Goal: Task Accomplishment & Management: Complete application form

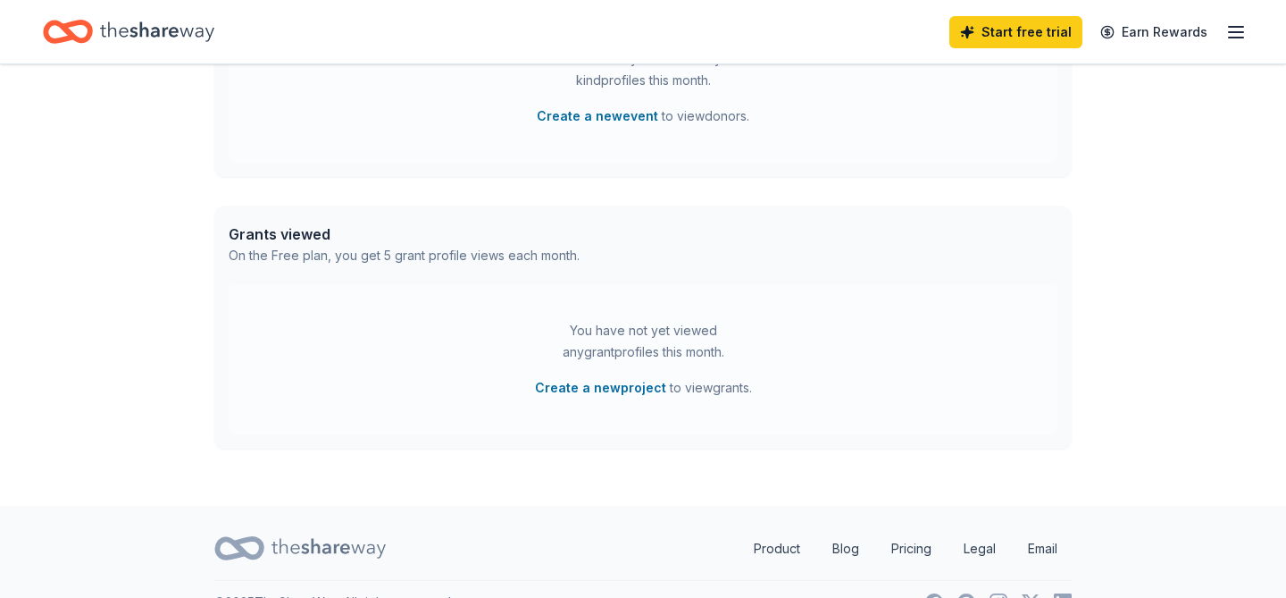
scroll to position [639, 0]
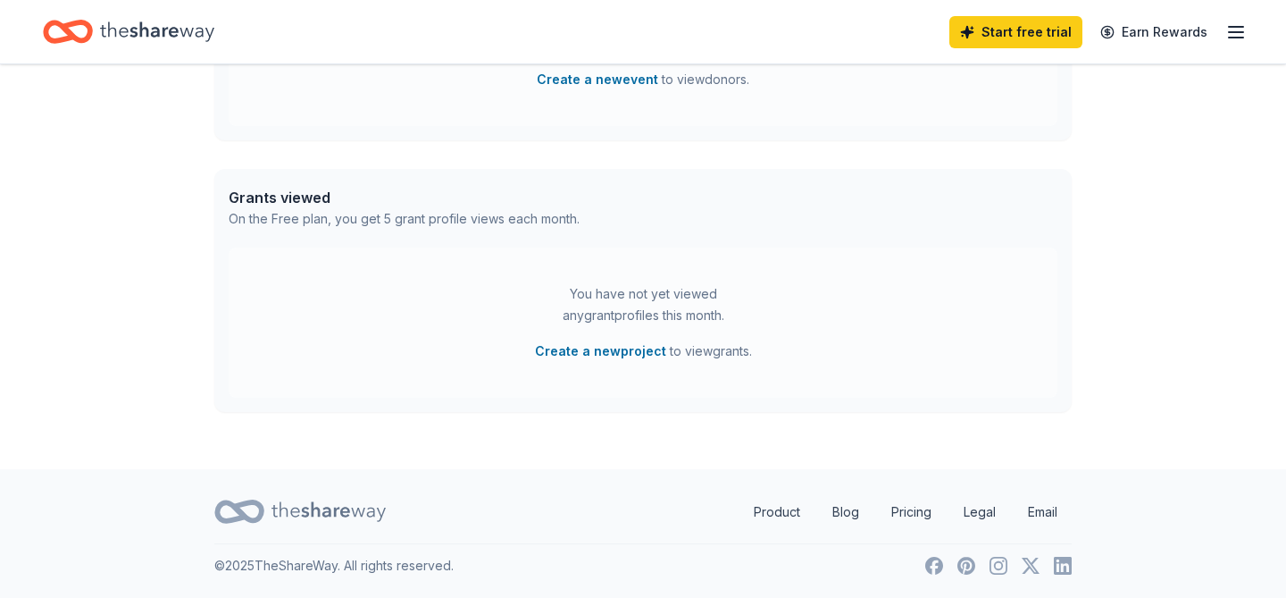
click at [128, 42] on icon "Home" at bounding box center [157, 31] width 114 height 37
click at [1241, 27] on line "button" at bounding box center [1236, 27] width 14 height 0
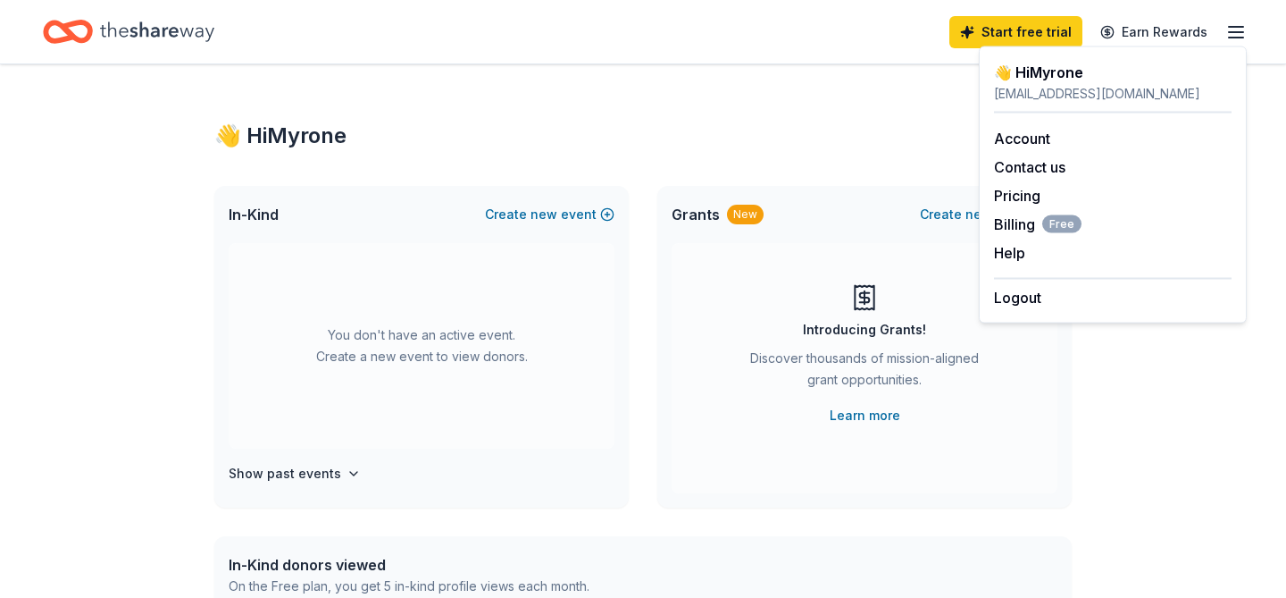
click at [714, 122] on div "👋 Hi Myrone" at bounding box center [642, 135] width 857 height 29
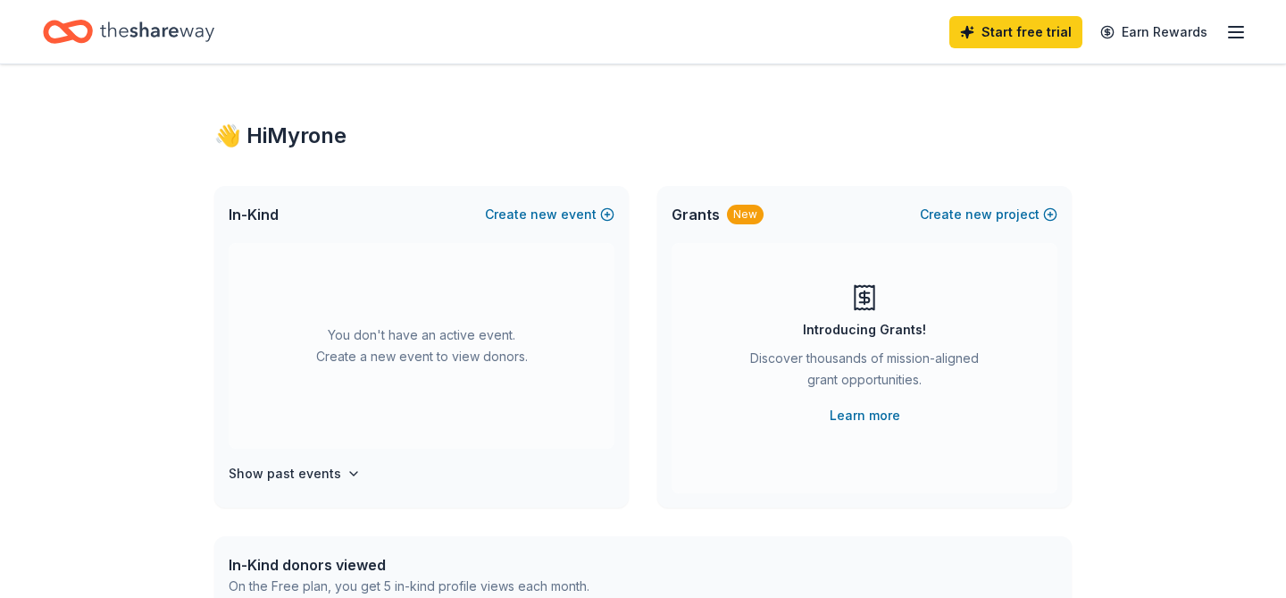
click at [155, 27] on icon "Home" at bounding box center [157, 31] width 114 height 20
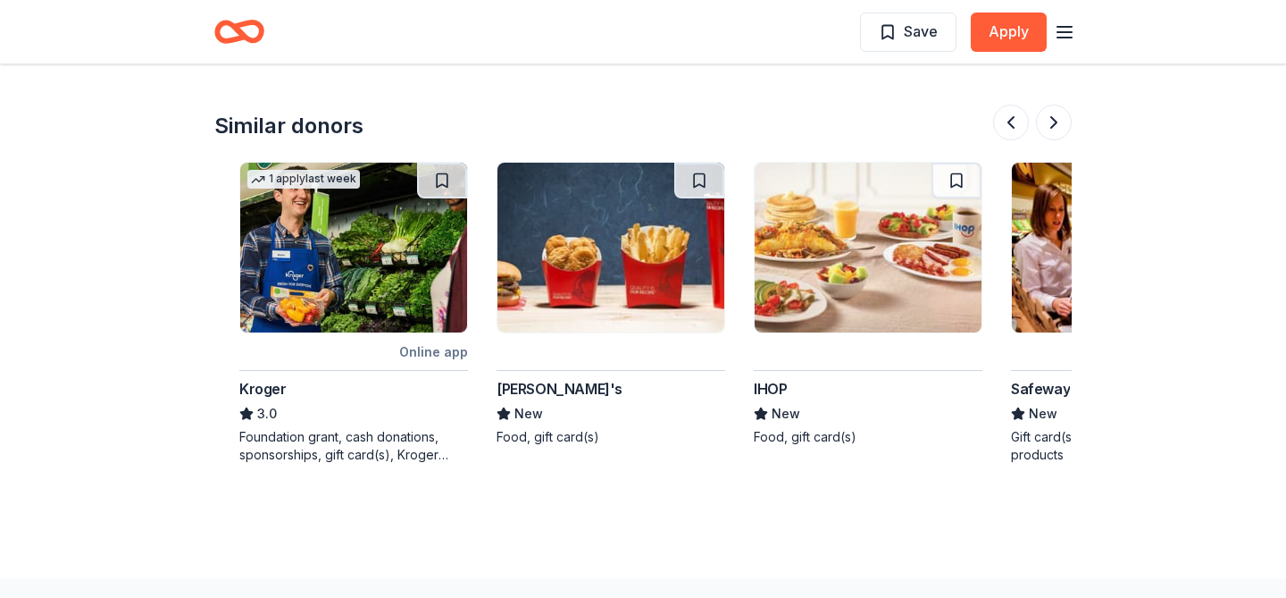
scroll to position [0, 506]
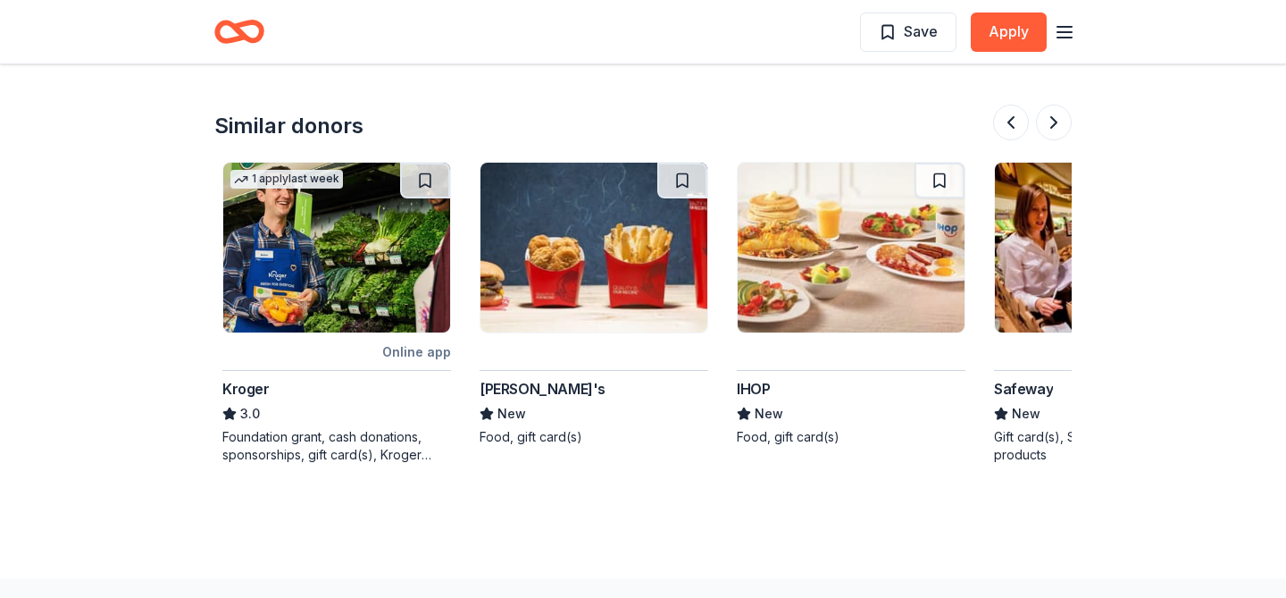
click at [625, 267] on img at bounding box center [594, 248] width 227 height 170
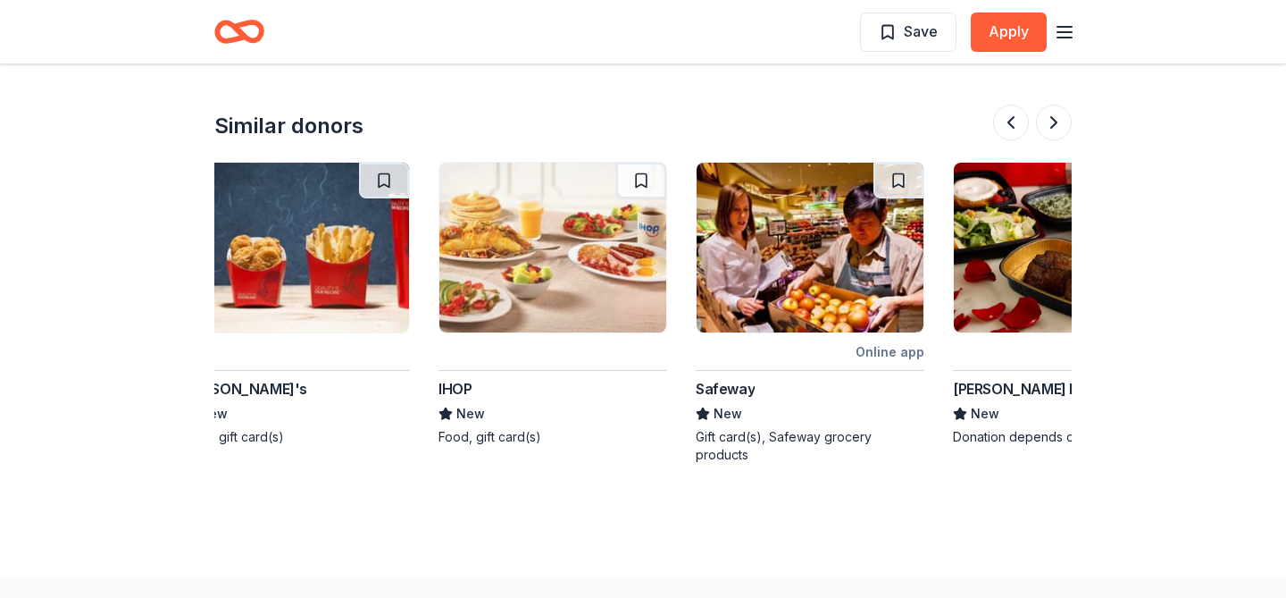
scroll to position [0, 804]
click at [602, 278] on img at bounding box center [553, 248] width 227 height 170
click at [766, 289] on img at bounding box center [811, 248] width 227 height 170
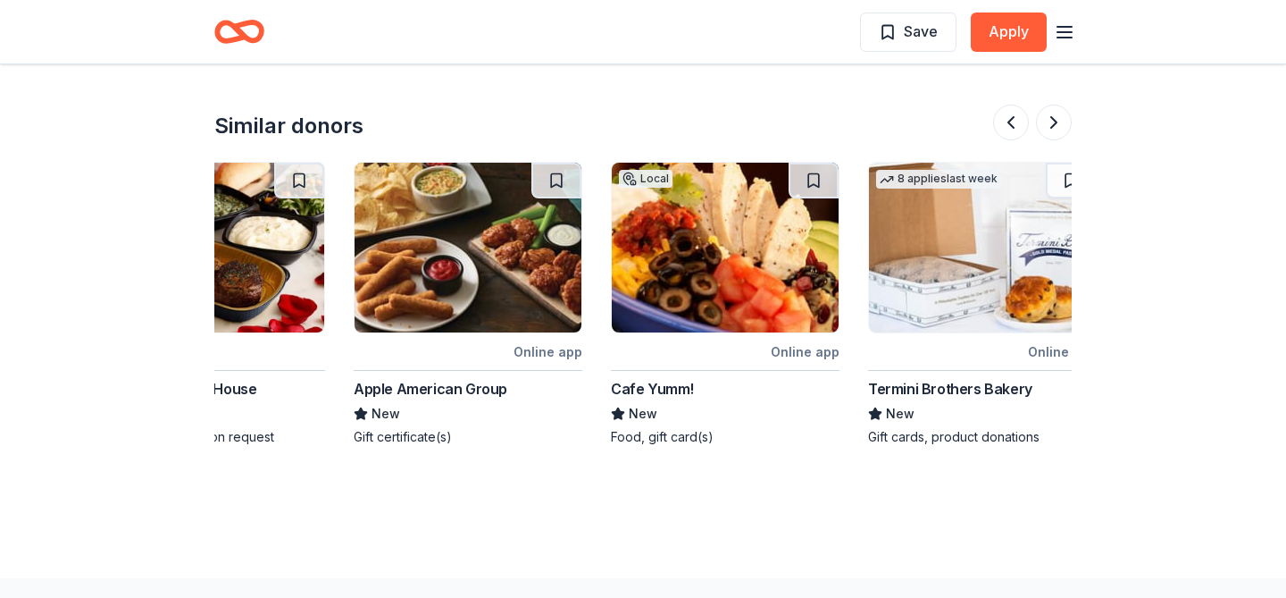
scroll to position [0, 1686]
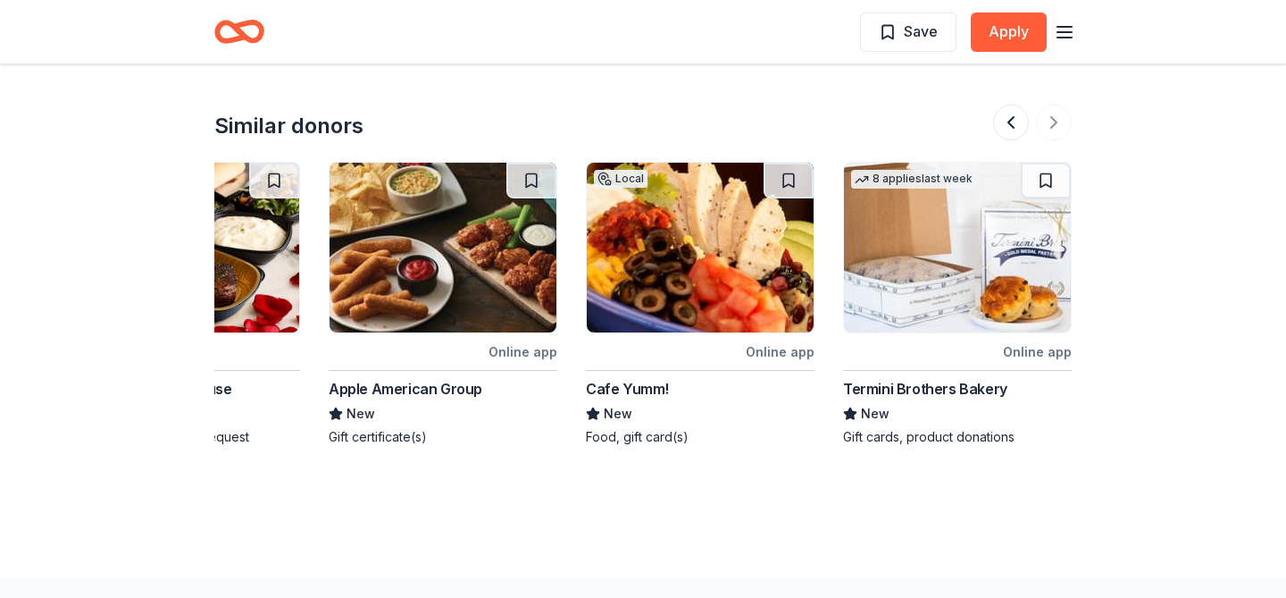
click at [1061, 32] on line "button" at bounding box center [1064, 32] width 14 height 0
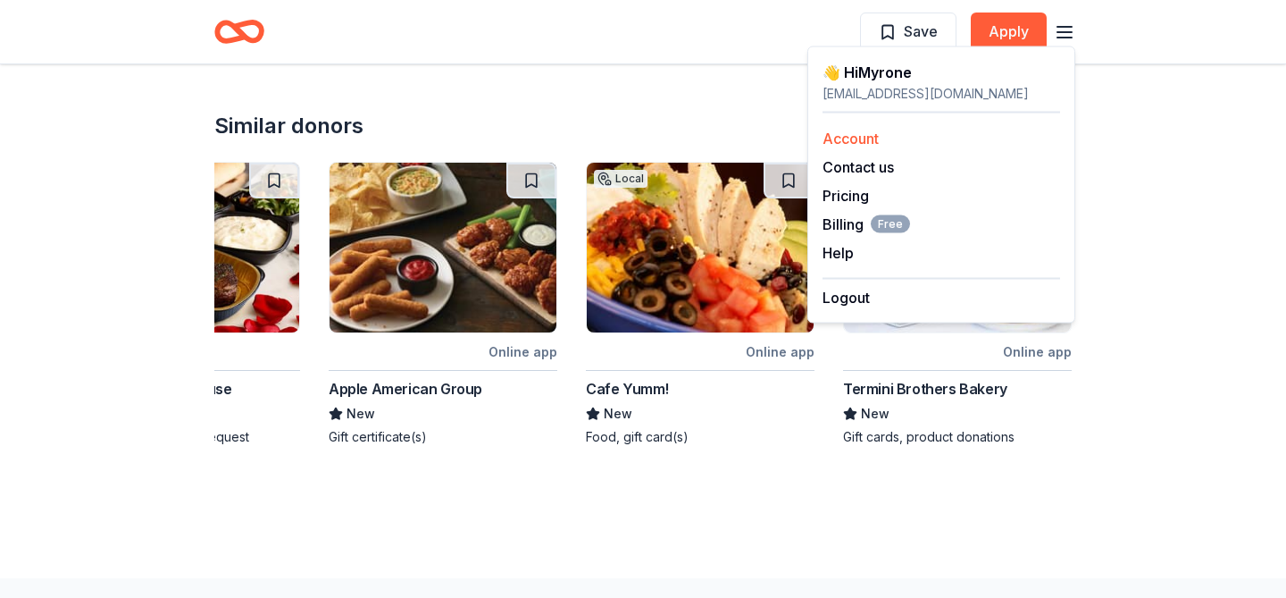
click at [846, 136] on link "Account" at bounding box center [851, 139] width 56 height 18
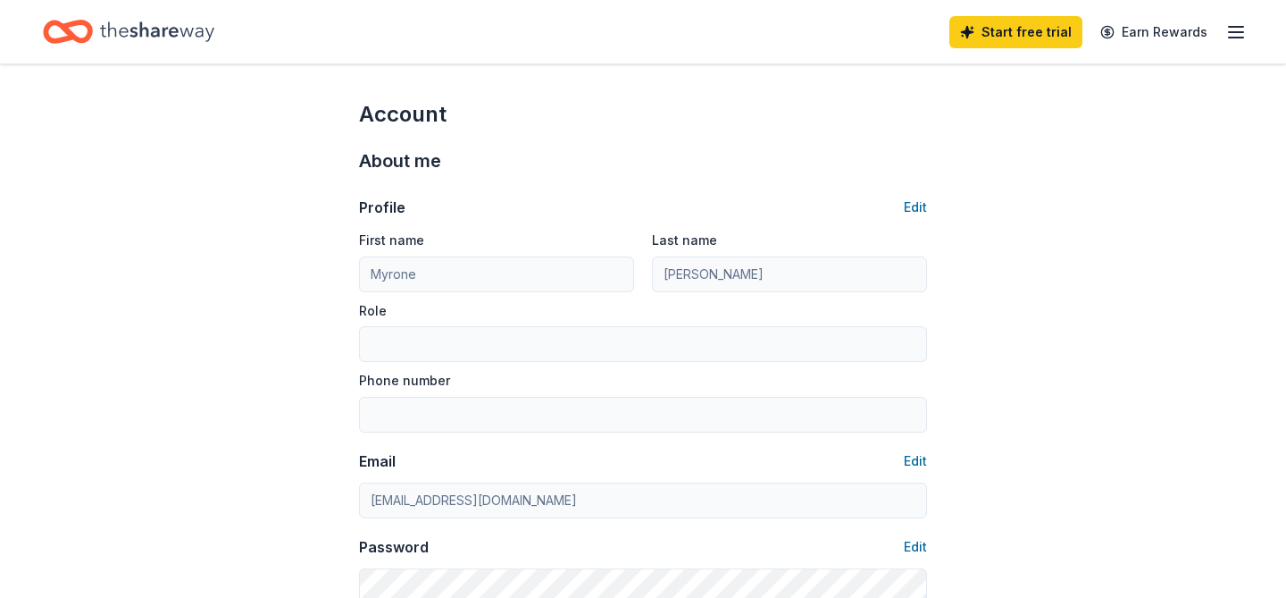
click at [121, 25] on icon "Home" at bounding box center [157, 31] width 114 height 37
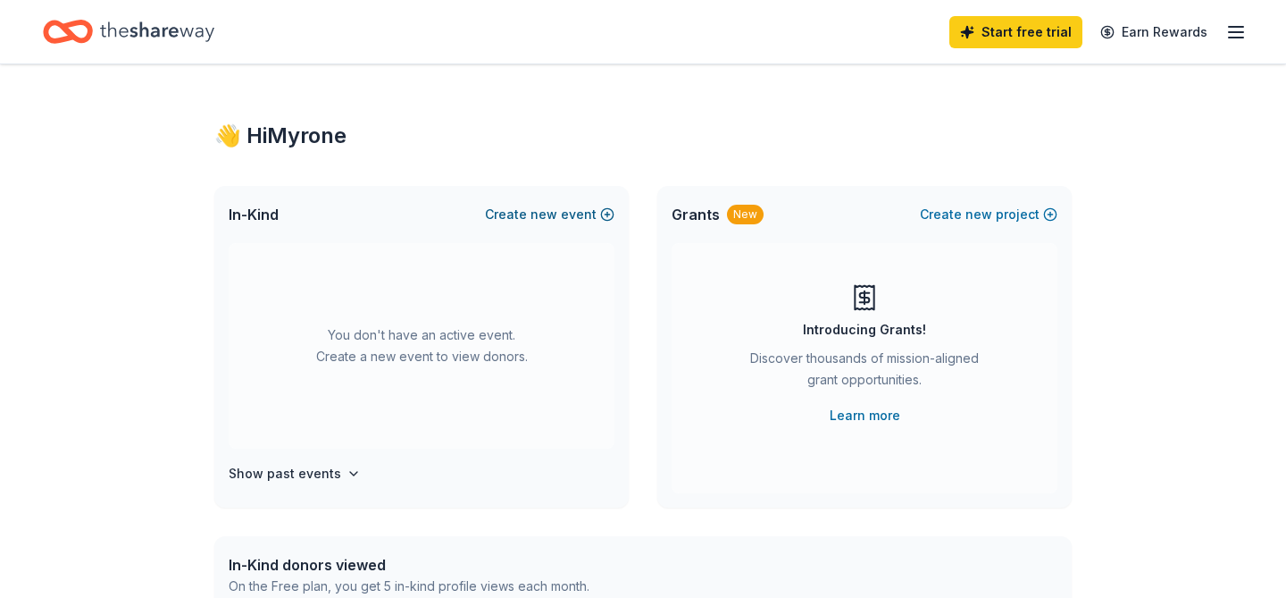
click at [589, 213] on button "Create new event" at bounding box center [550, 214] width 130 height 21
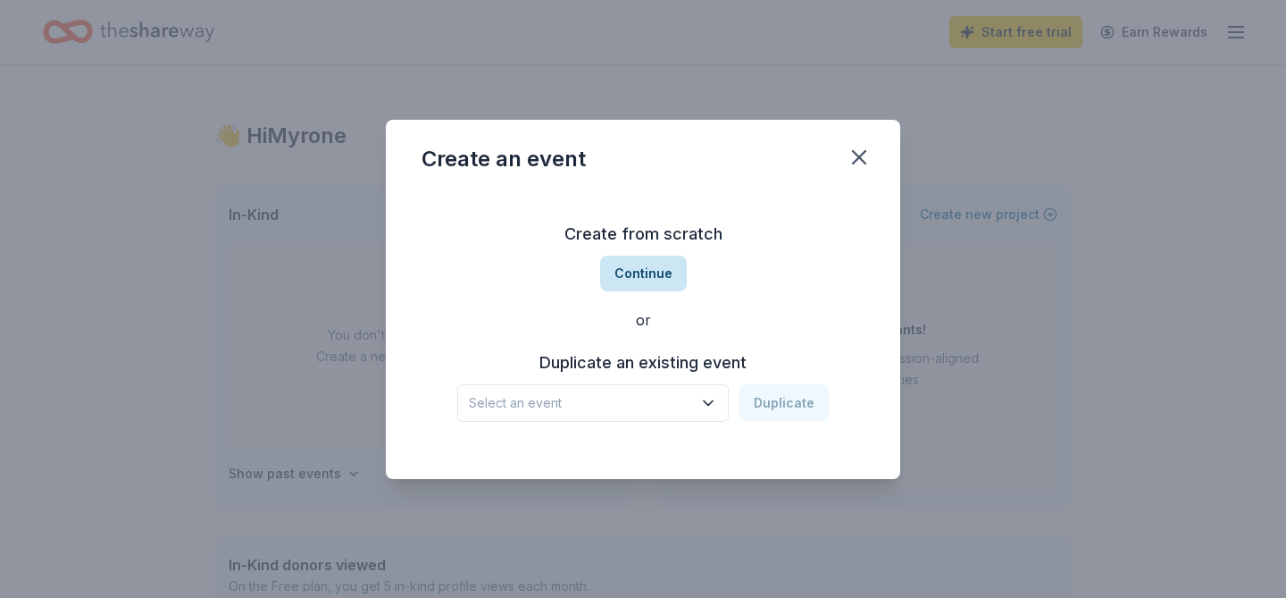
click at [630, 273] on button "Continue" at bounding box center [643, 273] width 87 height 36
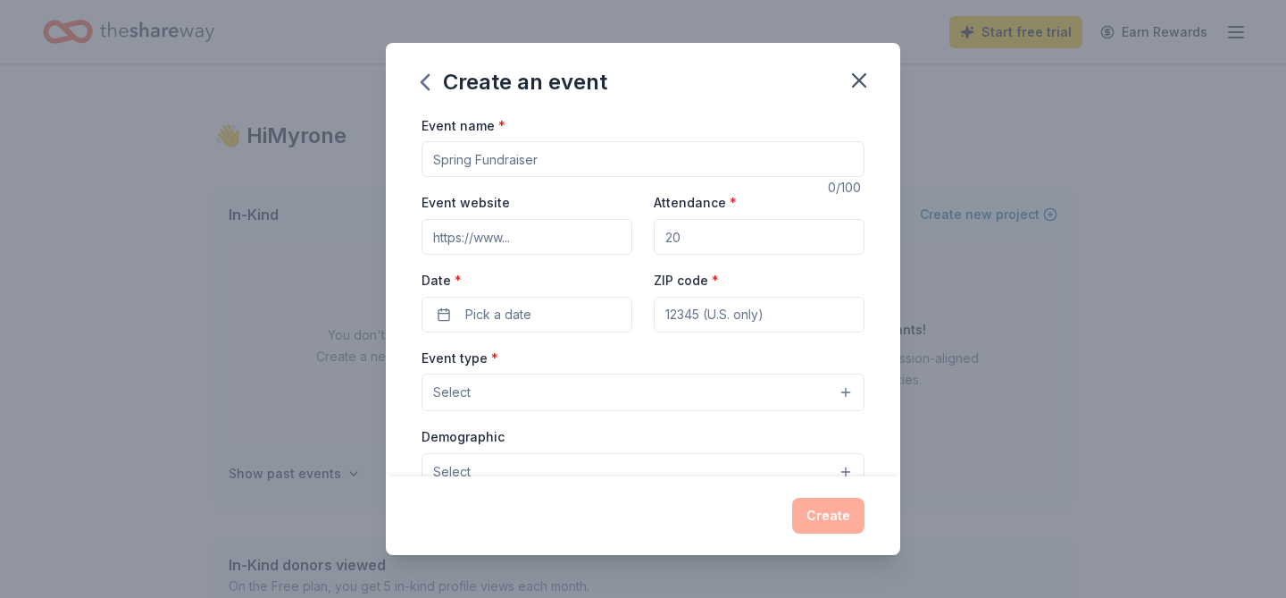
click at [675, 240] on input "Attendance *" at bounding box center [759, 237] width 211 height 36
click at [868, 61] on div "Create an event" at bounding box center [643, 78] width 514 height 71
click at [861, 82] on icon "button" at bounding box center [859, 80] width 13 height 13
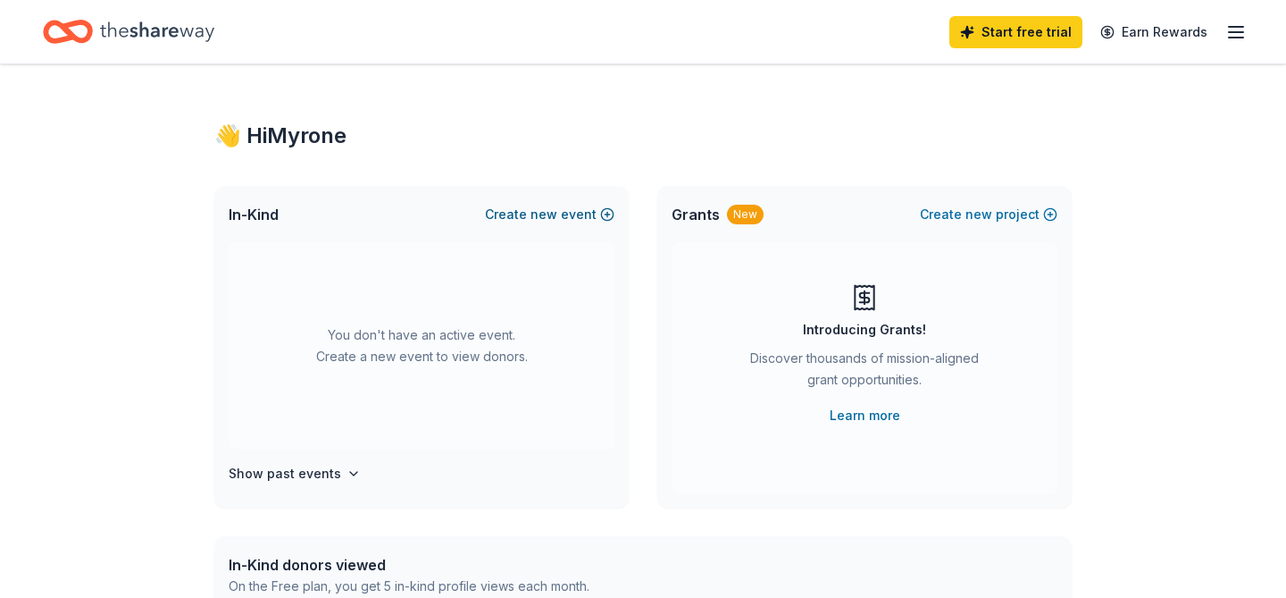
click at [581, 213] on button "Create new event" at bounding box center [550, 214] width 130 height 21
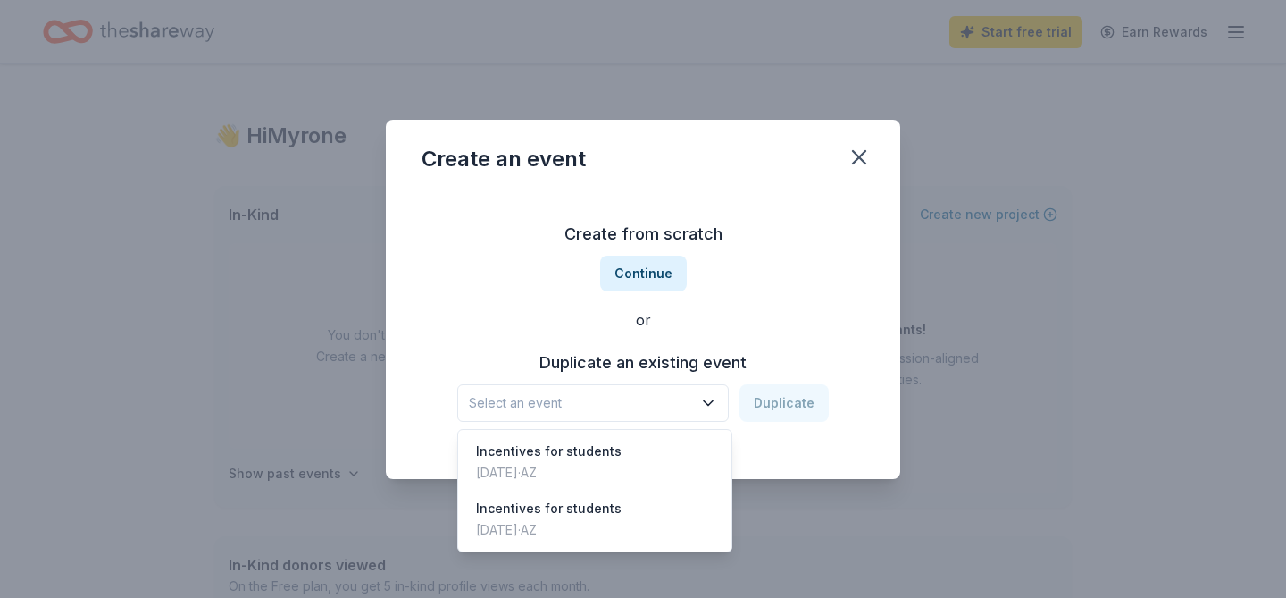
click at [713, 396] on icon "button" at bounding box center [708, 403] width 18 height 18
click at [620, 466] on div "Incentives for students Nov 15, 2024 · AZ" at bounding box center [595, 461] width 266 height 57
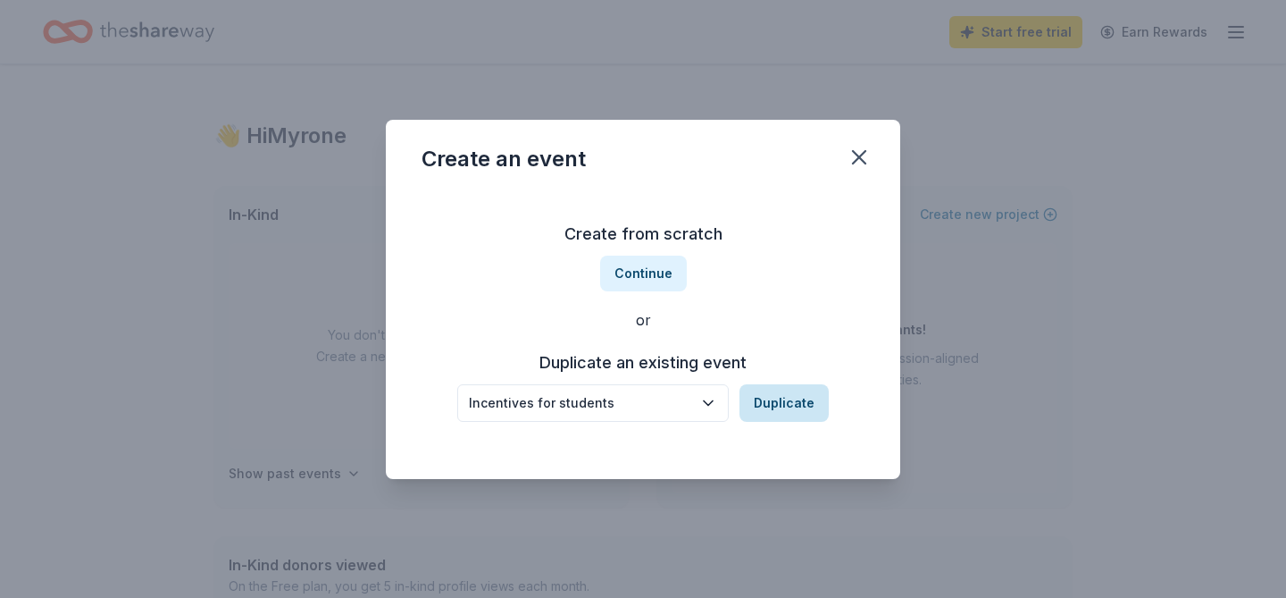
click at [773, 398] on button "Duplicate" at bounding box center [784, 403] width 89 height 38
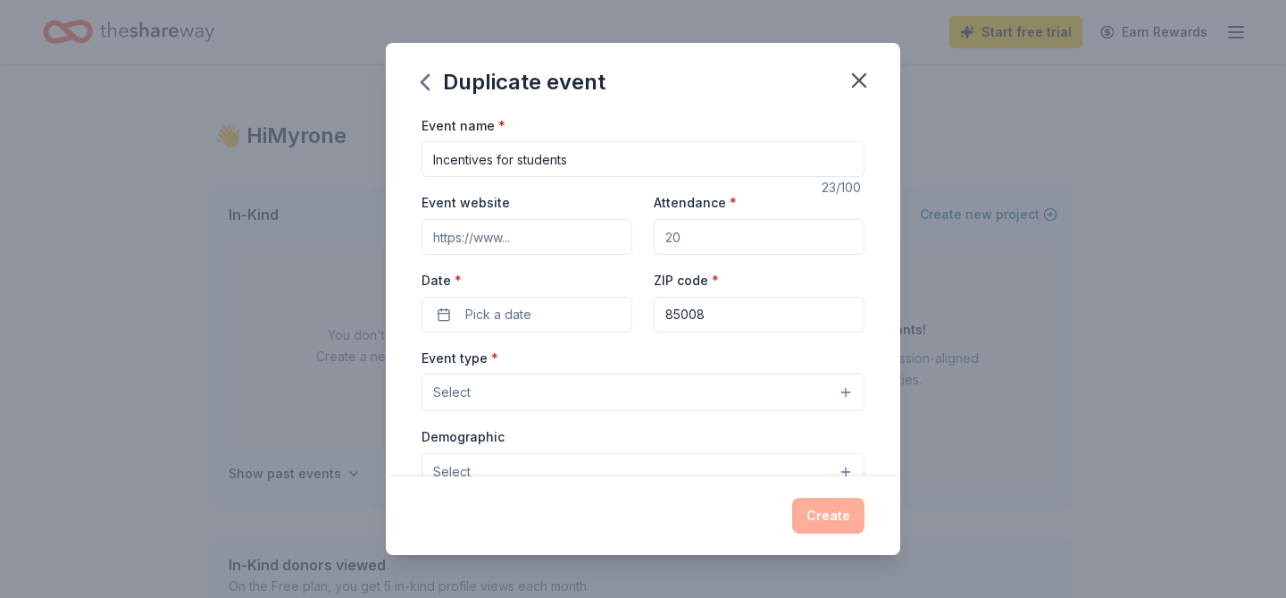
click at [496, 251] on input "Event website" at bounding box center [527, 237] width 211 height 36
click at [719, 238] on input "Attendance *" at bounding box center [759, 237] width 211 height 36
type input "80"
click at [550, 322] on button "Pick a date" at bounding box center [527, 315] width 211 height 36
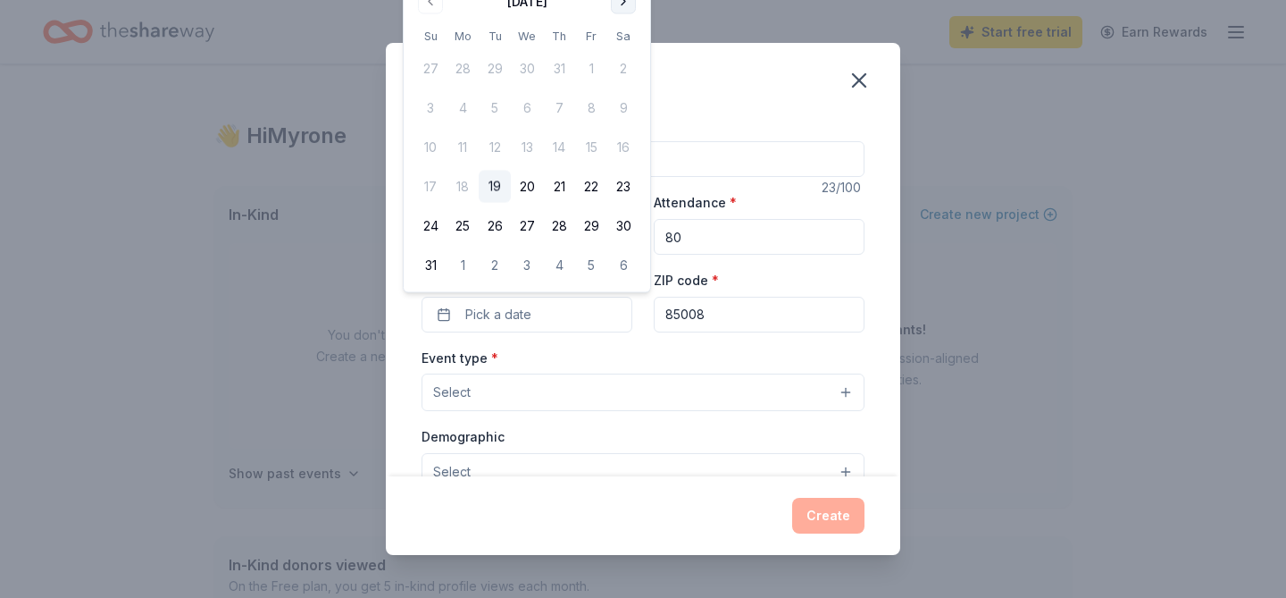
click at [617, 4] on button "Go to next month" at bounding box center [623, 1] width 25 height 25
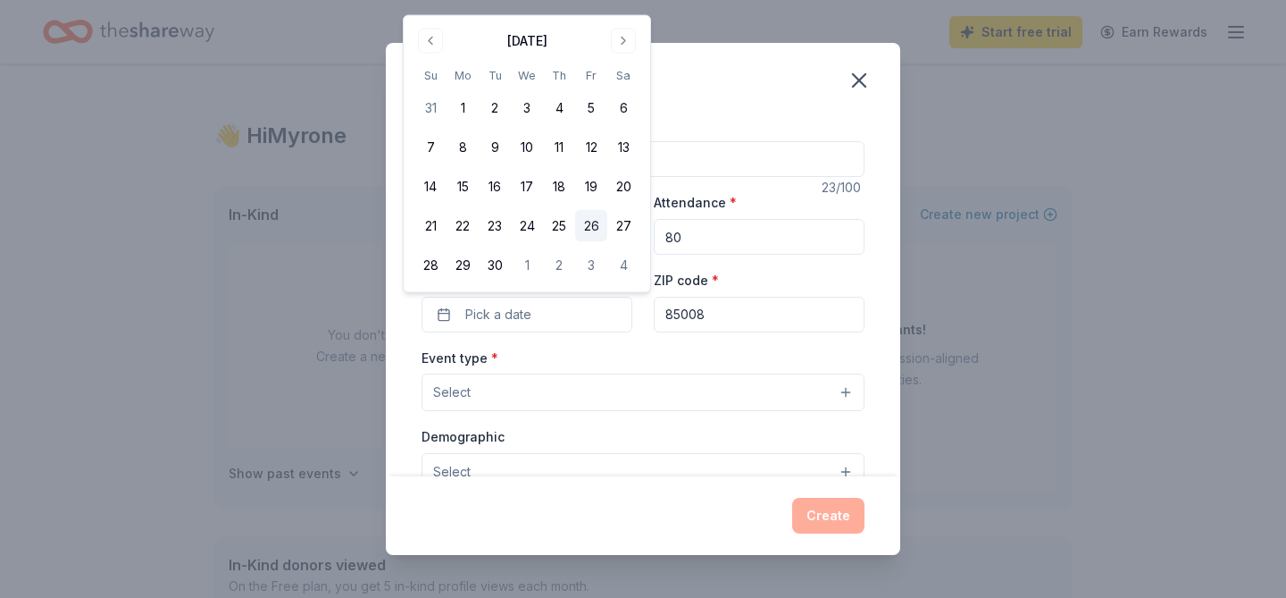
click at [589, 222] on button "26" at bounding box center [591, 226] width 32 height 32
click at [628, 363] on div "Event type * Select" at bounding box center [643, 379] width 443 height 65
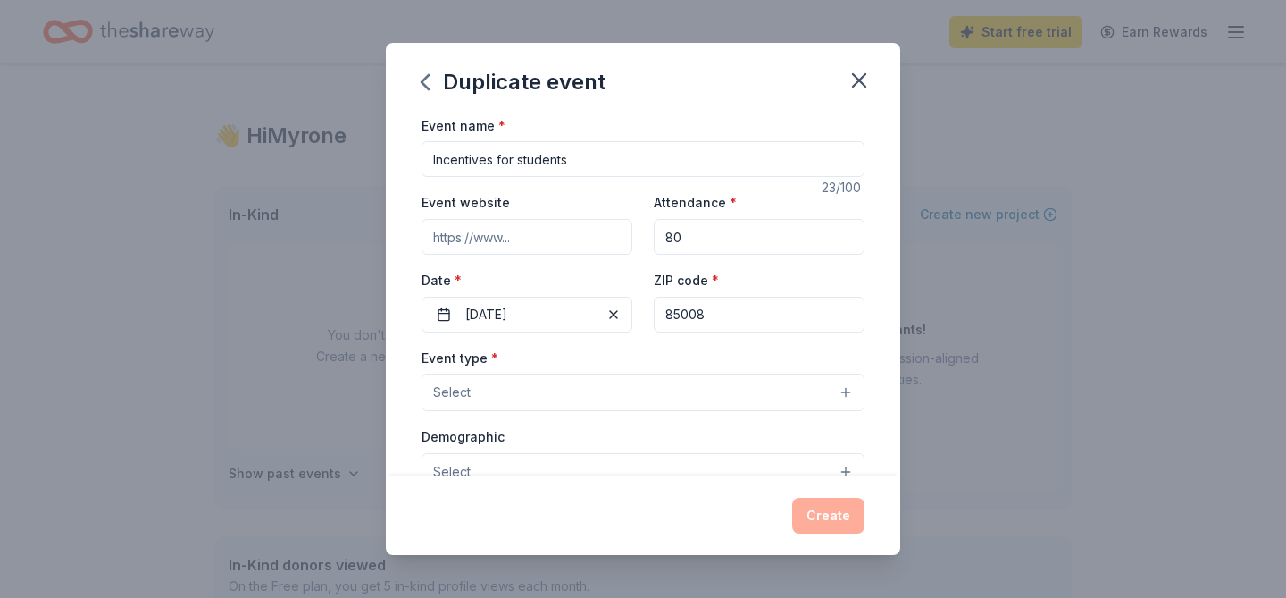
click at [631, 392] on button "Select" at bounding box center [643, 392] width 443 height 38
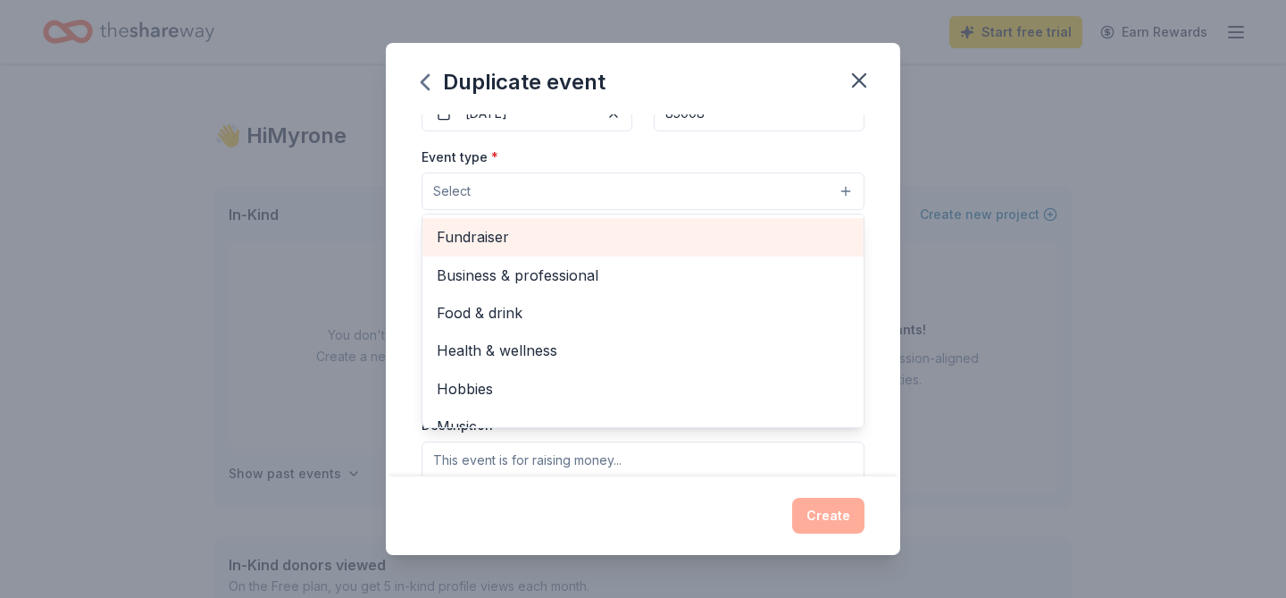
click at [637, 245] on span "Fundraiser" at bounding box center [643, 236] width 413 height 23
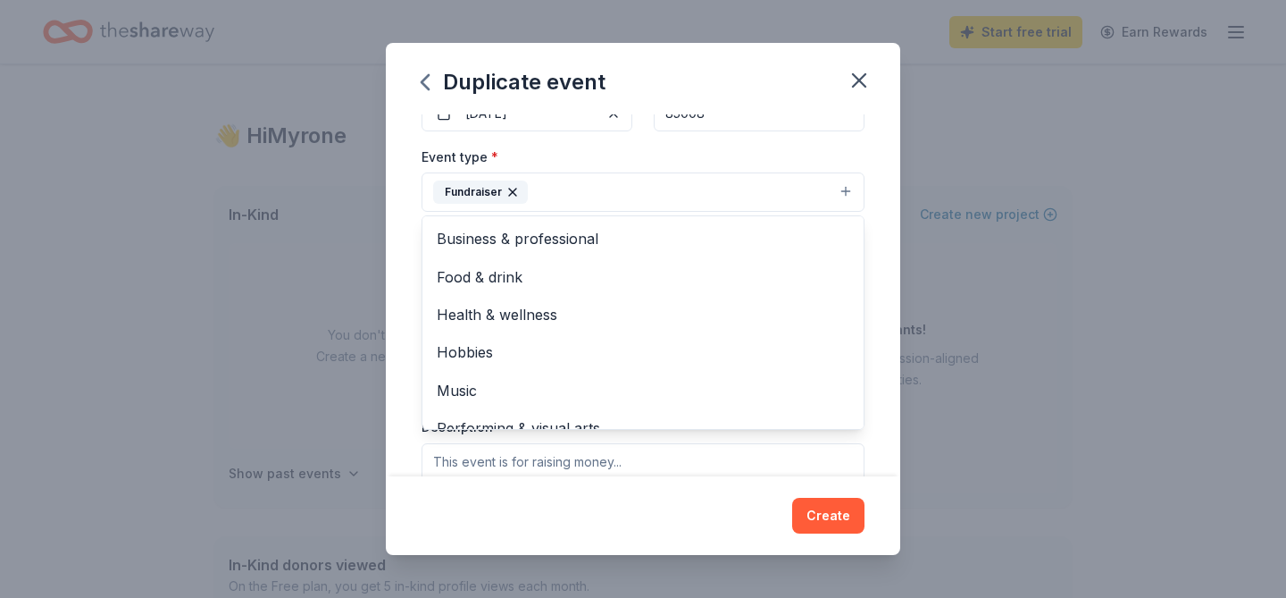
click at [401, 320] on div "Event name * Incentives for students 23 /100 Event website Attendance * 80 Date…" at bounding box center [643, 295] width 514 height 362
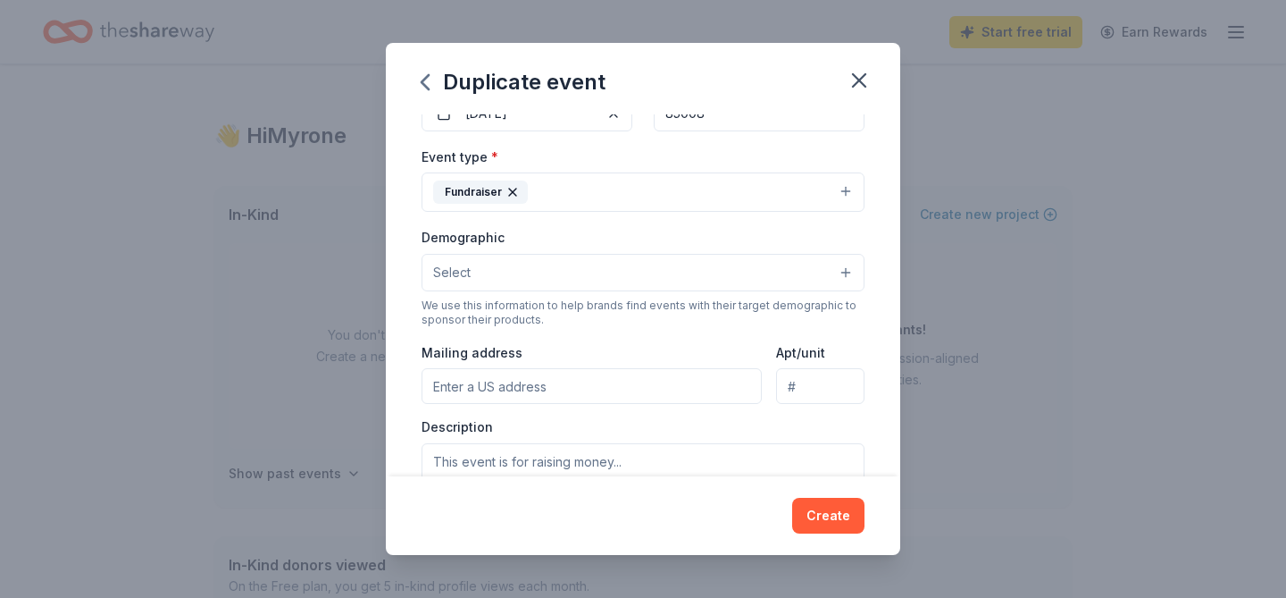
click at [535, 274] on button "Select" at bounding box center [643, 273] width 443 height 38
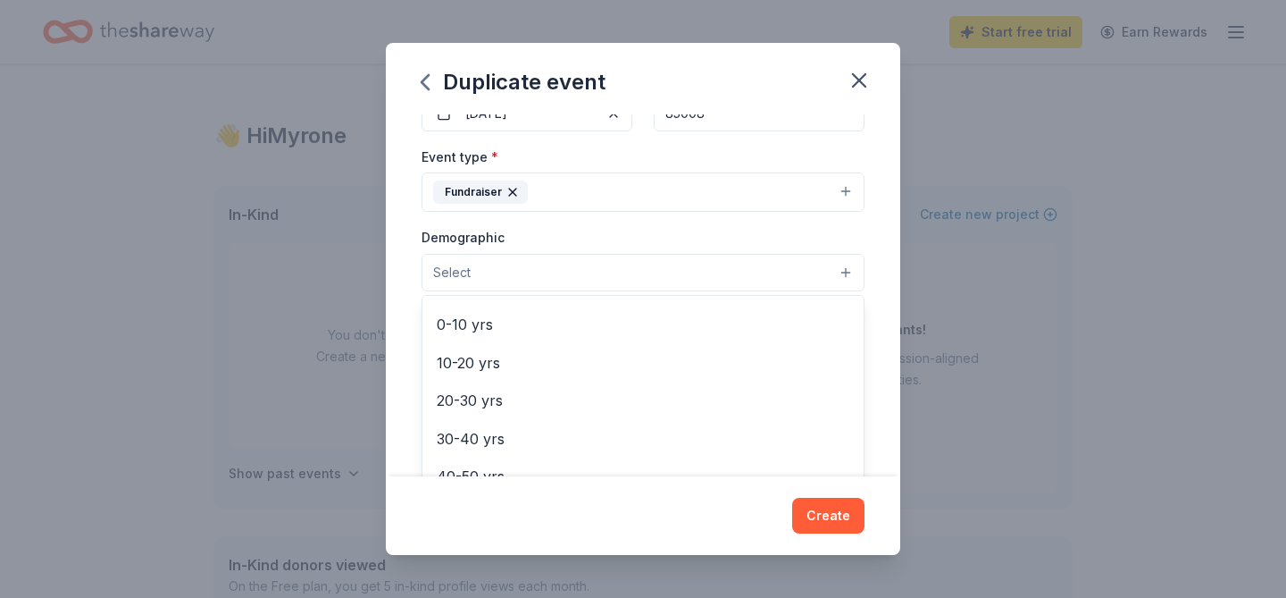
scroll to position [152, 0]
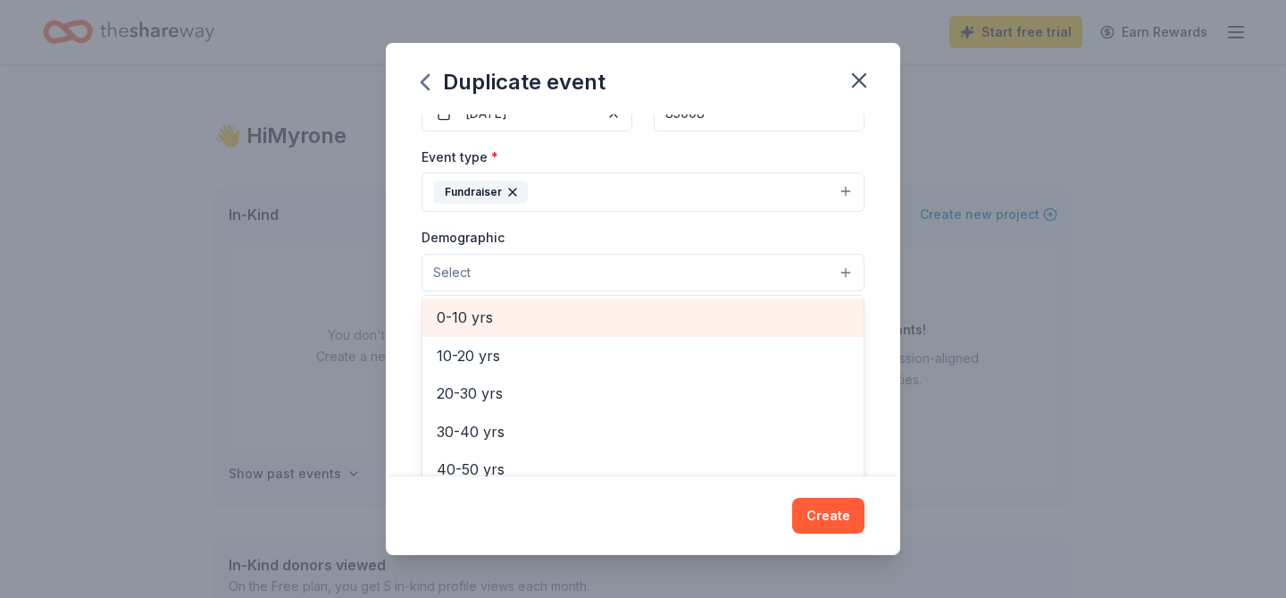
click at [560, 326] on span "0-10 yrs" at bounding box center [643, 316] width 413 height 23
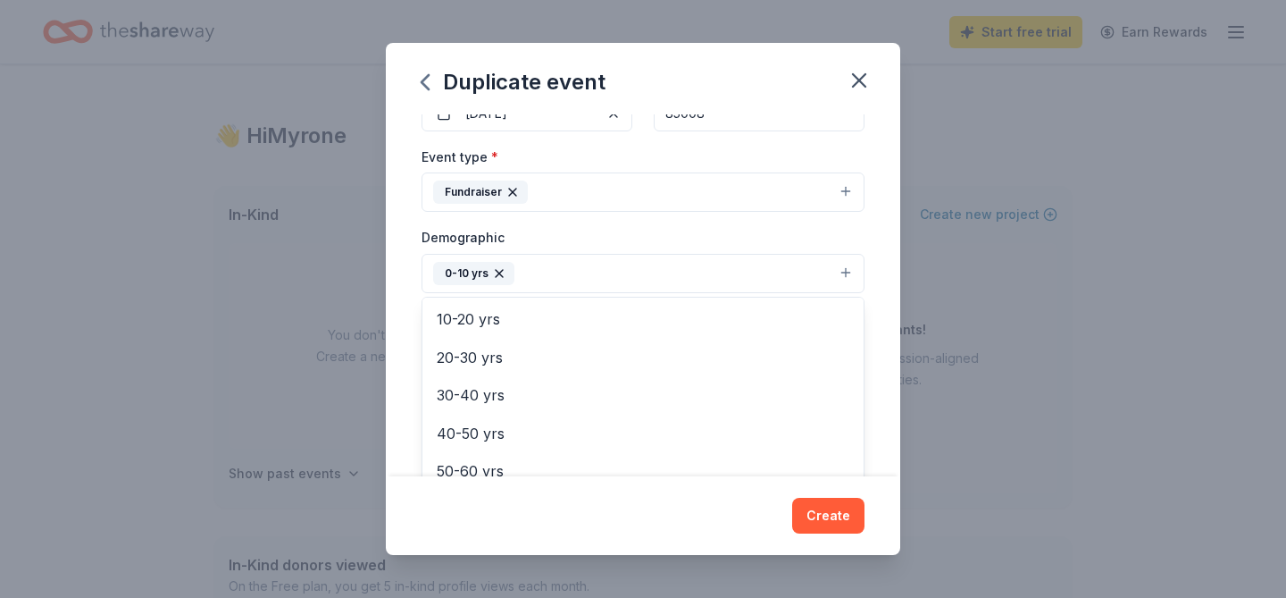
click at [836, 518] on div "Duplicate event Event name * Incentives for students 23 /100 Event website Atte…" at bounding box center [643, 299] width 514 height 512
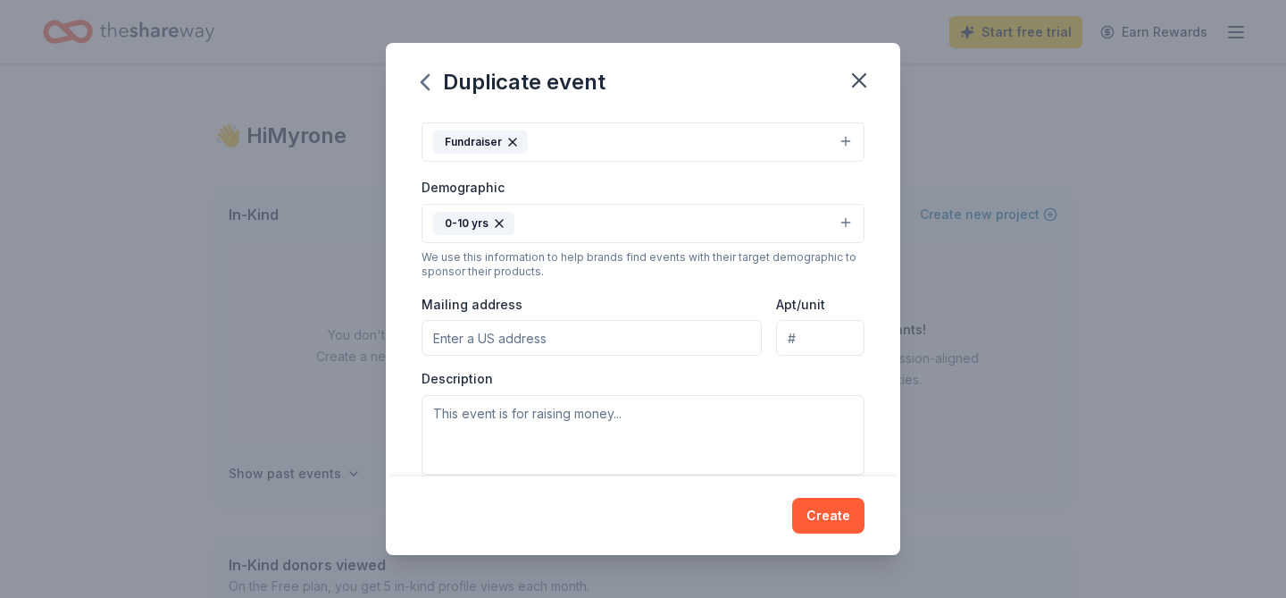
scroll to position [273, 0]
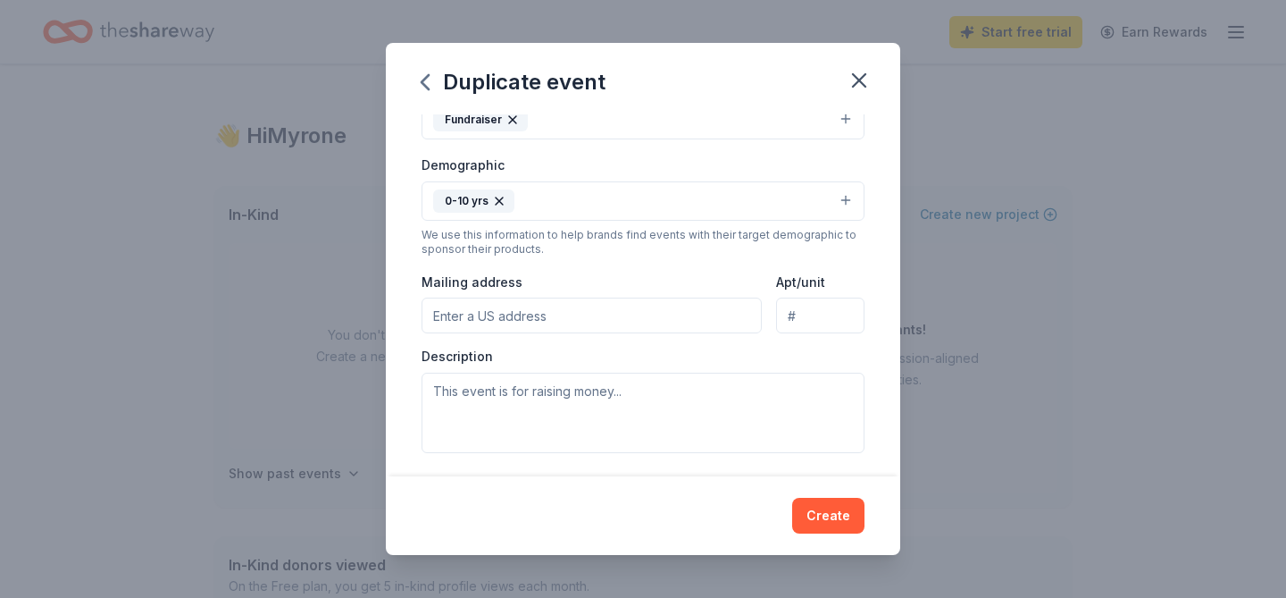
click at [622, 327] on input "Mailing address" at bounding box center [592, 315] width 340 height 36
type input "1100 North 35th Street, Phoenix, AZ, 85008"
click at [596, 420] on textarea at bounding box center [643, 412] width 443 height 80
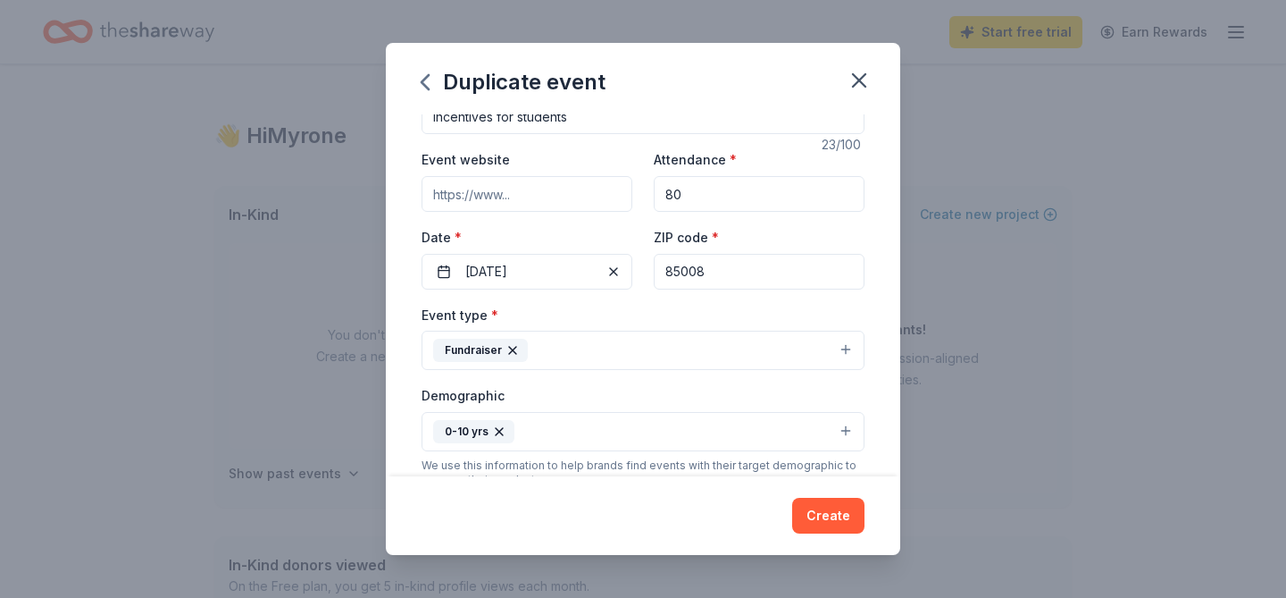
scroll to position [0, 0]
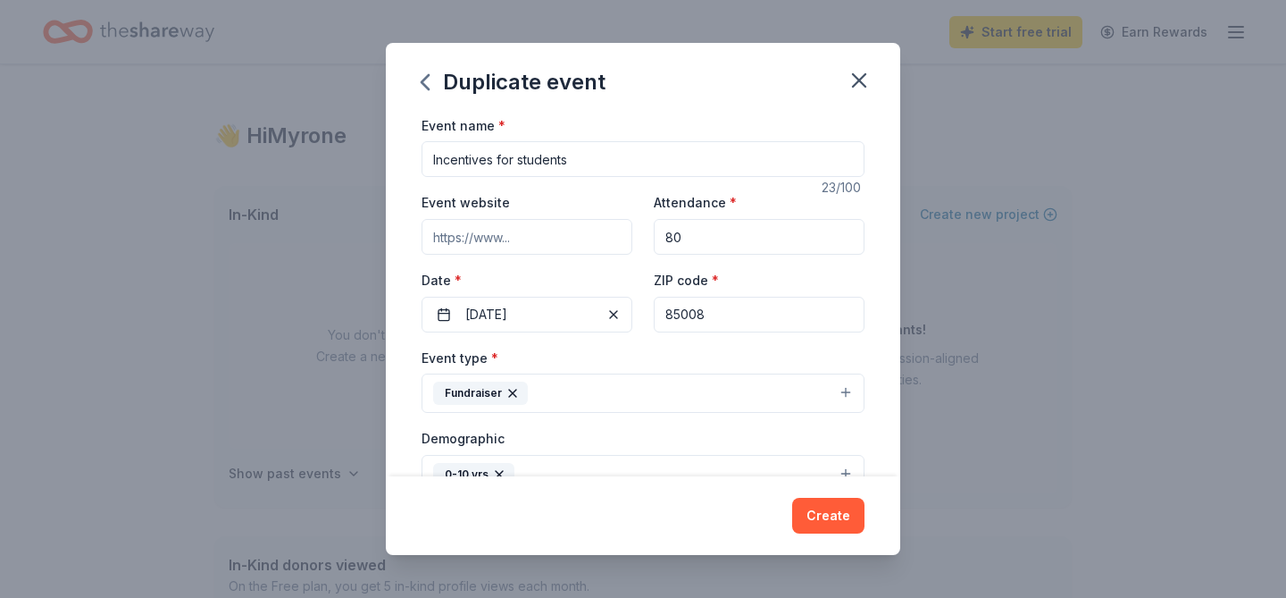
type textarea "This is for incentives in the classroom for students. I work in a title 1 schoo…"
click at [563, 161] on input "Incentives for students" at bounding box center [643, 159] width 443 height 36
click at [604, 162] on input "Incentives for students" at bounding box center [643, 159] width 443 height 36
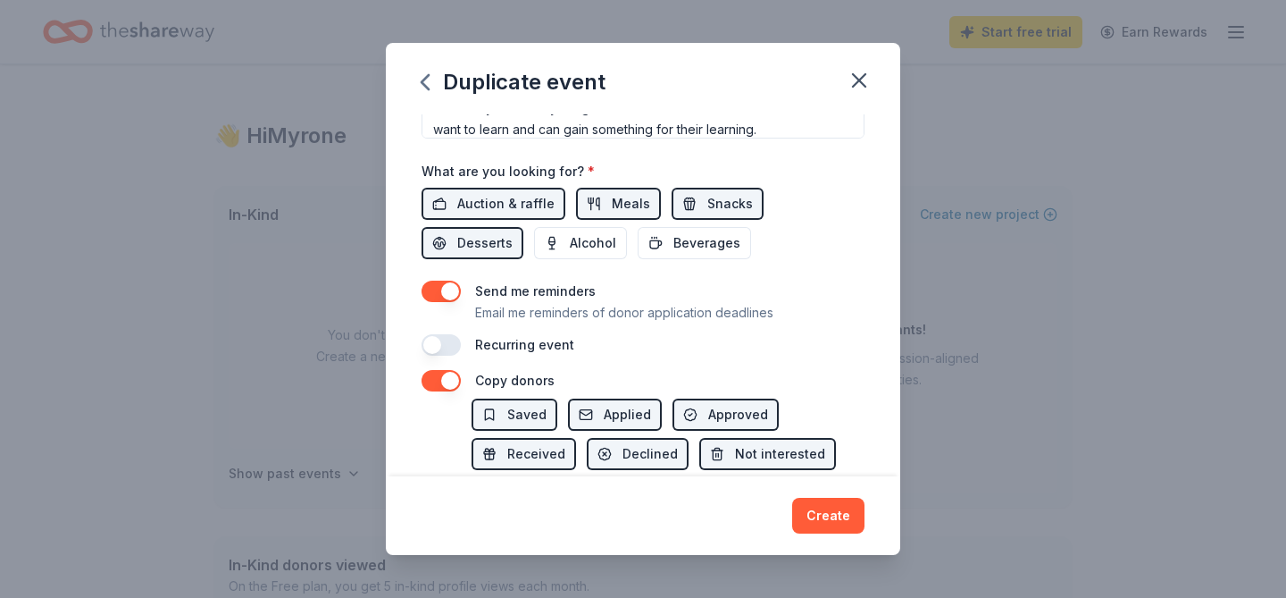
scroll to position [592, 0]
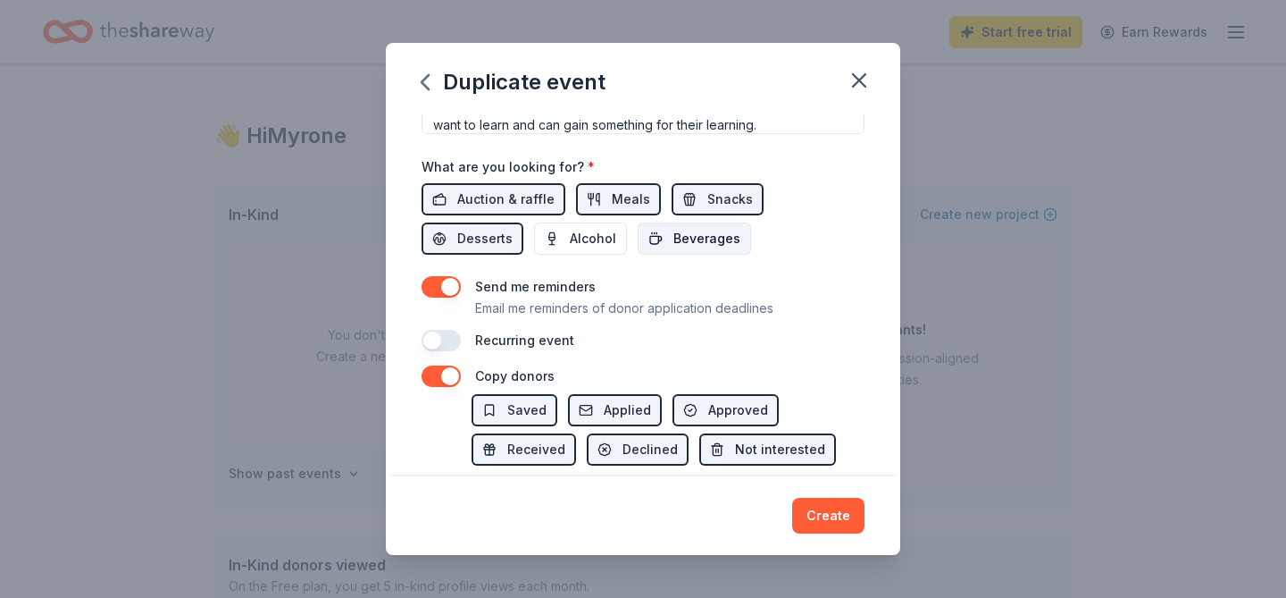
type input "Incentives for students 25-26"
click at [673, 240] on span "Beverages" at bounding box center [706, 238] width 67 height 21
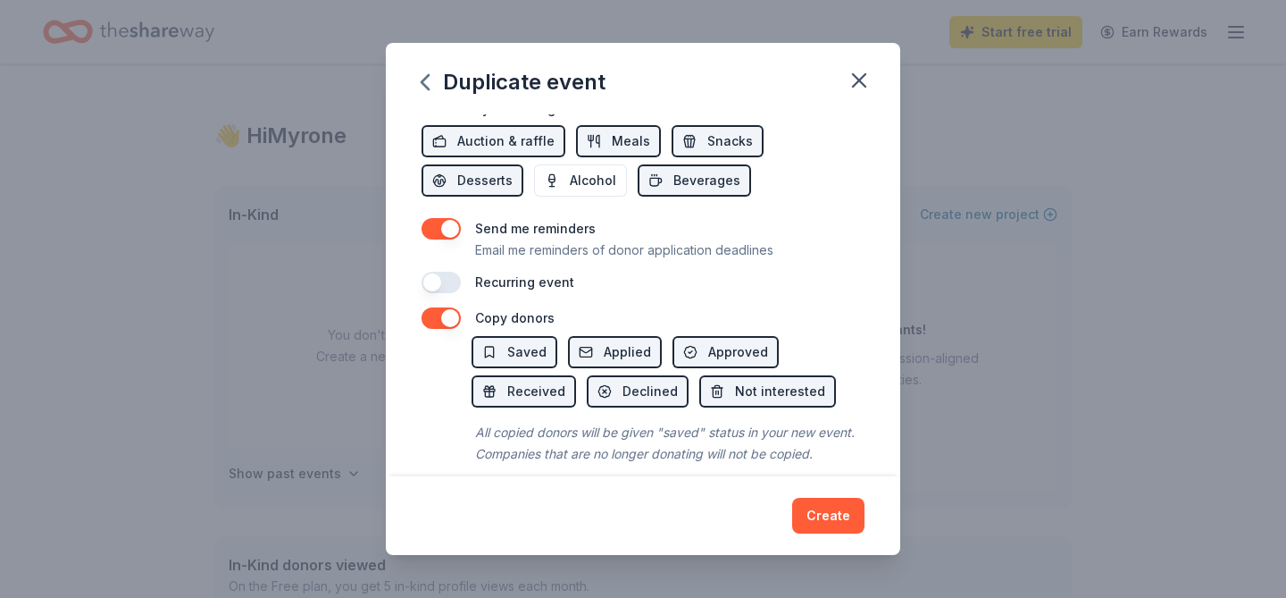
scroll to position [670, 0]
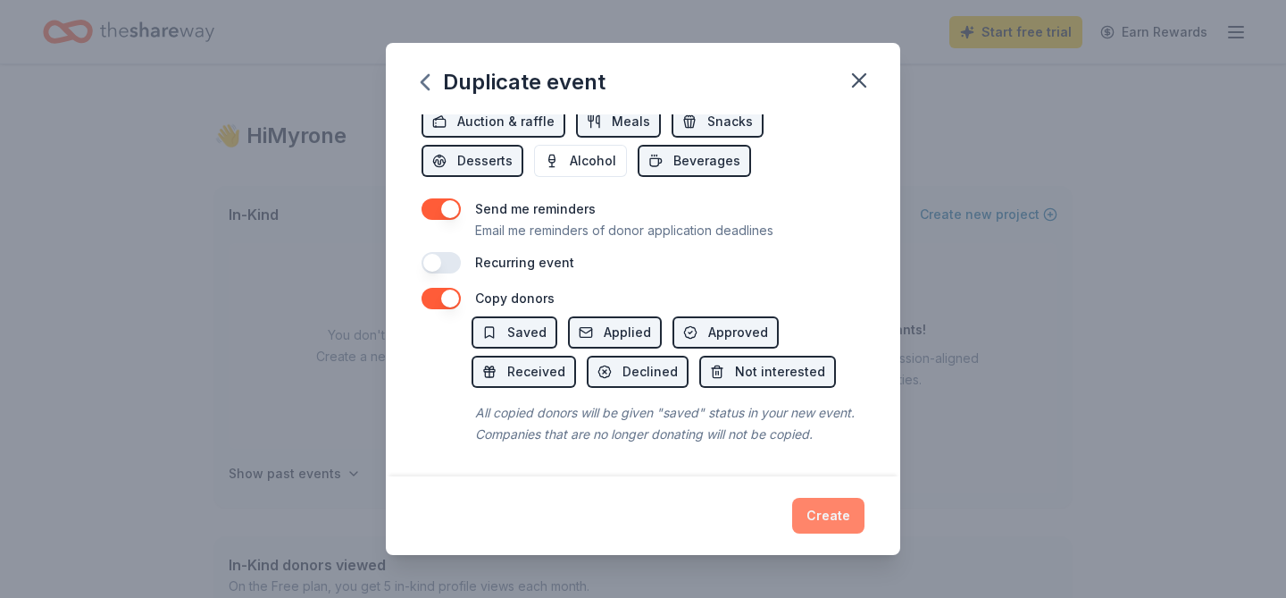
click at [827, 523] on button "Create" at bounding box center [828, 515] width 72 height 36
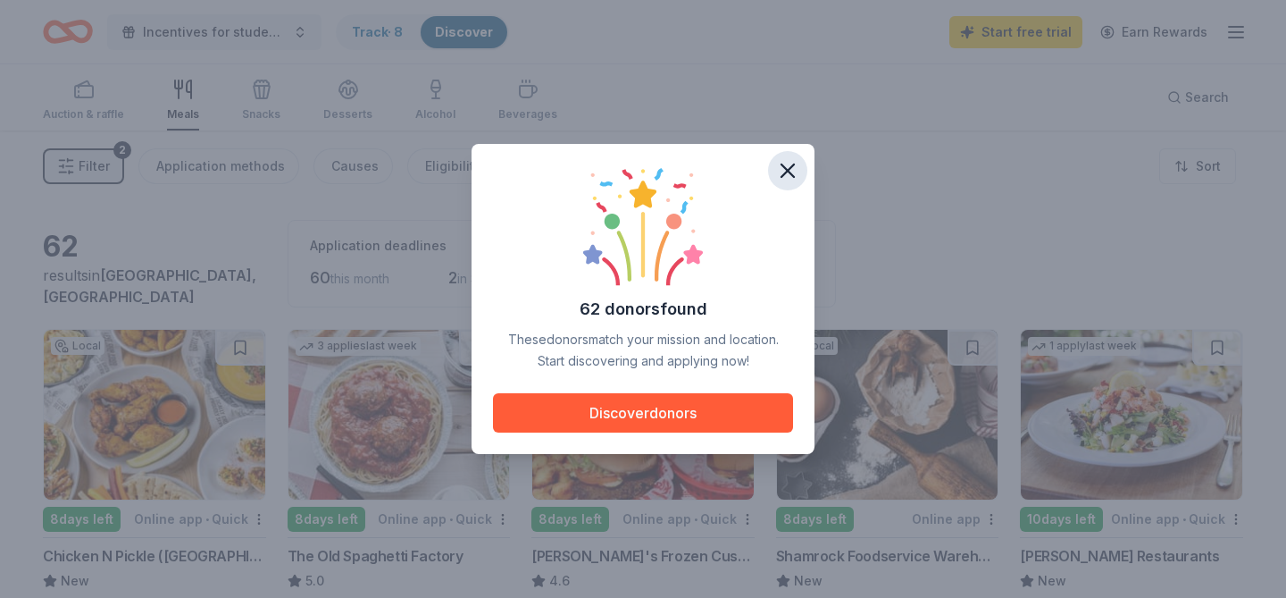
click at [788, 168] on icon "button" at bounding box center [787, 170] width 25 height 25
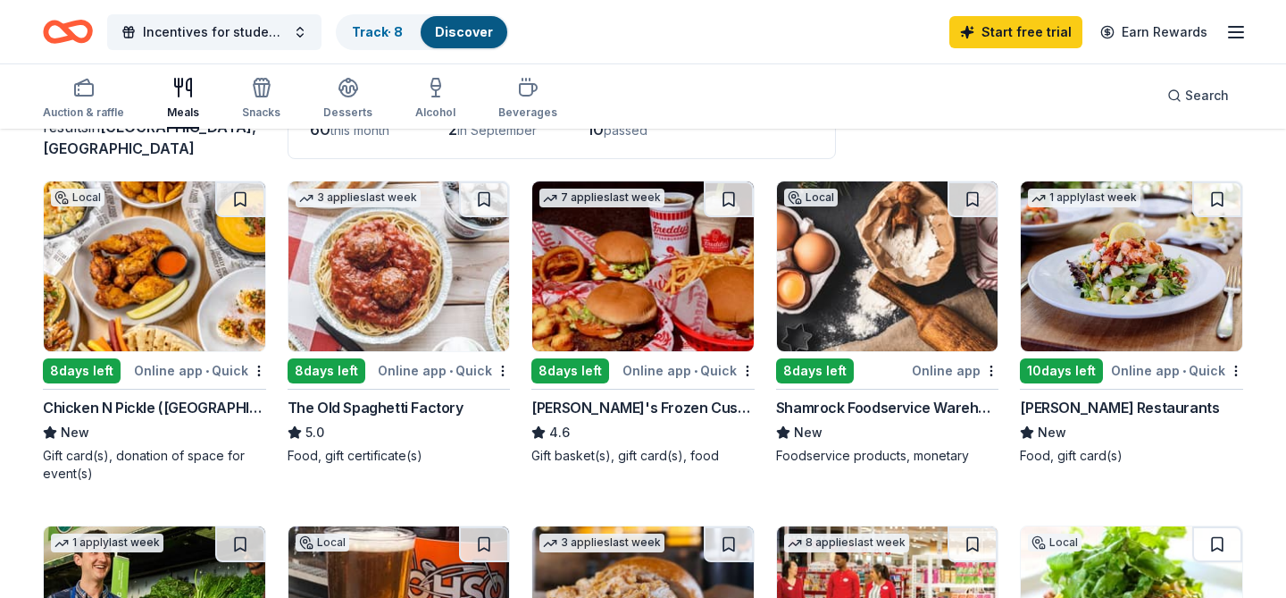
scroll to position [150, 0]
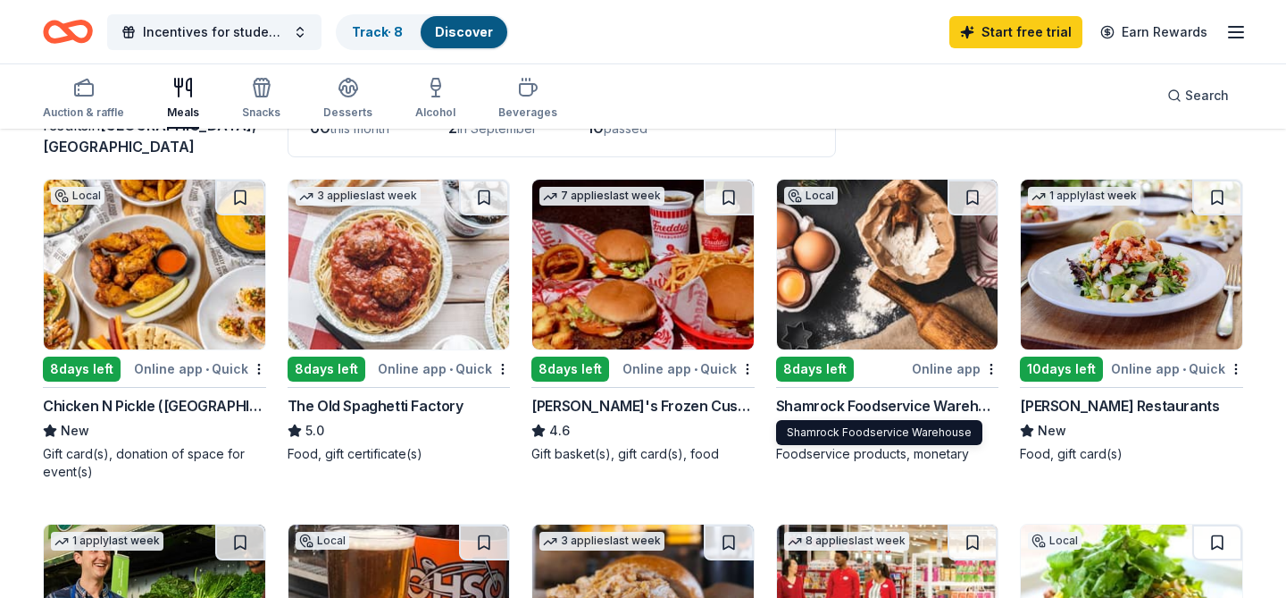
click at [864, 399] on div "Shamrock Foodservice Warehouse" at bounding box center [887, 405] width 223 height 21
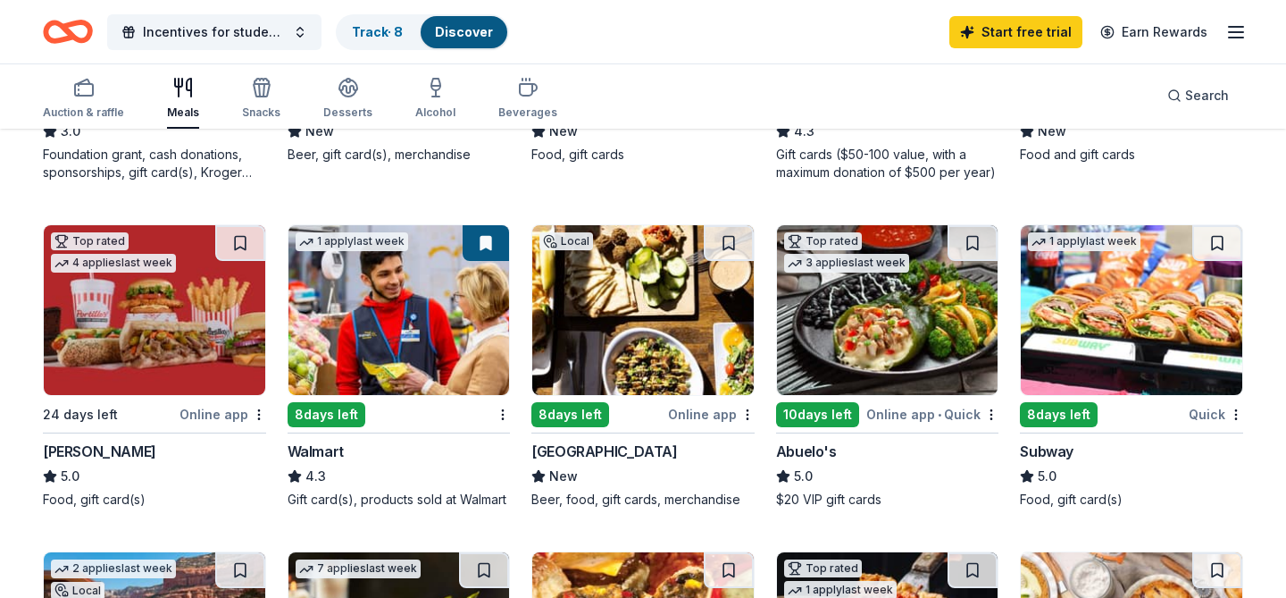
scroll to position [799, 0]
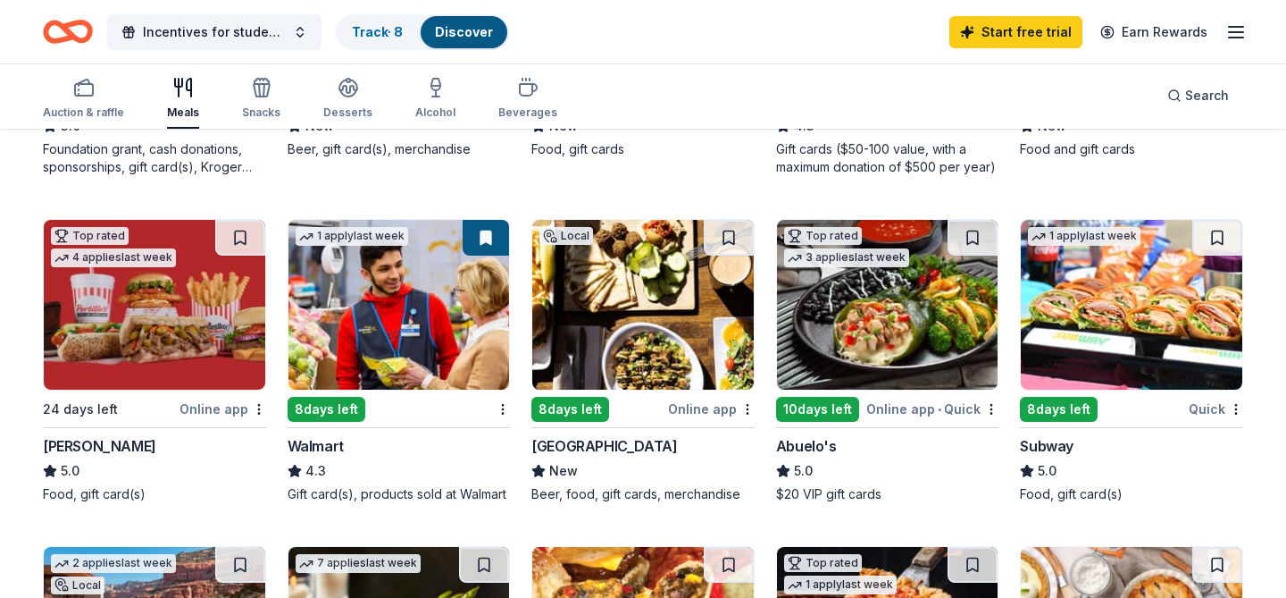
click at [209, 408] on div "Online app" at bounding box center [223, 408] width 87 height 22
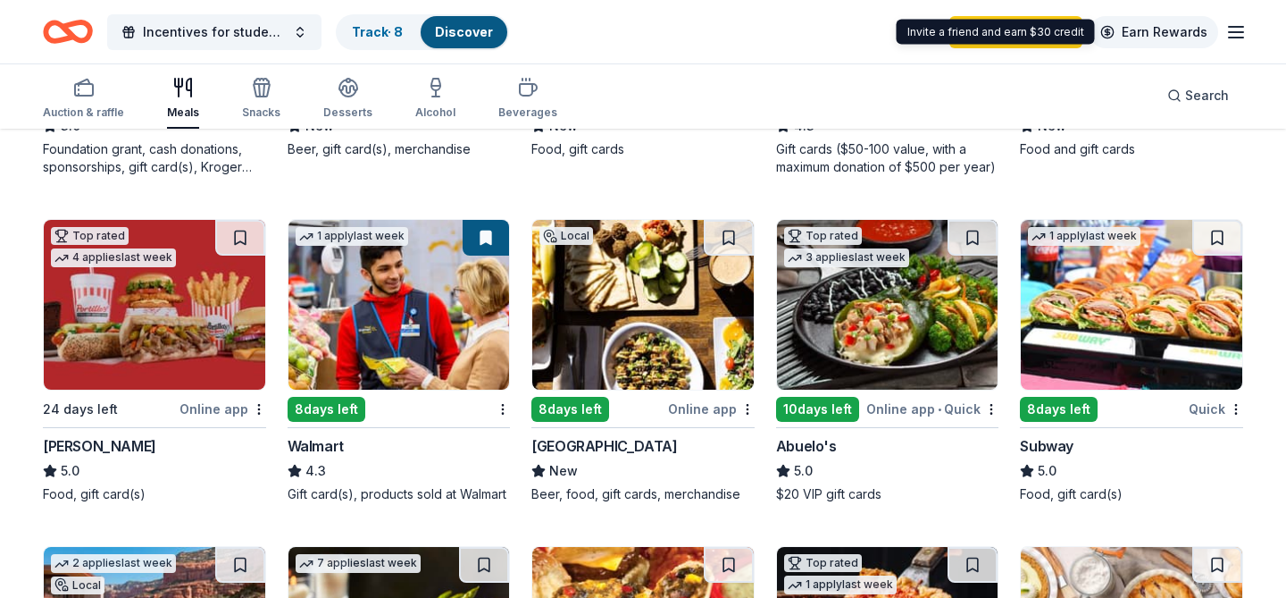
click at [1204, 33] on link "Earn Rewards" at bounding box center [1154, 32] width 129 height 32
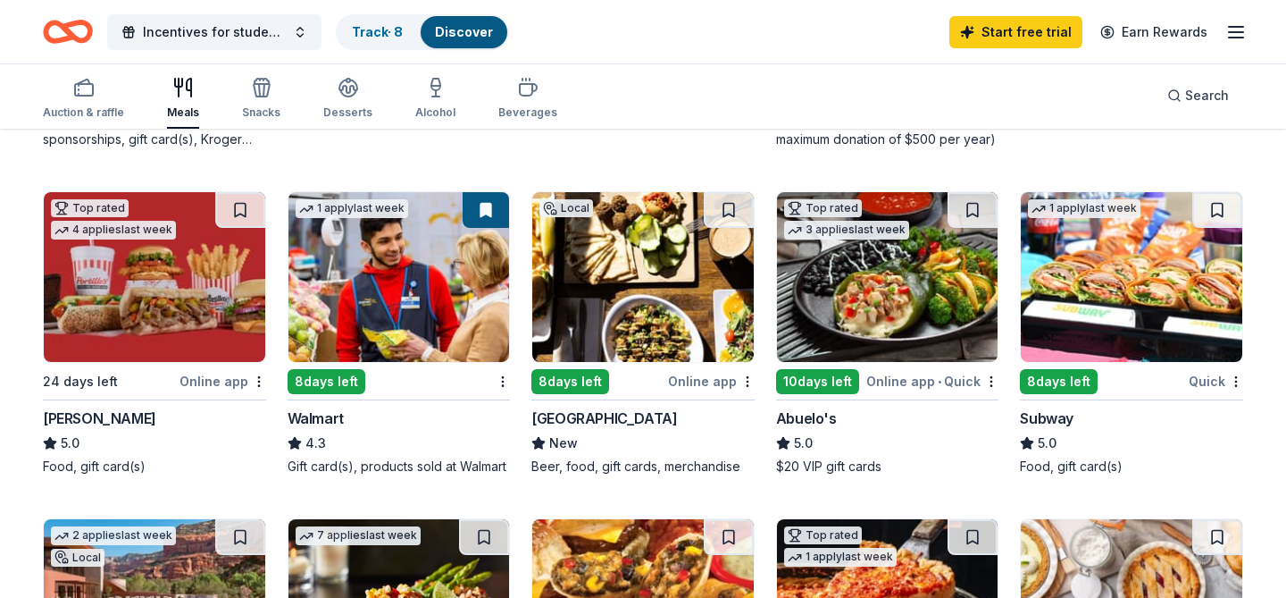
scroll to position [826, 0]
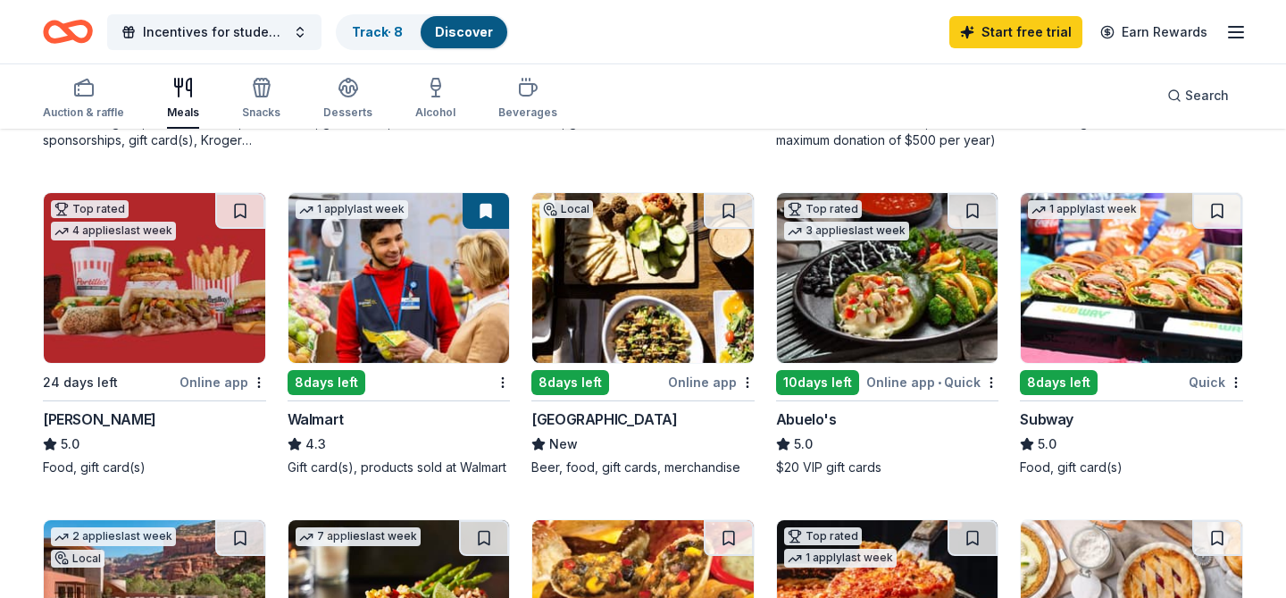
click at [1119, 306] on img at bounding box center [1131, 278] width 221 height 170
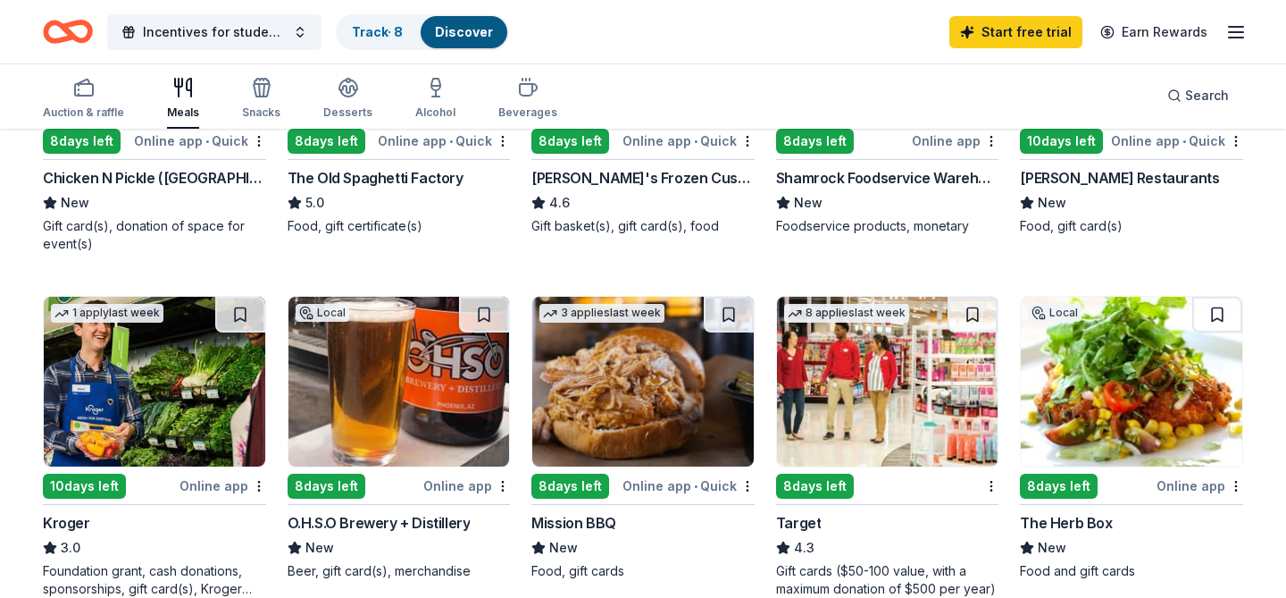
scroll to position [380, 0]
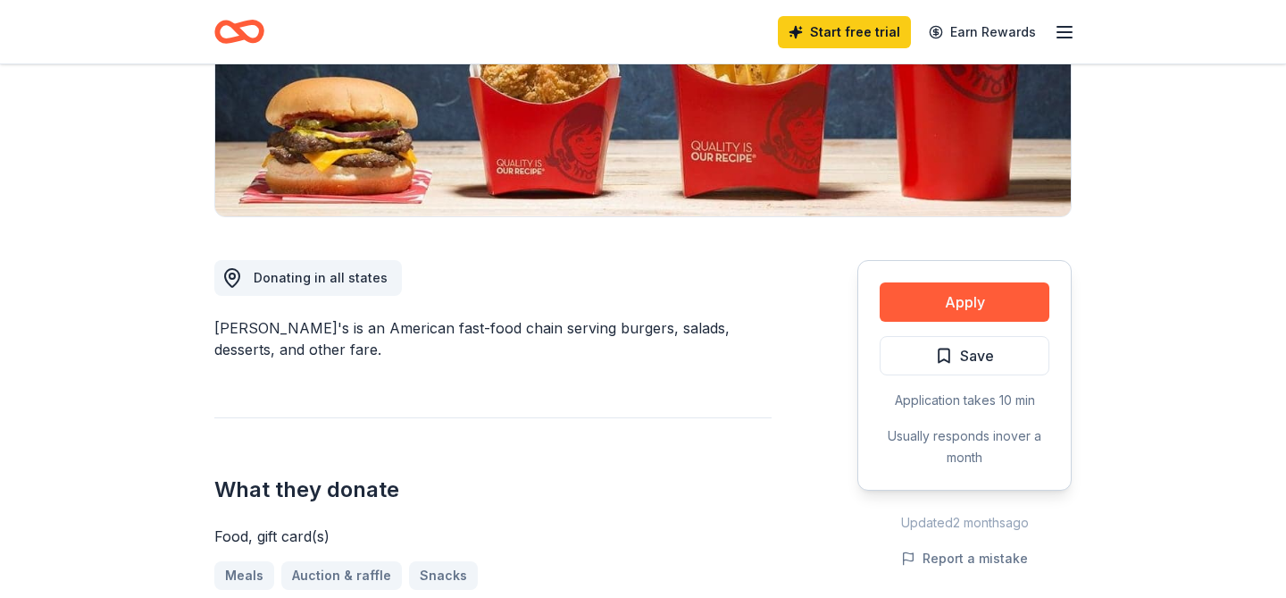
scroll to position [335, 0]
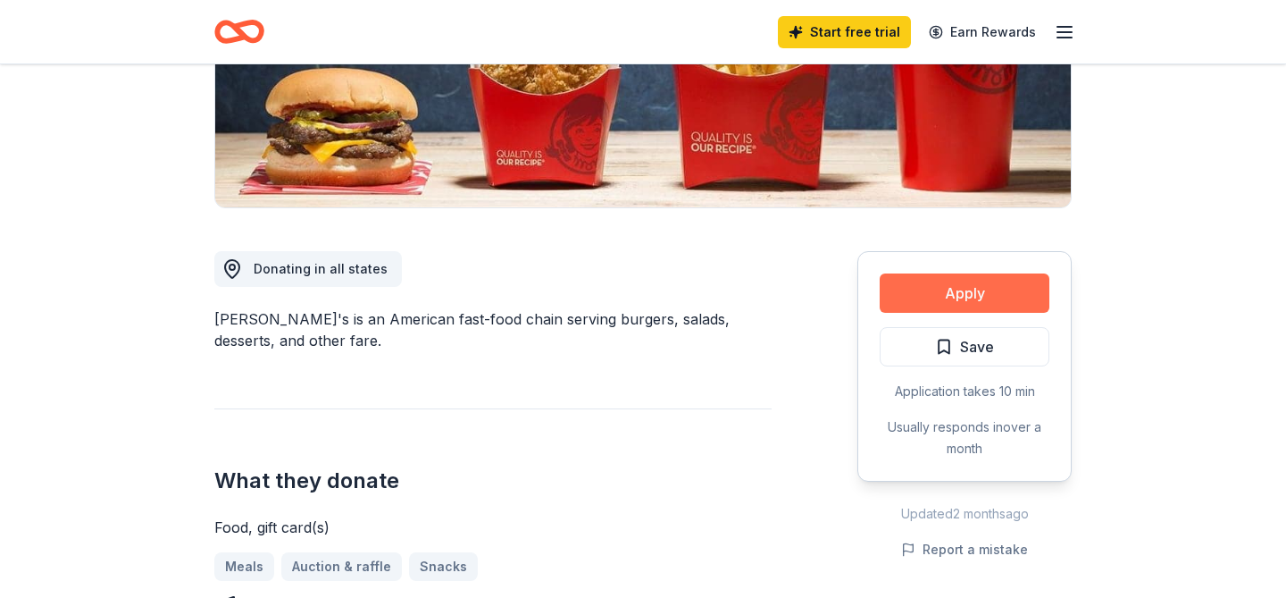
click at [935, 288] on button "Apply" at bounding box center [965, 292] width 170 height 39
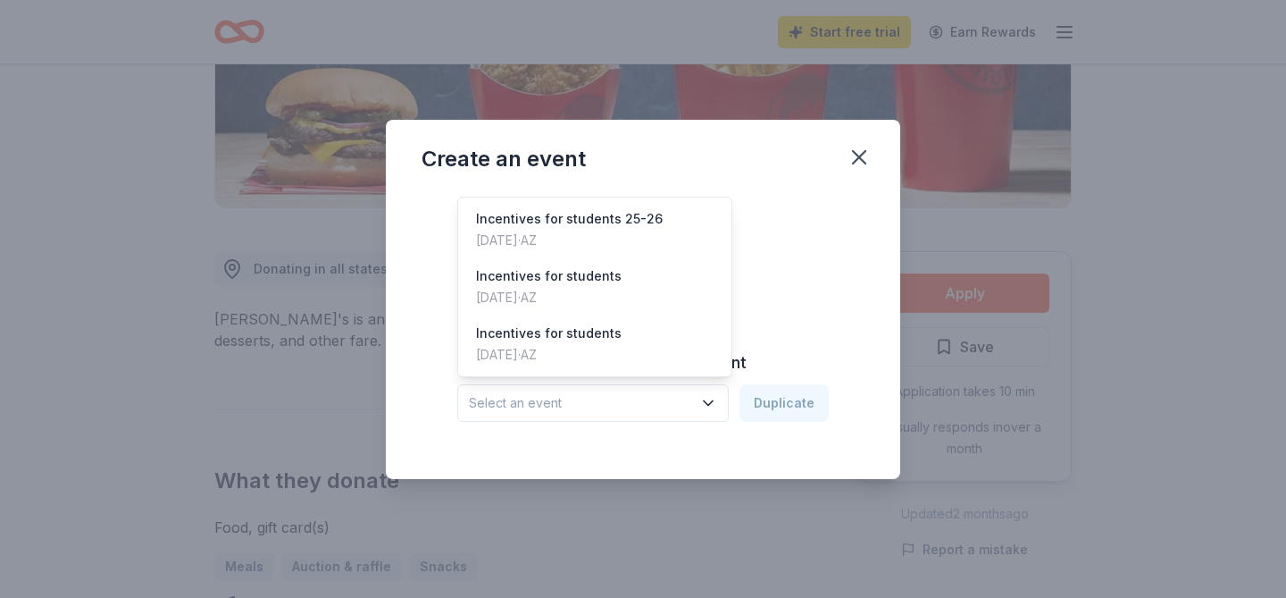
click at [706, 409] on icon "button" at bounding box center [708, 403] width 18 height 18
click at [652, 230] on div "Incentives for students 25-26 Sep 26, 2025 · AZ" at bounding box center [595, 229] width 266 height 57
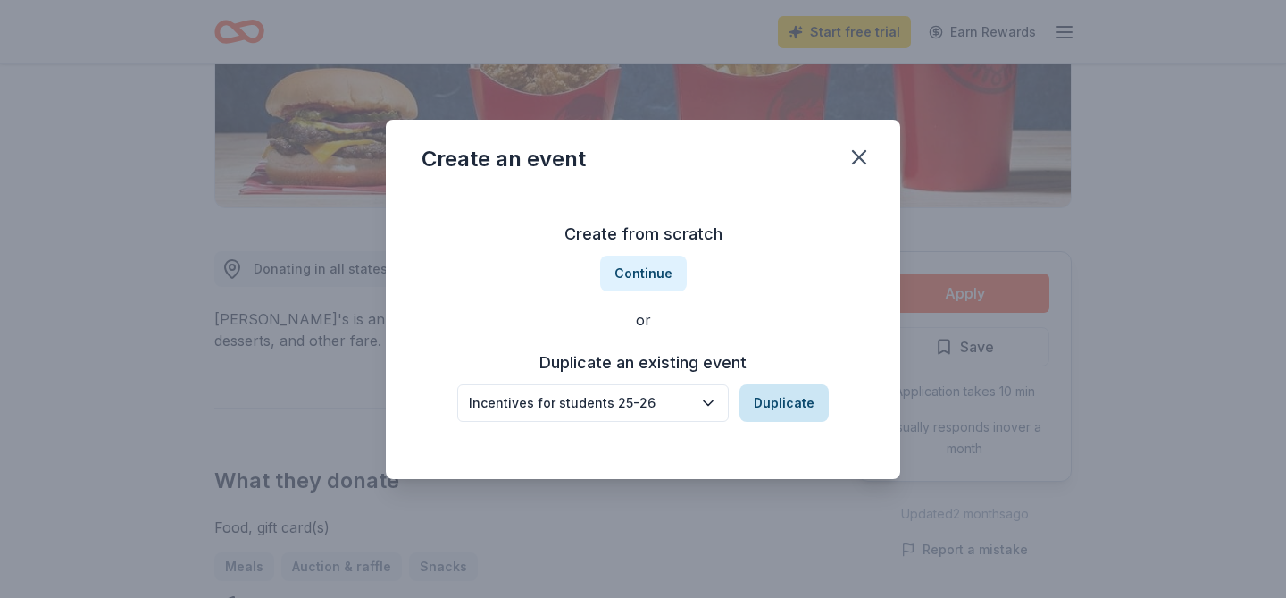
click at [789, 404] on button "Duplicate" at bounding box center [784, 403] width 89 height 38
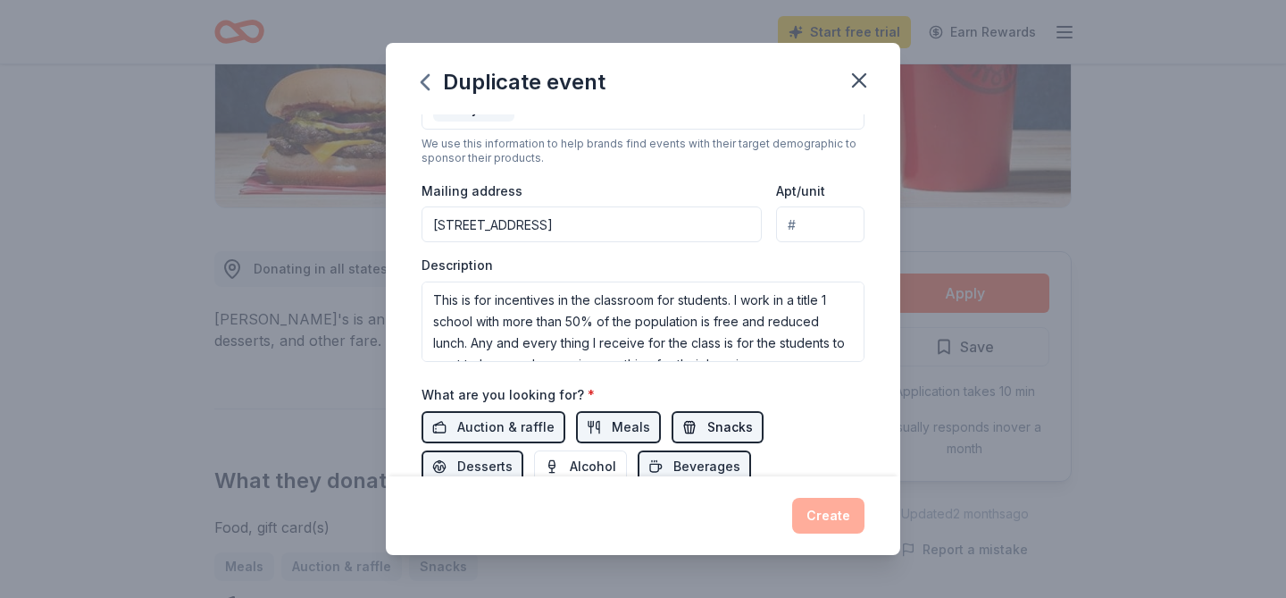
scroll to position [367, 0]
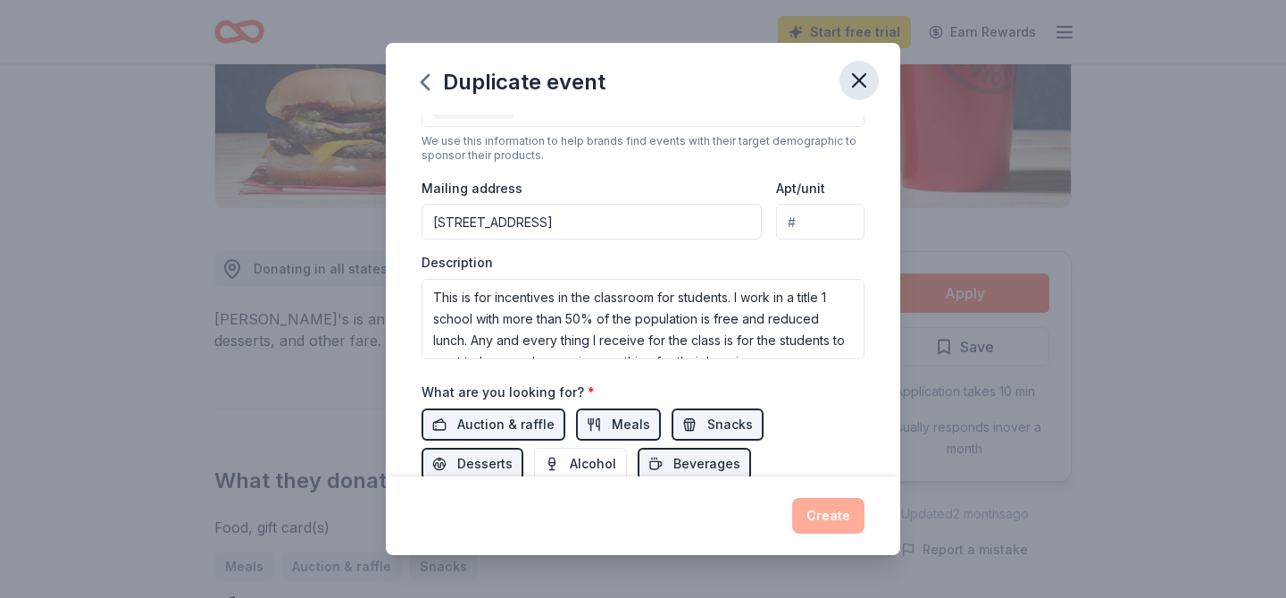
click at [853, 88] on icon "button" at bounding box center [859, 80] width 25 height 25
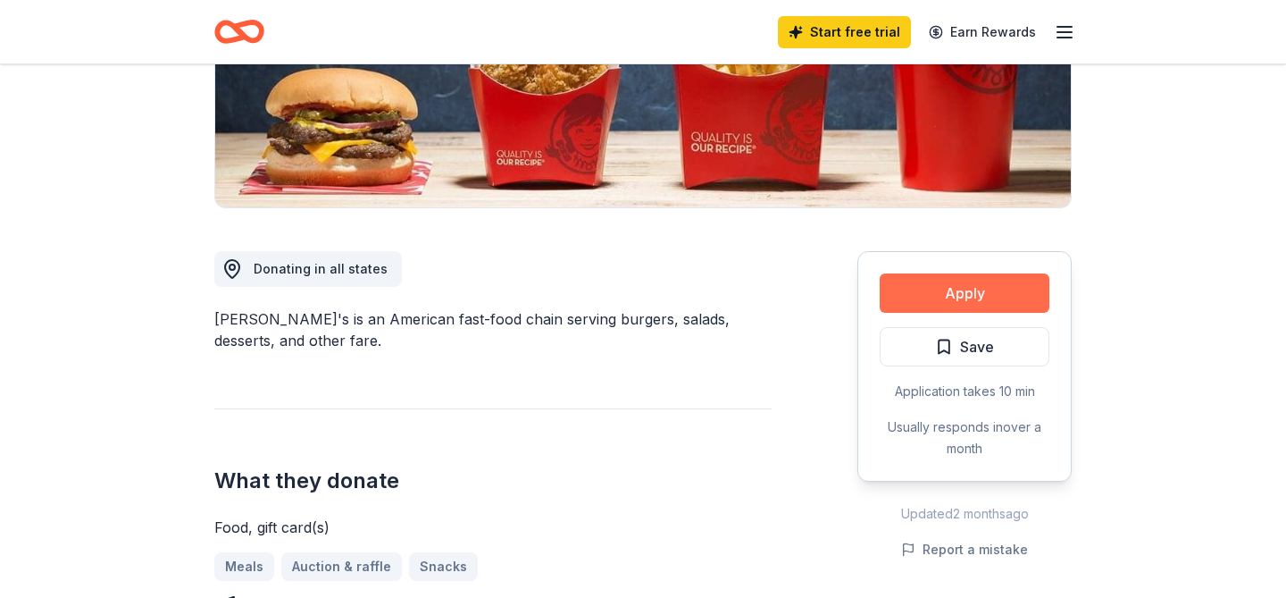
click at [944, 284] on button "Apply" at bounding box center [965, 292] width 170 height 39
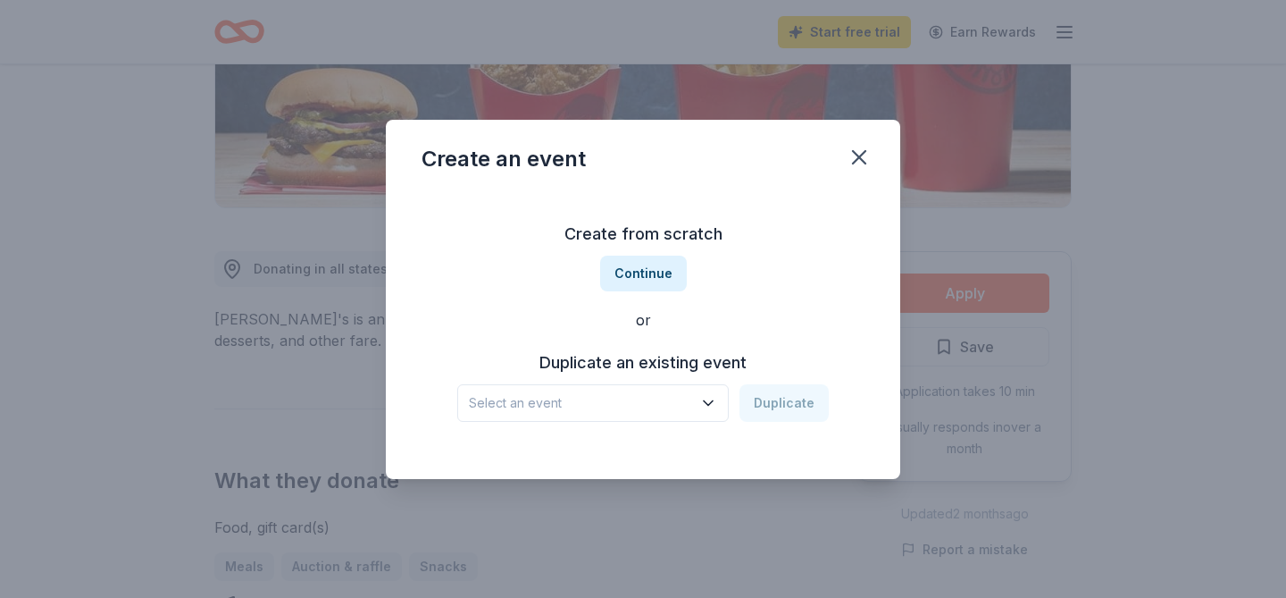
click at [653, 402] on span "Select an event" at bounding box center [580, 402] width 223 height 21
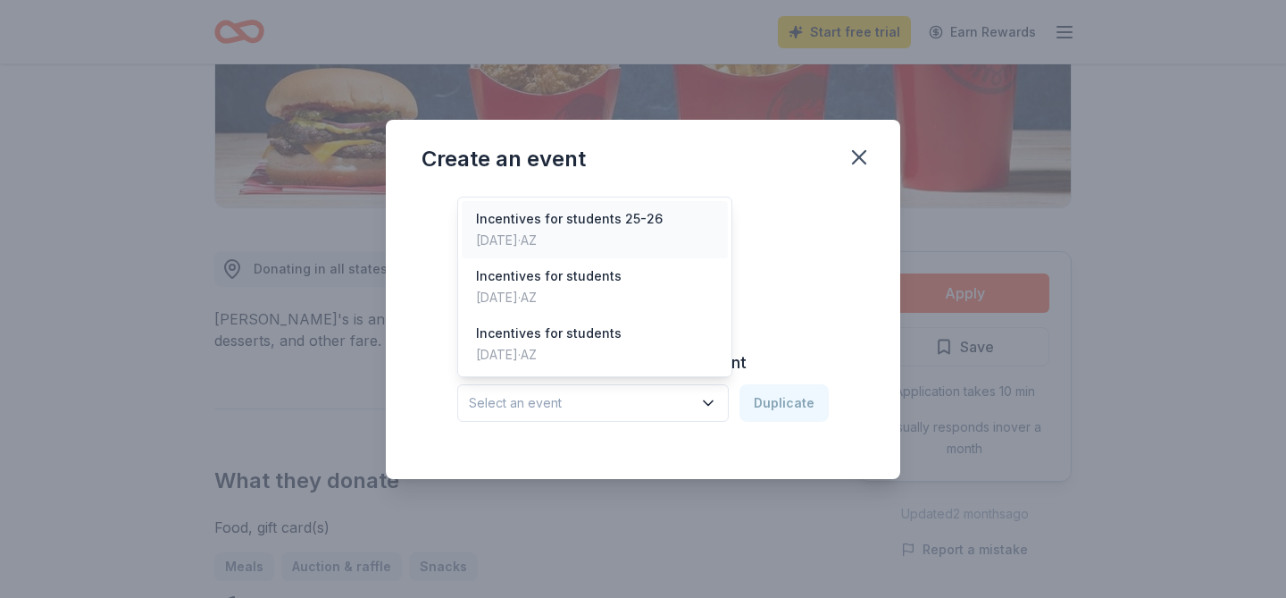
click at [600, 215] on div "Incentives for students 25-26" at bounding box center [569, 218] width 187 height 21
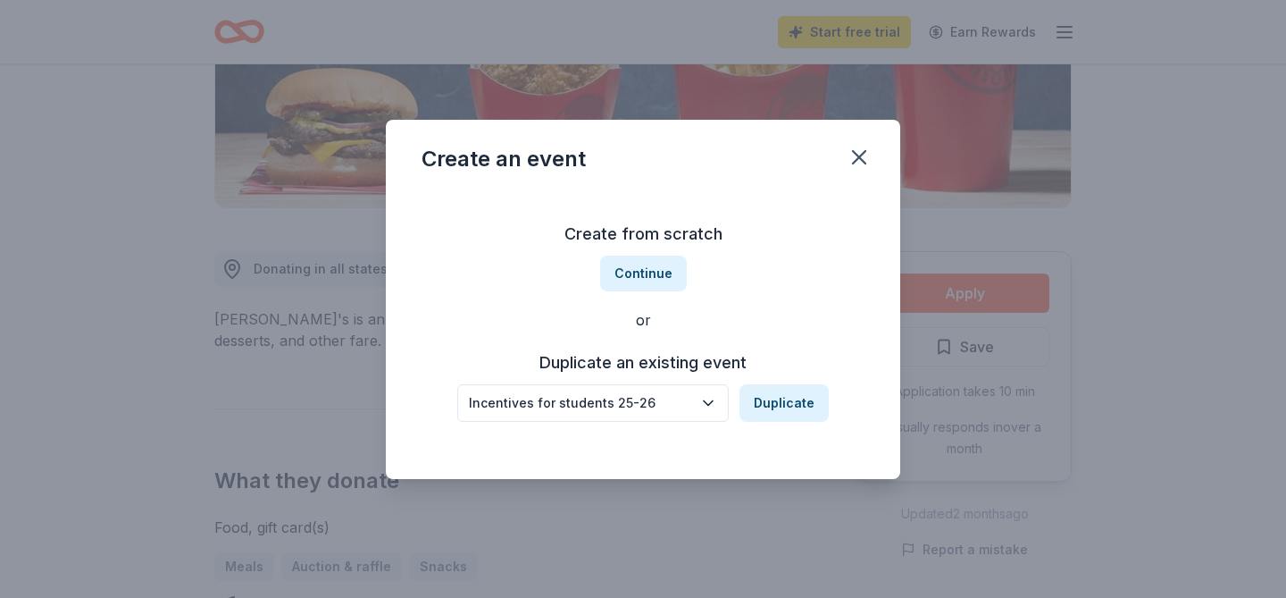
click at [771, 441] on div "Create from scratch Continue or Duplicate an existing event Incentives for stud…" at bounding box center [643, 320] width 443 height 259
click at [859, 146] on icon "button" at bounding box center [859, 157] width 25 height 25
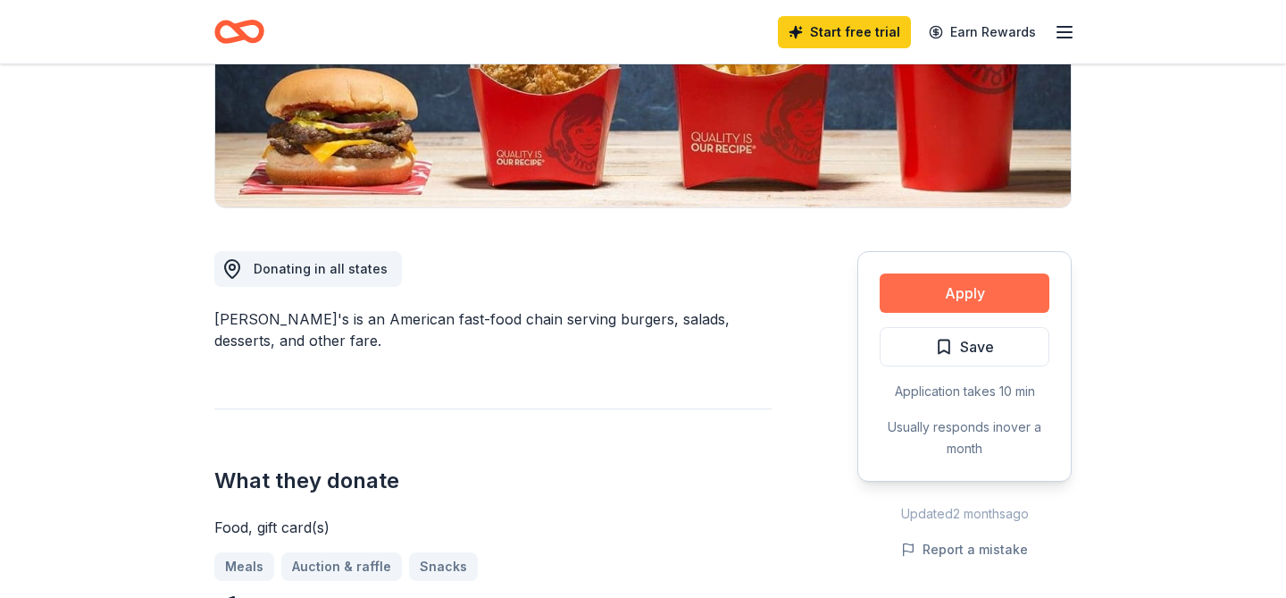
click at [931, 298] on button "Apply" at bounding box center [965, 292] width 170 height 39
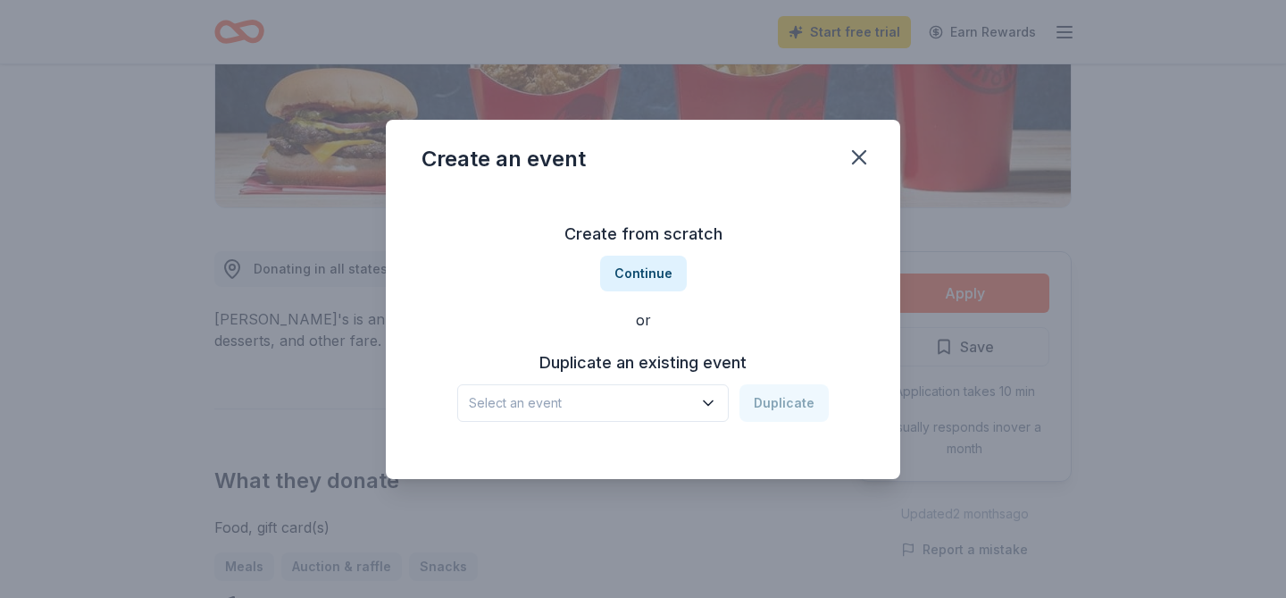
click at [651, 398] on span "Select an event" at bounding box center [580, 402] width 223 height 21
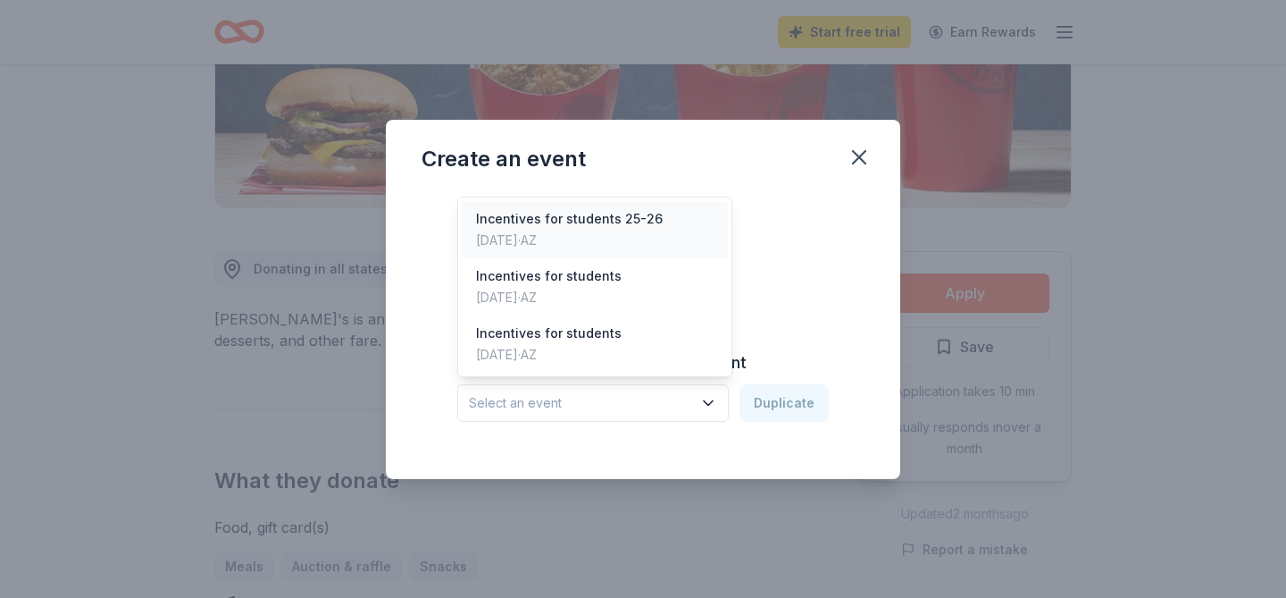
click at [653, 228] on div "Incentives for students 25-26 Sep 26, 2025 · AZ" at bounding box center [595, 229] width 266 height 57
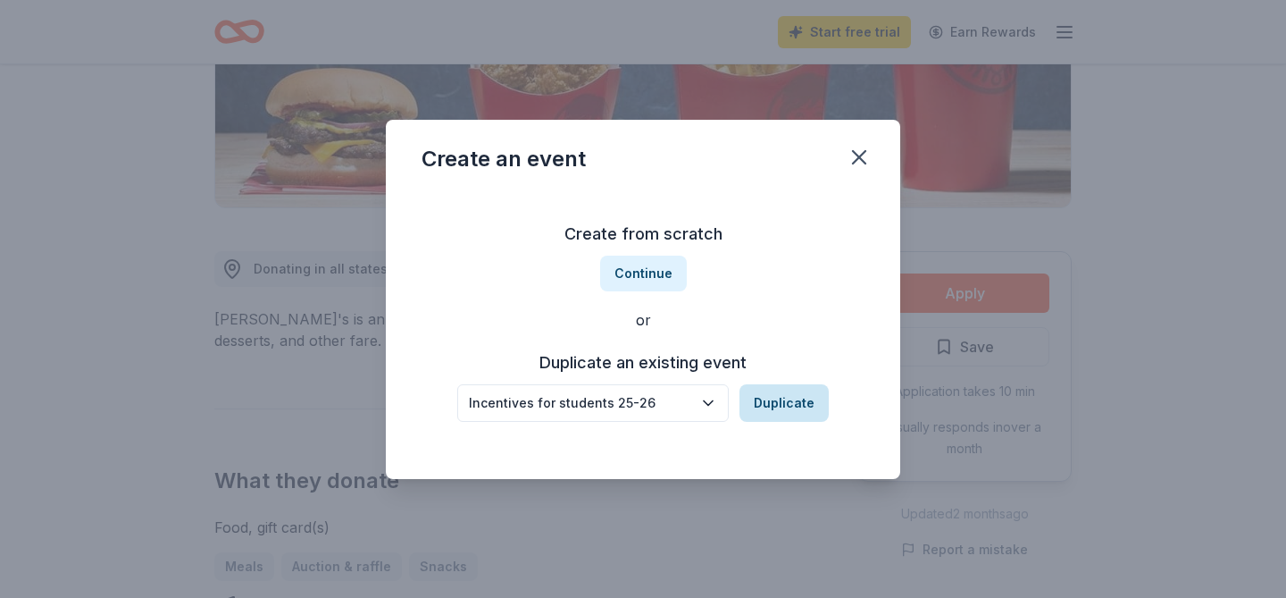
click at [785, 407] on button "Duplicate" at bounding box center [784, 403] width 89 height 38
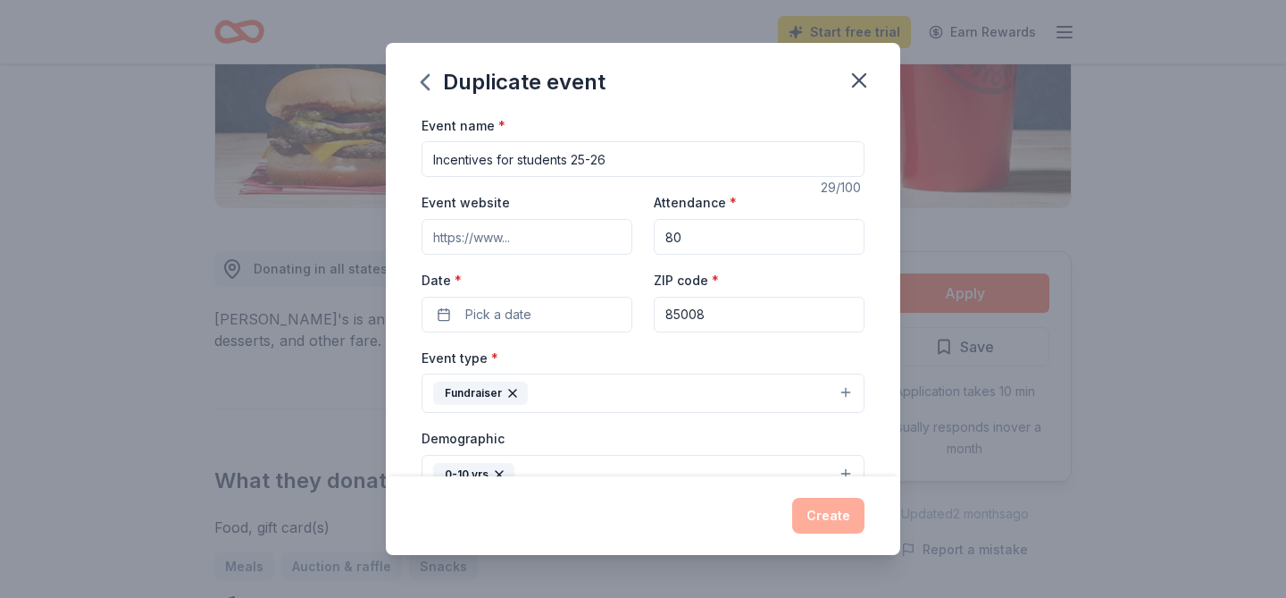
click at [695, 418] on div "Event type * Fundraiser Demographic 0-10 yrs We use this information to help br…" at bounding box center [643, 537] width 443 height 380
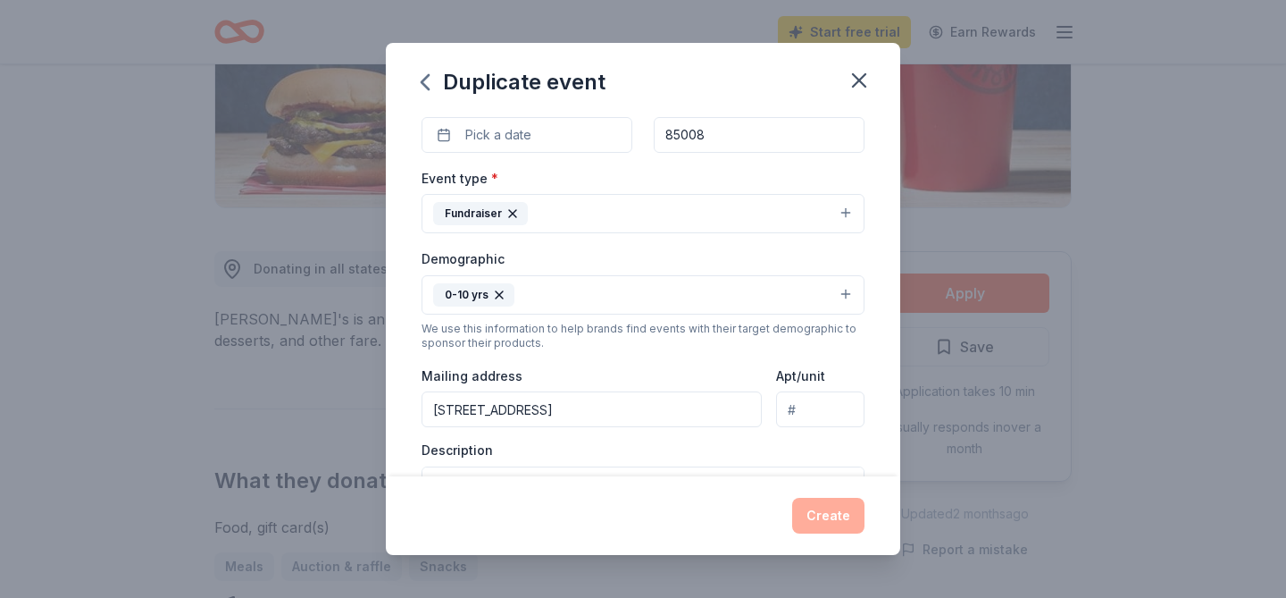
scroll to position [389, 0]
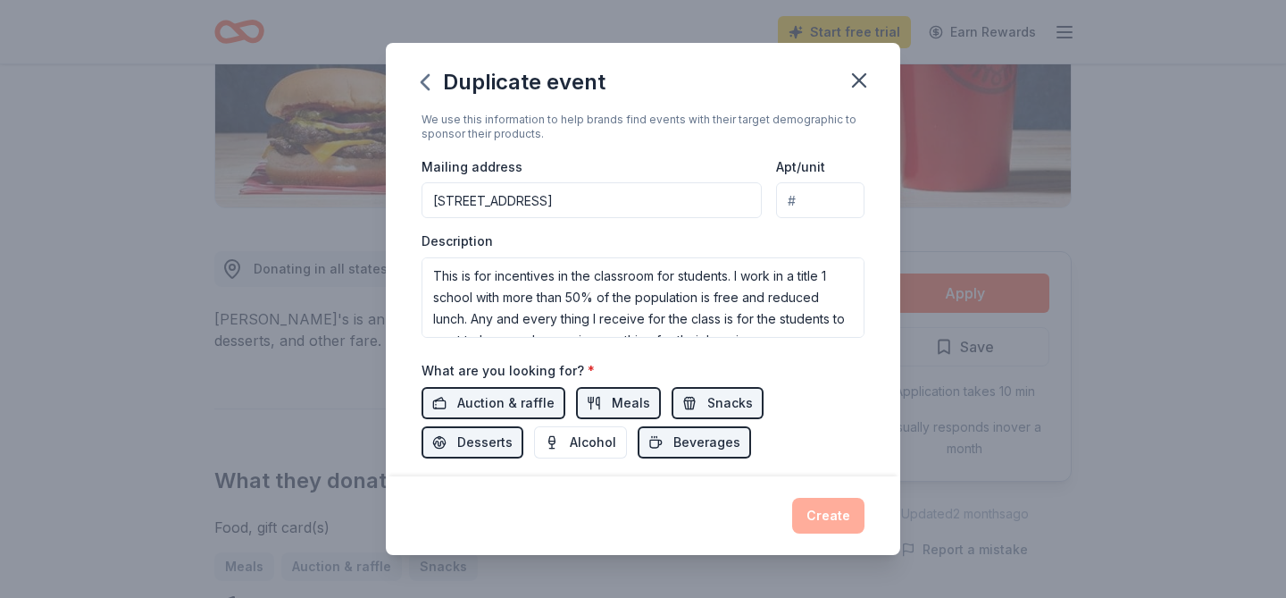
click at [599, 460] on div "Event name * Incentives for students 25-26 29 /100 Event website Attendance * 8…" at bounding box center [643, 140] width 443 height 829
click at [673, 439] on span "Beverages" at bounding box center [706, 441] width 67 height 21
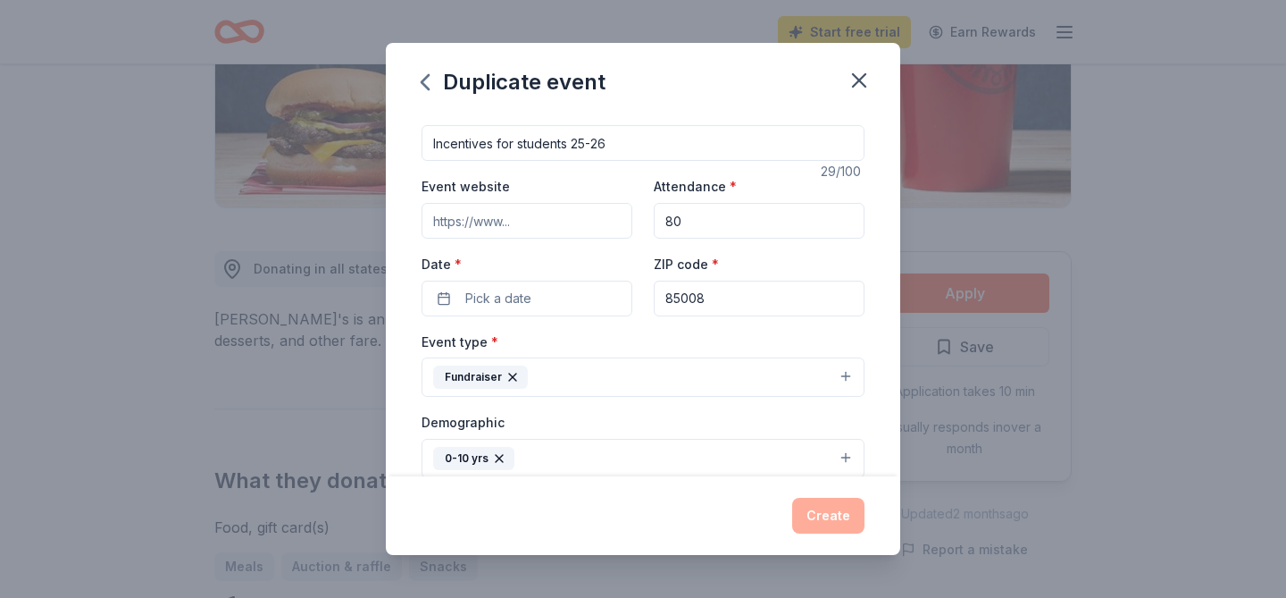
scroll to position [0, 0]
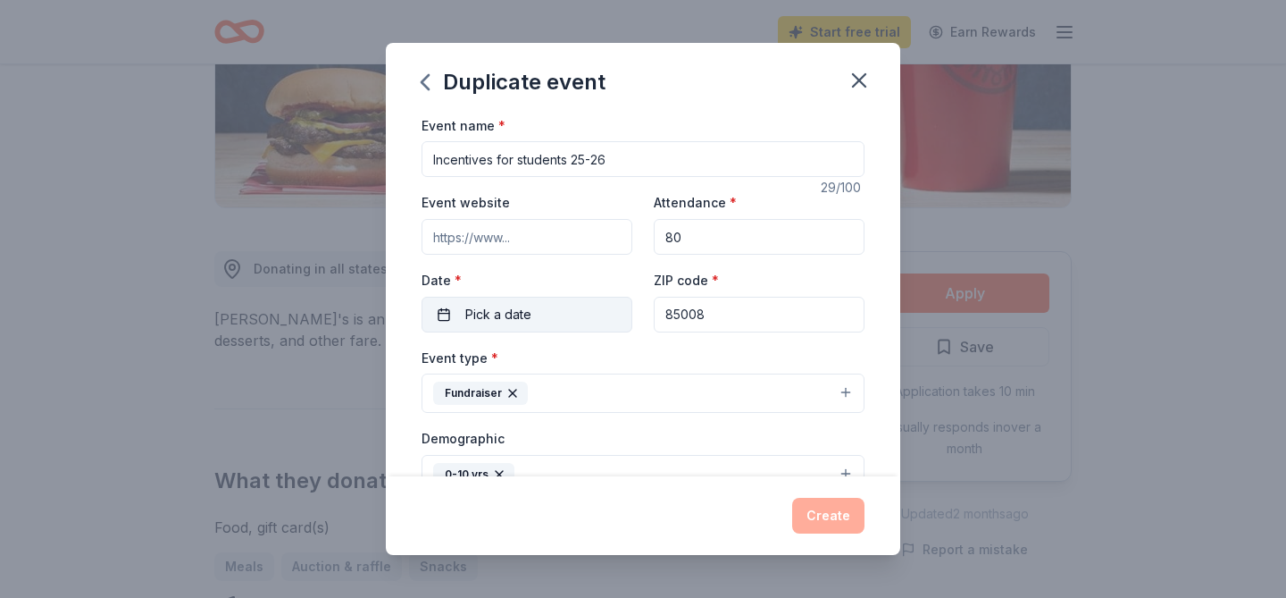
click at [555, 319] on button "Pick a date" at bounding box center [527, 315] width 211 height 36
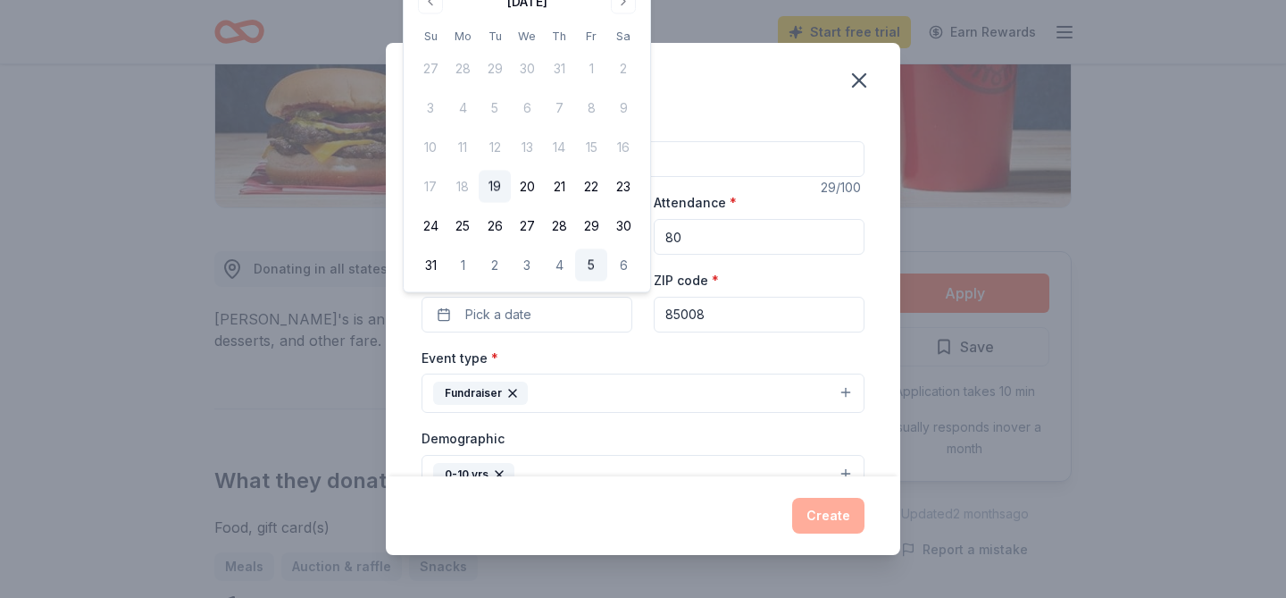
click at [590, 263] on button "5" at bounding box center [591, 265] width 32 height 32
click at [825, 516] on button "Create" at bounding box center [828, 515] width 72 height 36
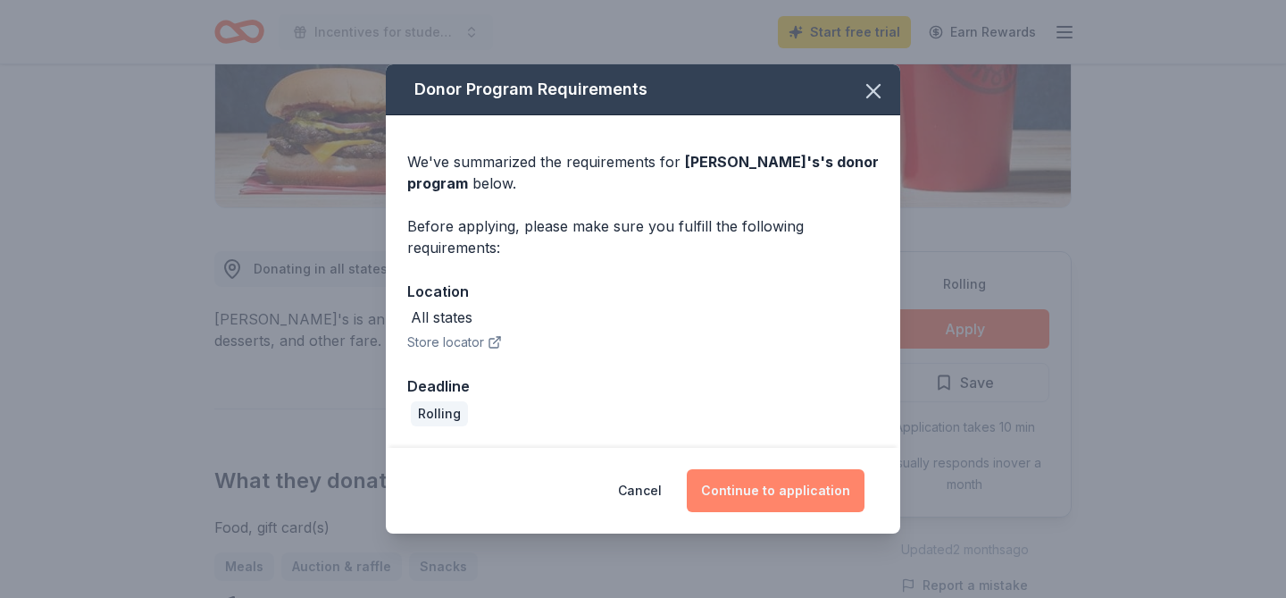
click at [773, 495] on button "Continue to application" at bounding box center [776, 490] width 178 height 43
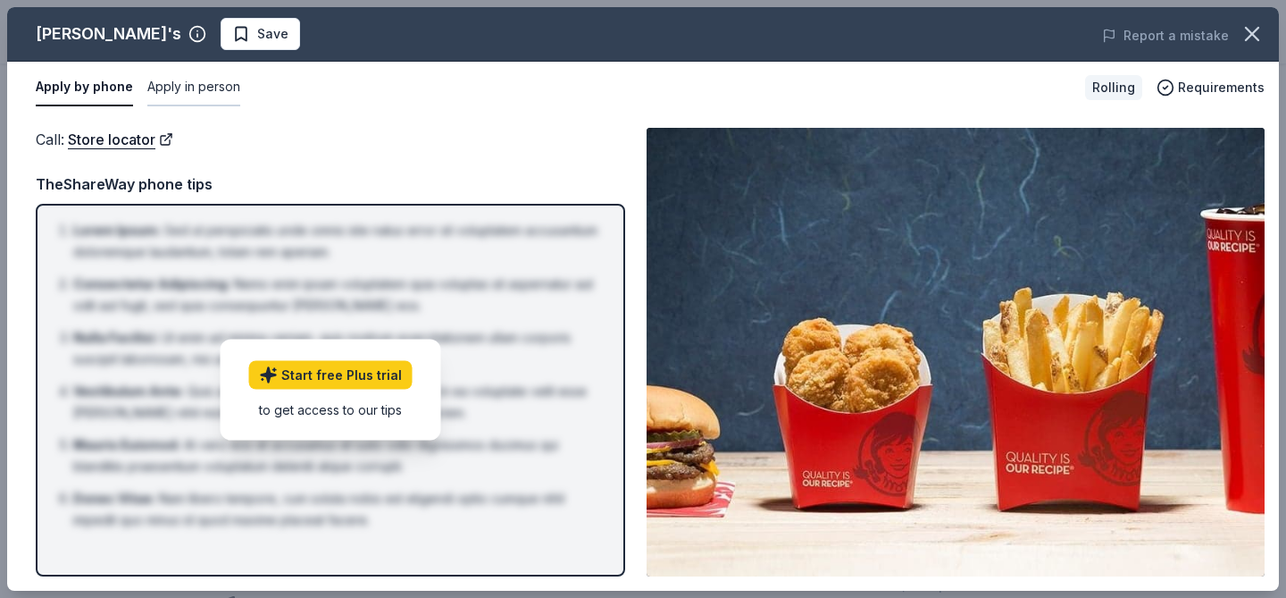
click at [182, 88] on button "Apply in person" at bounding box center [193, 88] width 93 height 38
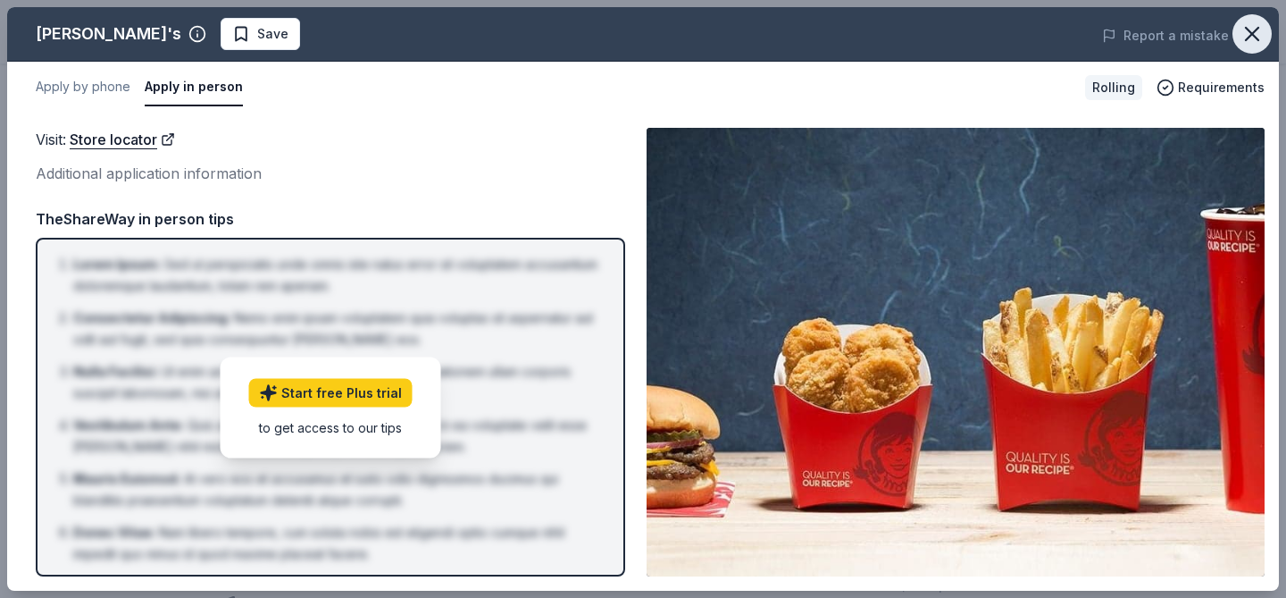
click at [1247, 30] on icon "button" at bounding box center [1252, 33] width 25 height 25
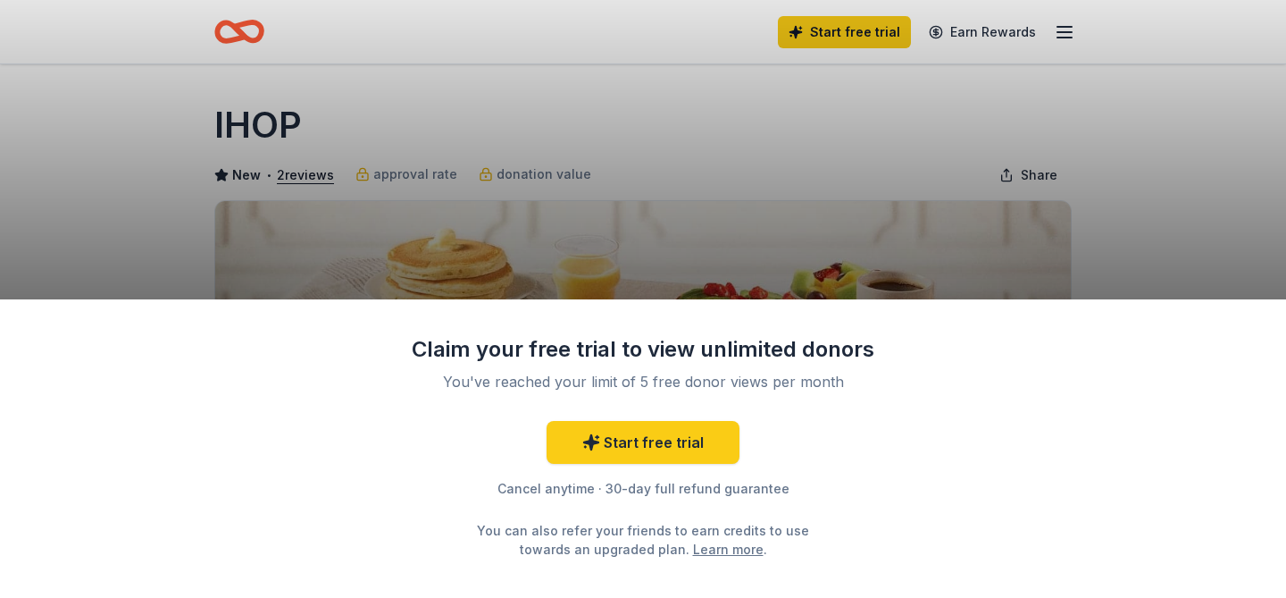
click at [863, 279] on div "Claim your free trial to view unlimited donors You've reached your limit of 5 f…" at bounding box center [643, 299] width 1286 height 598
click at [705, 444] on link "Start free trial" at bounding box center [643, 442] width 193 height 43
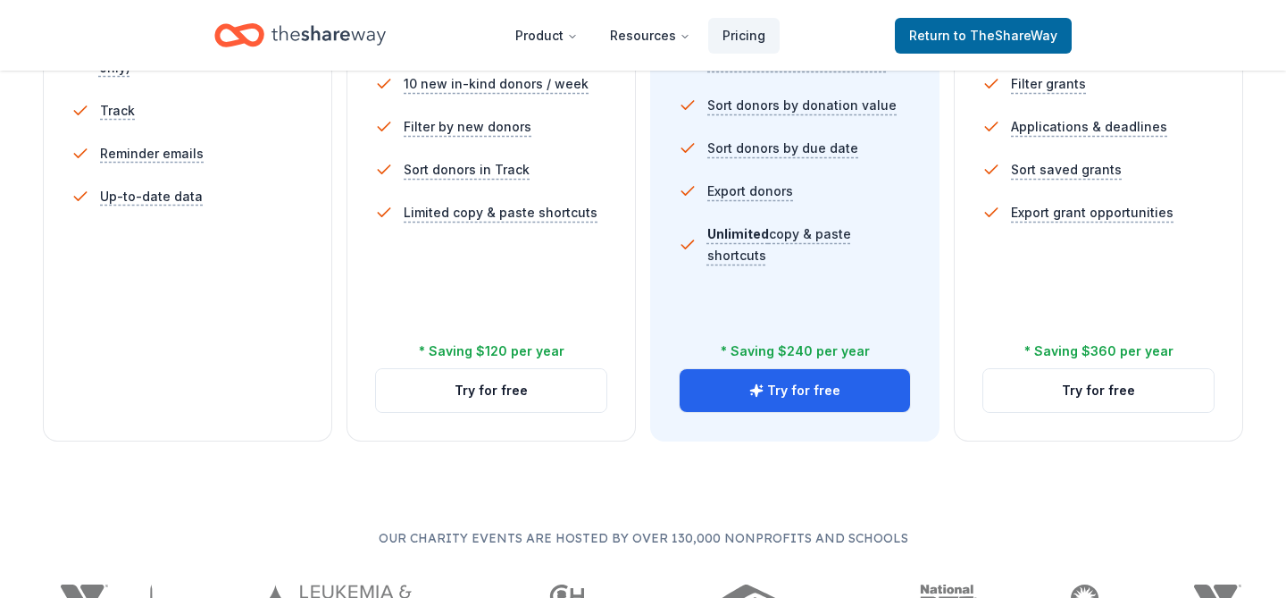
scroll to position [675, 0]
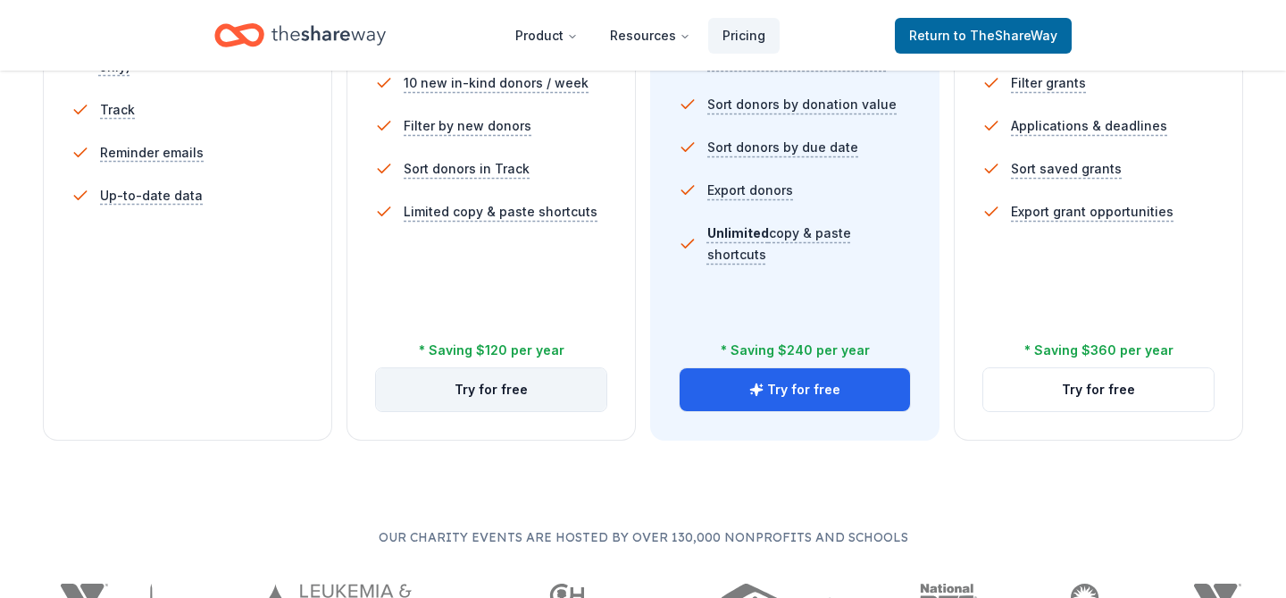
click at [496, 397] on button "Try for free" at bounding box center [491, 389] width 230 height 43
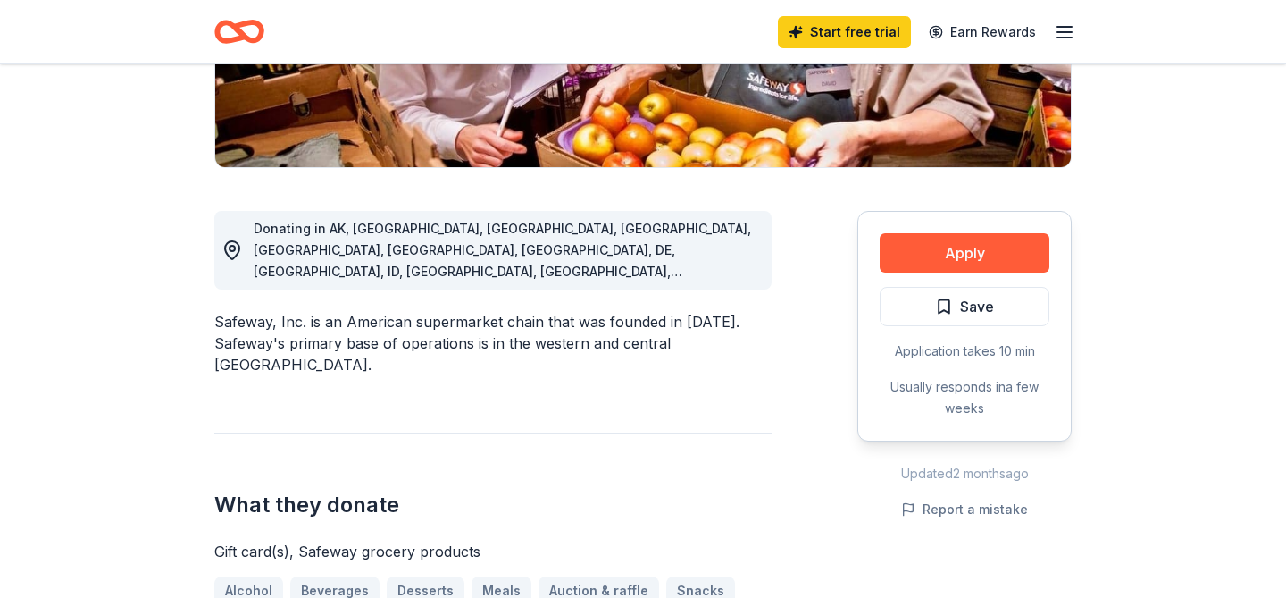
scroll to position [379, 0]
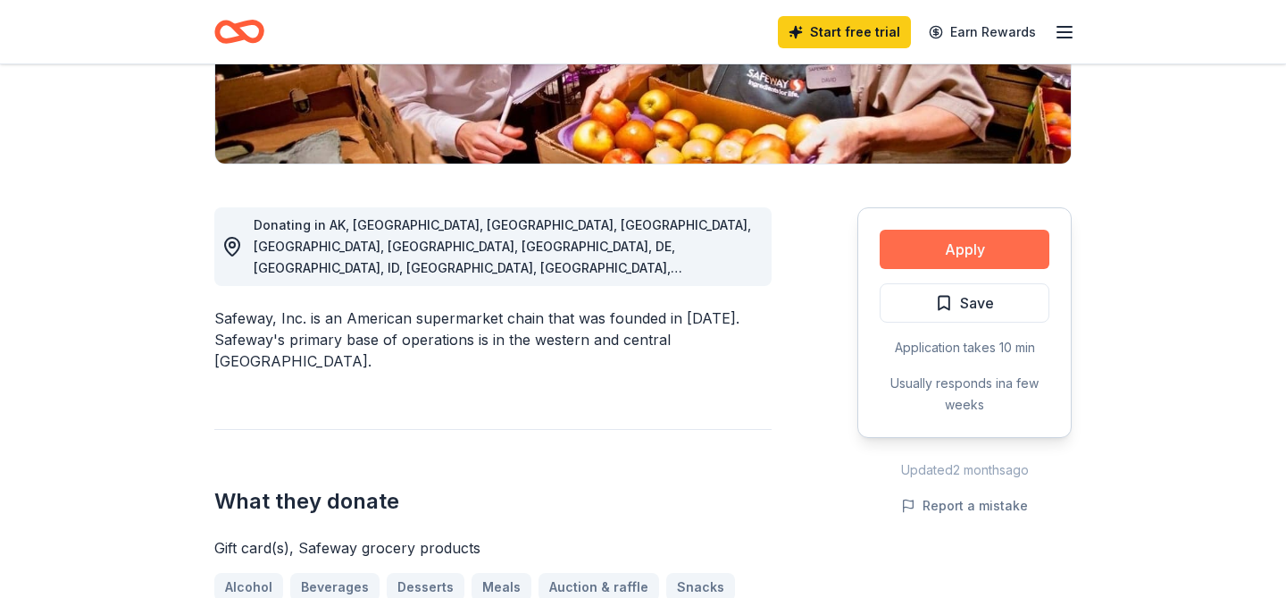
click at [935, 251] on button "Apply" at bounding box center [965, 249] width 170 height 39
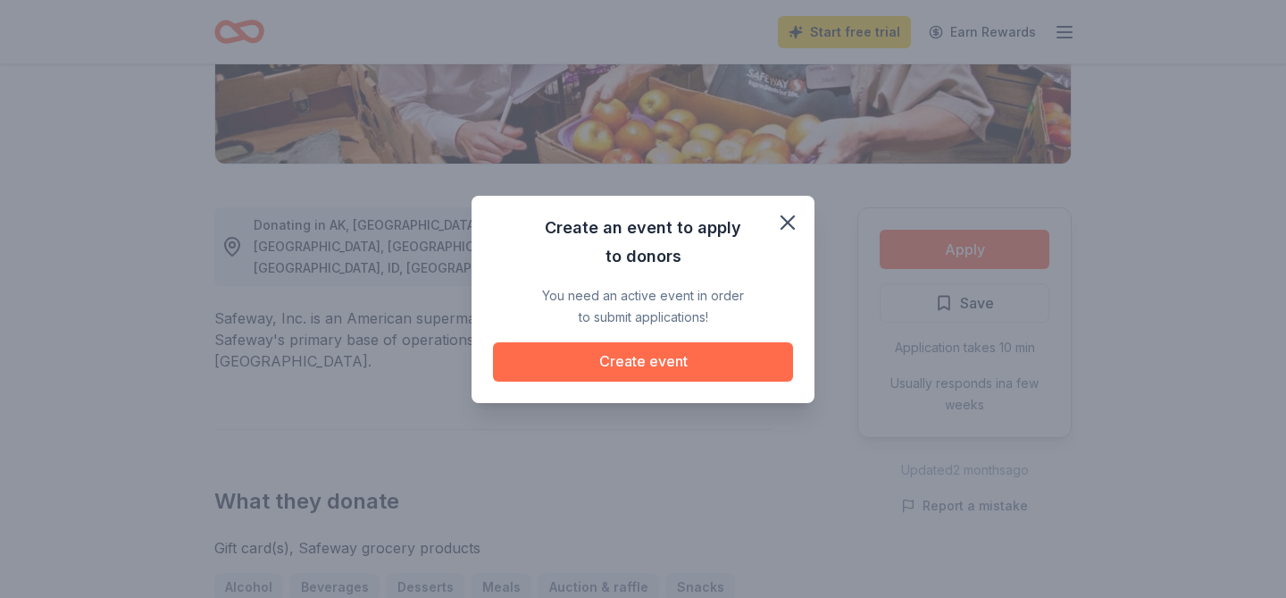
click at [706, 363] on button "Create event" at bounding box center [643, 361] width 300 height 39
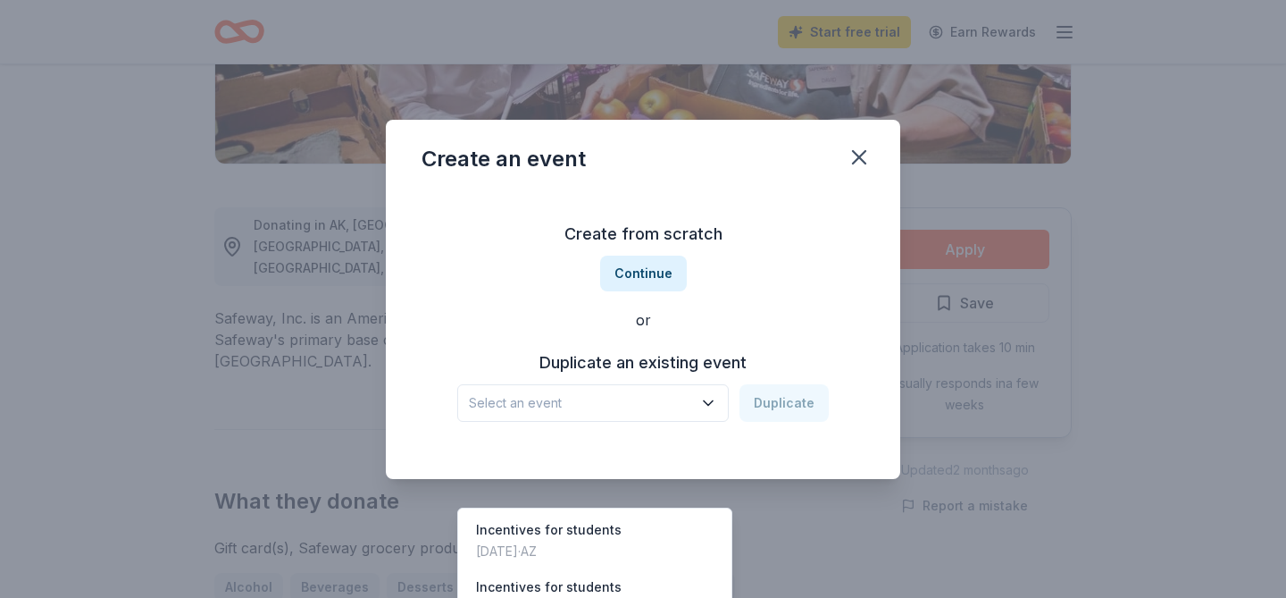
click at [651, 408] on span "Select an event" at bounding box center [580, 402] width 223 height 21
click at [642, 512] on div "Incentives for students Nov 15, 2024 · AZ" at bounding box center [595, 540] width 266 height 57
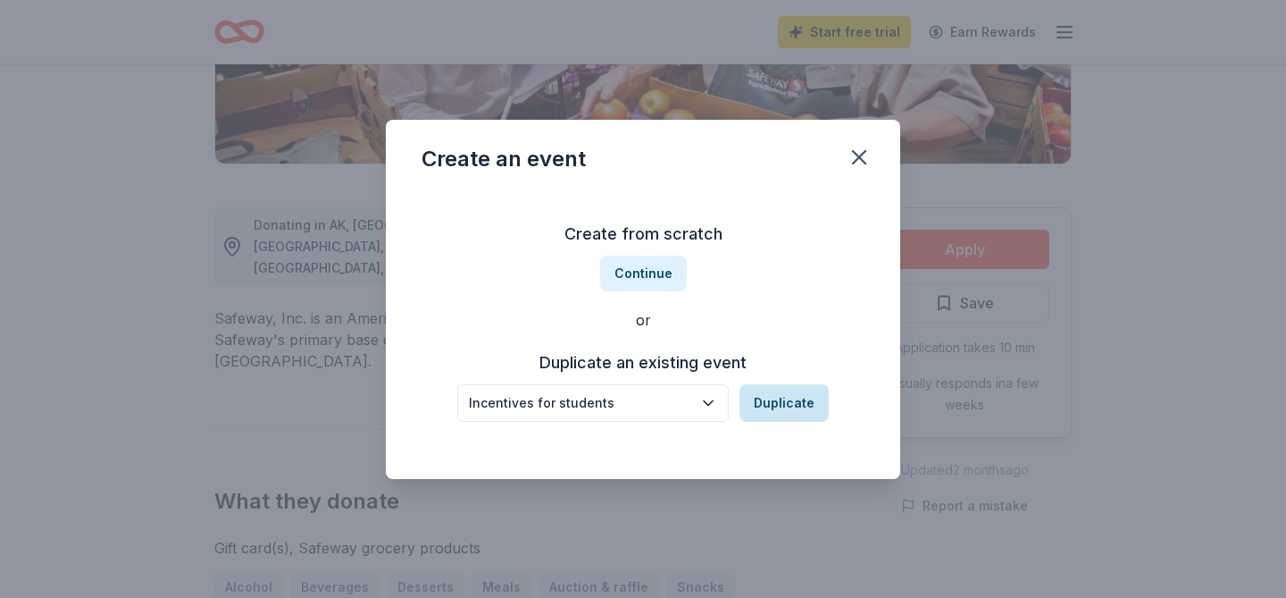
click at [758, 402] on button "Duplicate" at bounding box center [784, 403] width 89 height 38
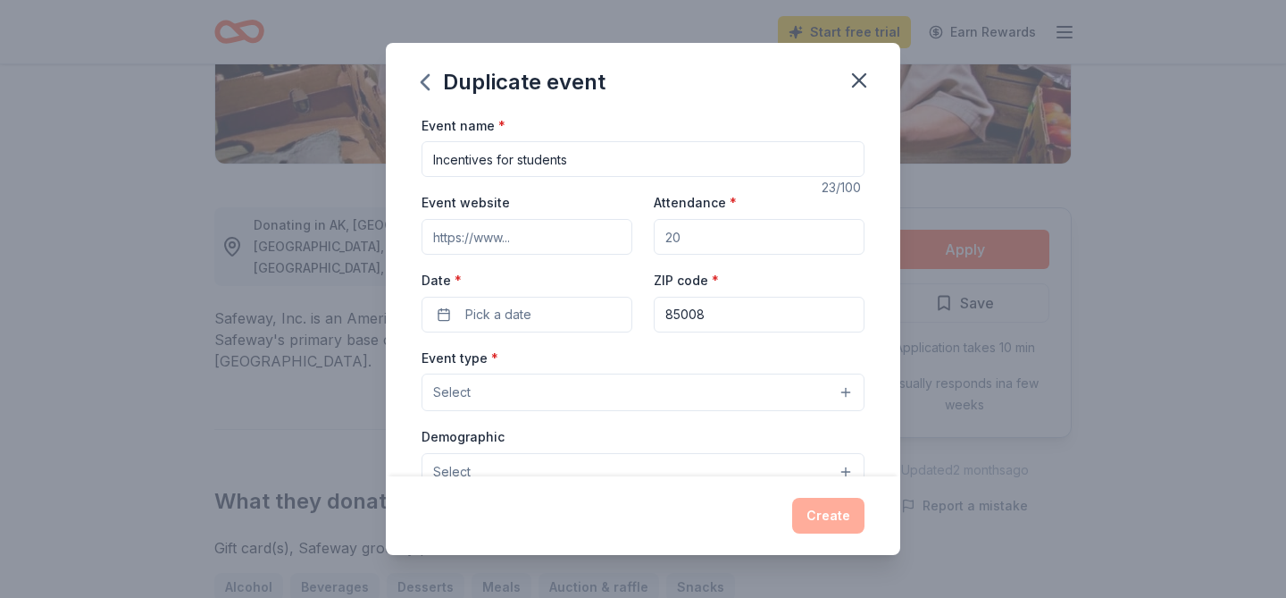
click at [677, 235] on input "Attendance *" at bounding box center [759, 237] width 211 height 36
click at [861, 78] on icon "button" at bounding box center [859, 80] width 13 height 13
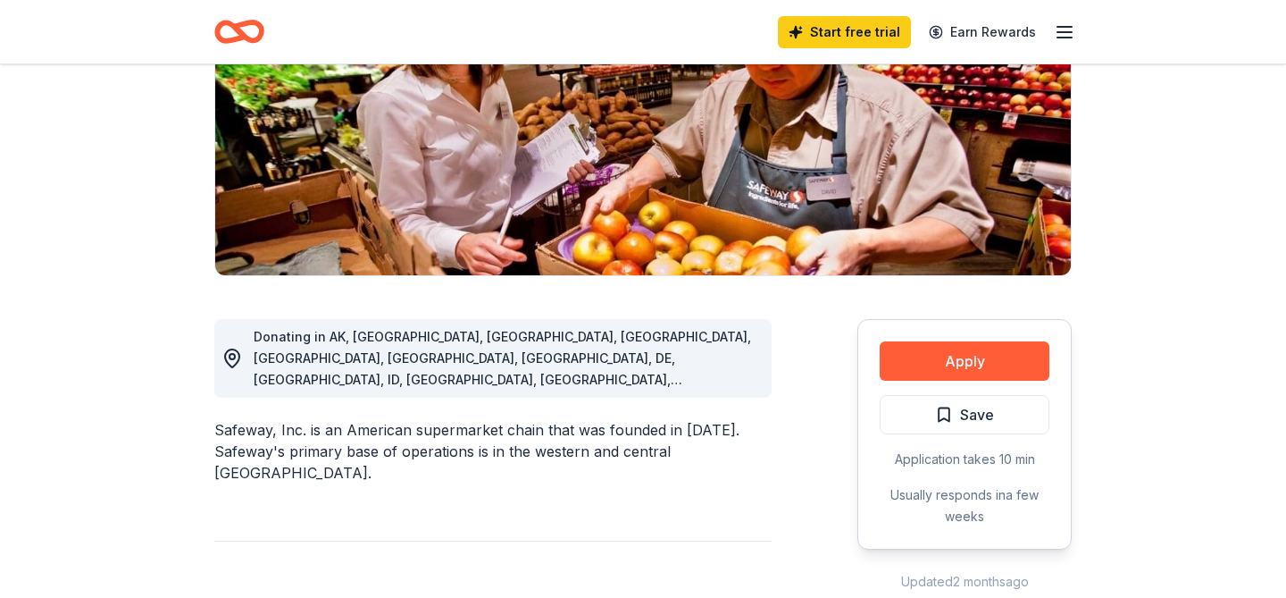
scroll to position [265, 0]
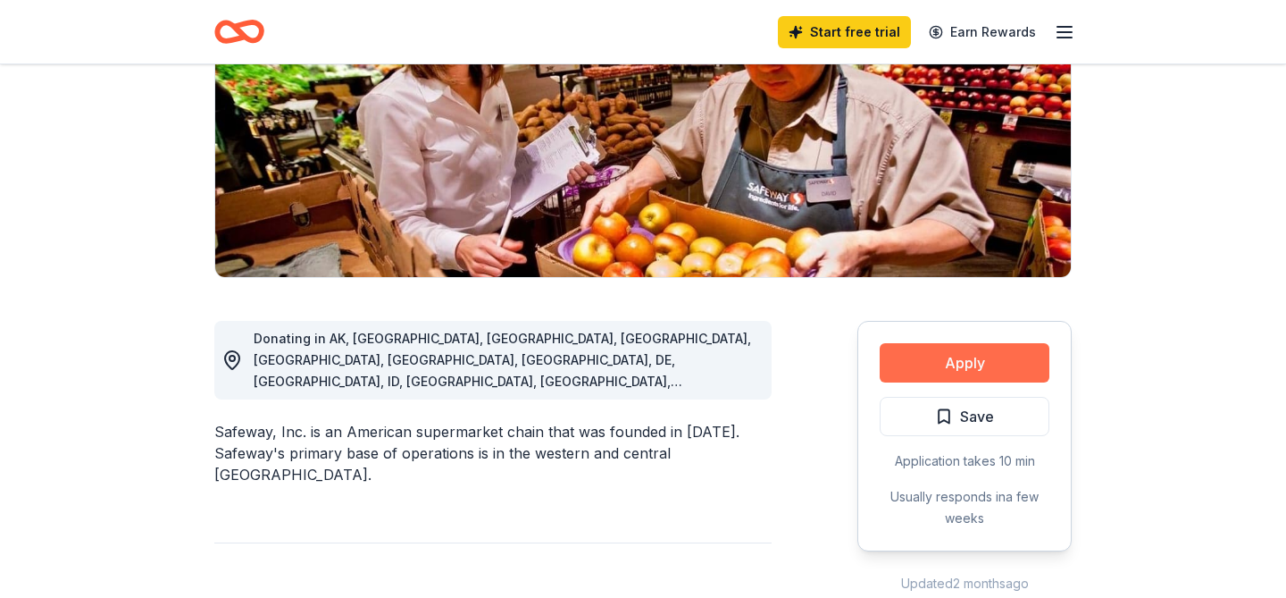
click at [912, 366] on button "Apply" at bounding box center [965, 362] width 170 height 39
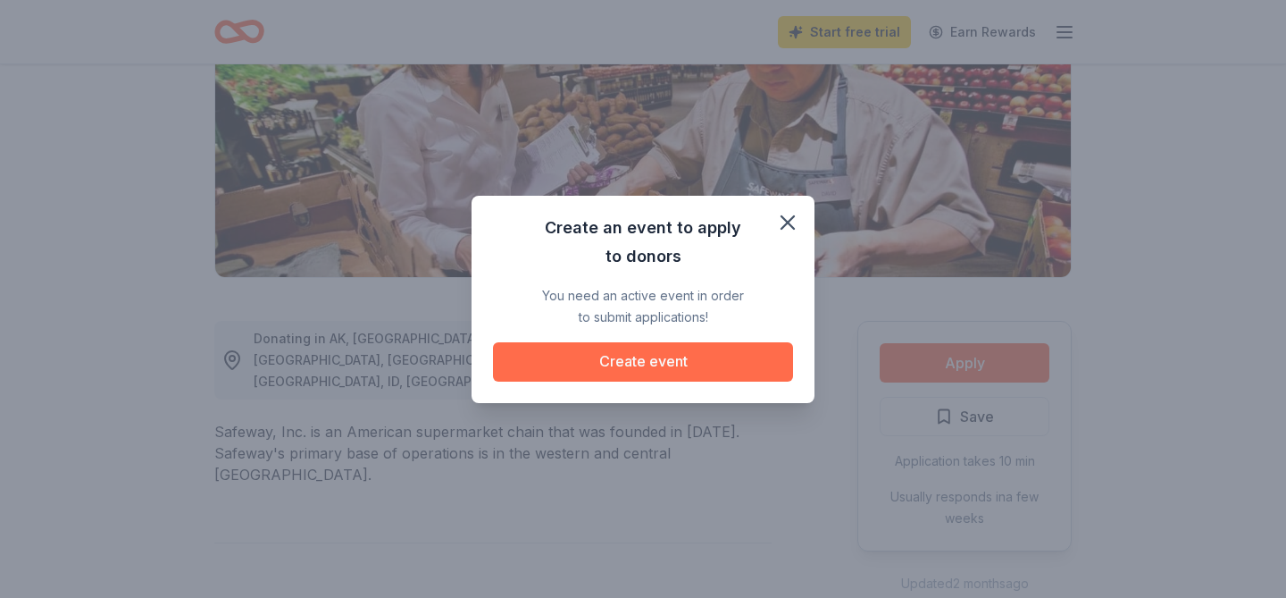
click at [702, 368] on button "Create event" at bounding box center [643, 361] width 300 height 39
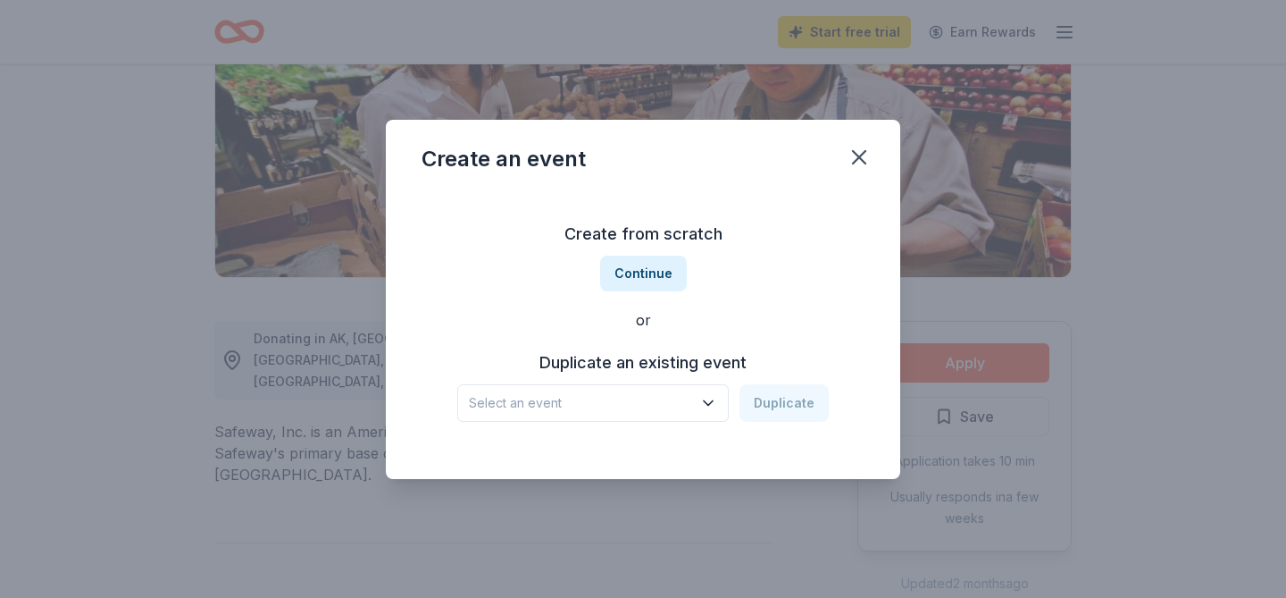
click at [656, 412] on span "Select an event" at bounding box center [580, 402] width 223 height 21
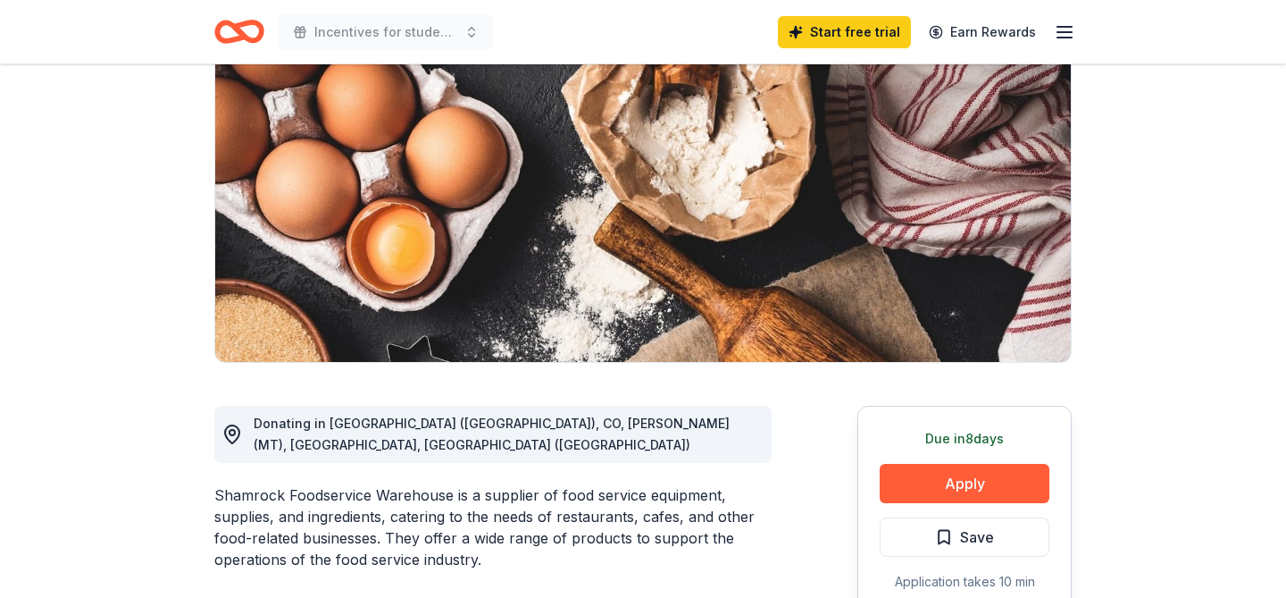
scroll to position [265, 0]
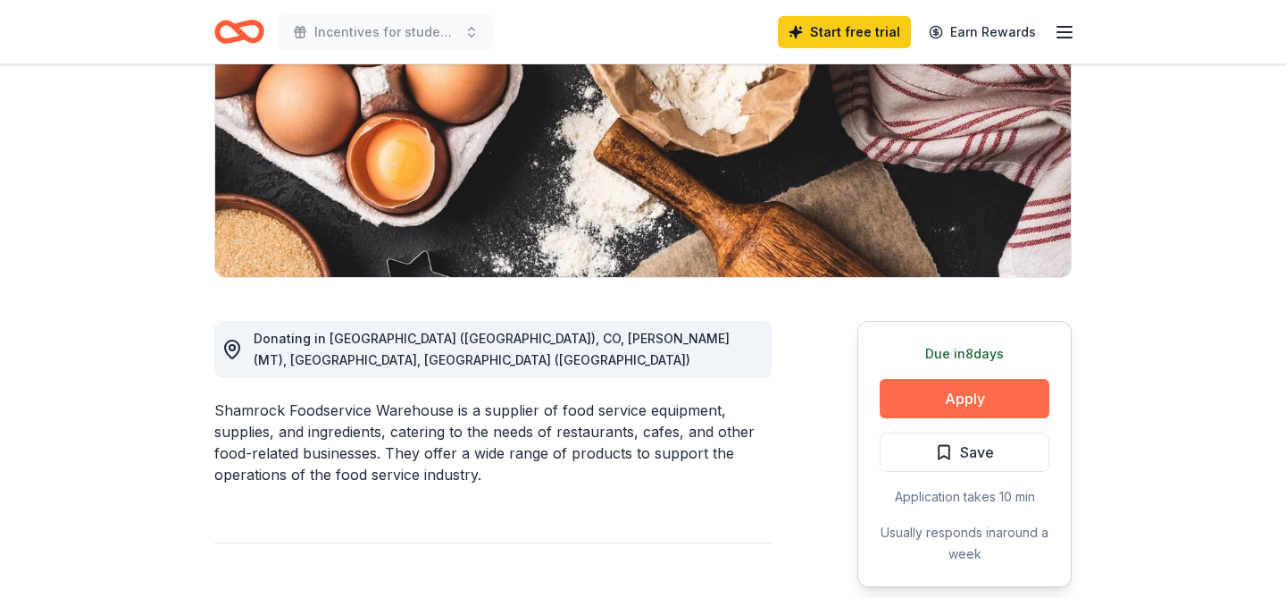
click at [940, 399] on button "Apply" at bounding box center [965, 398] width 170 height 39
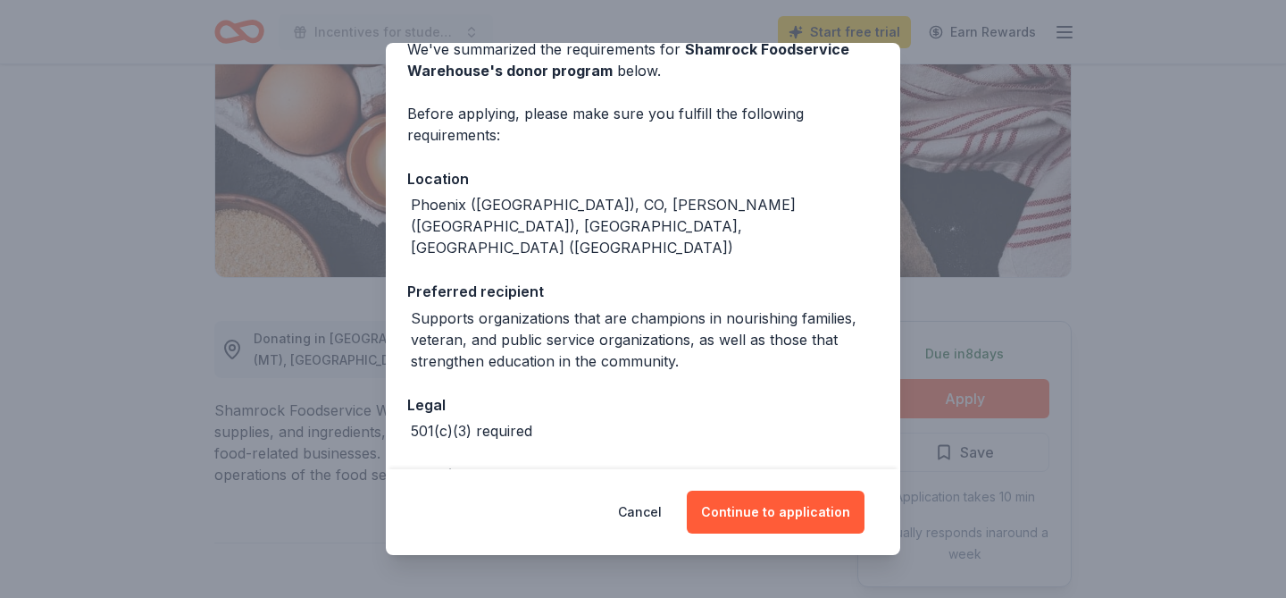
scroll to position [115, 0]
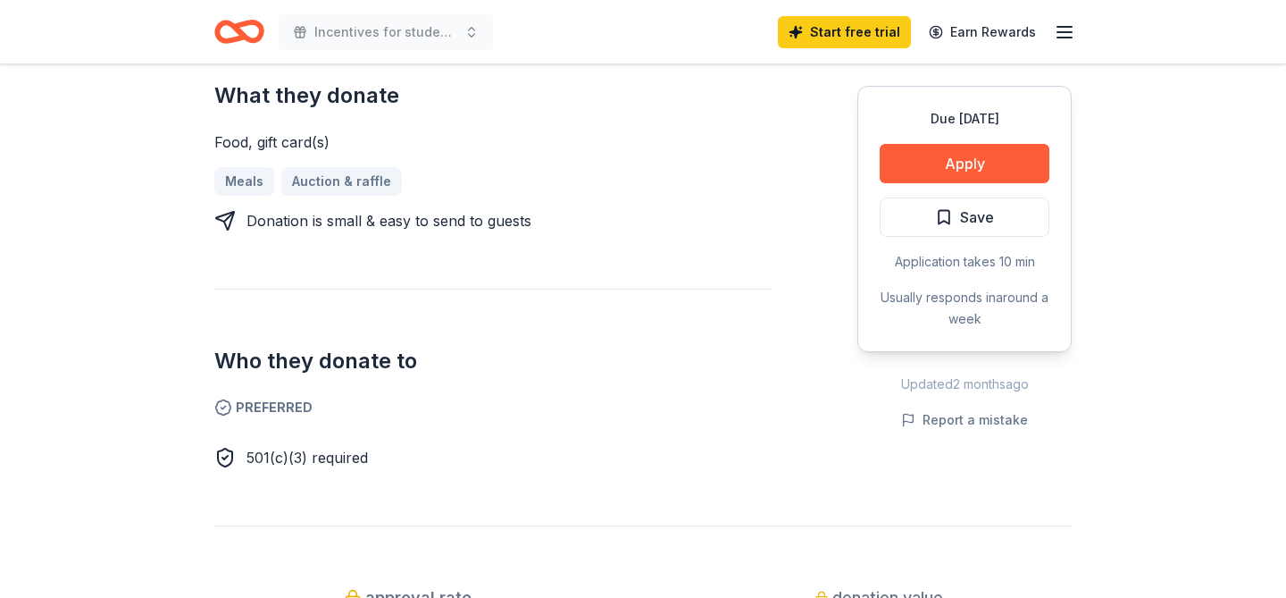
scroll to position [787, 0]
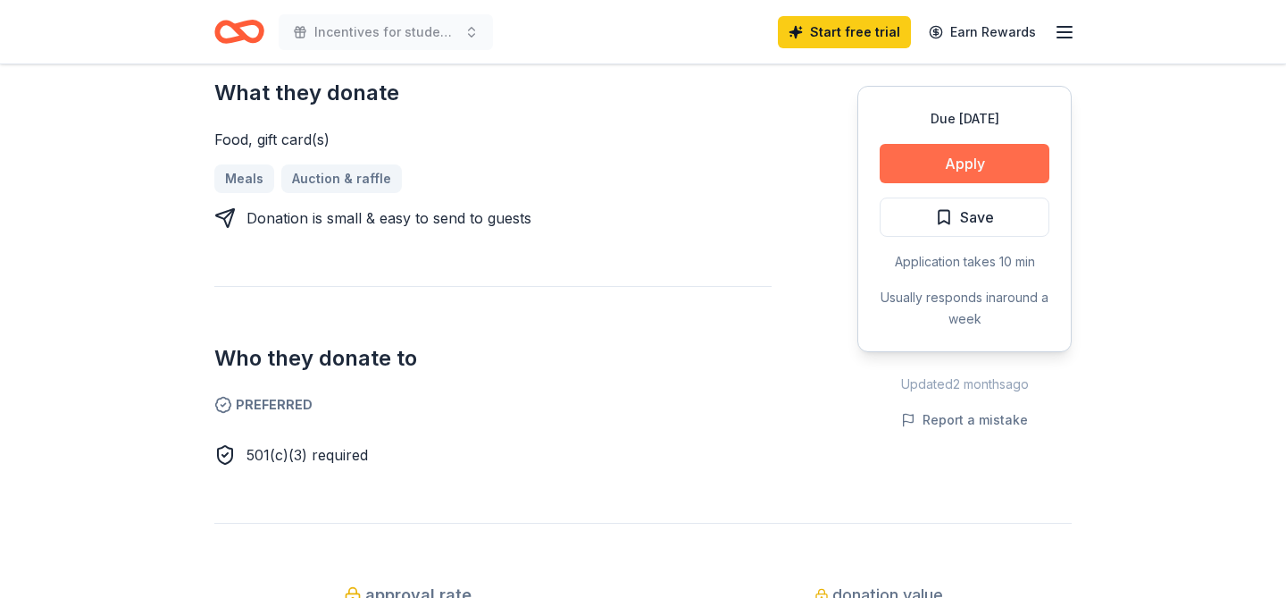
click at [898, 144] on button "Apply" at bounding box center [965, 163] width 170 height 39
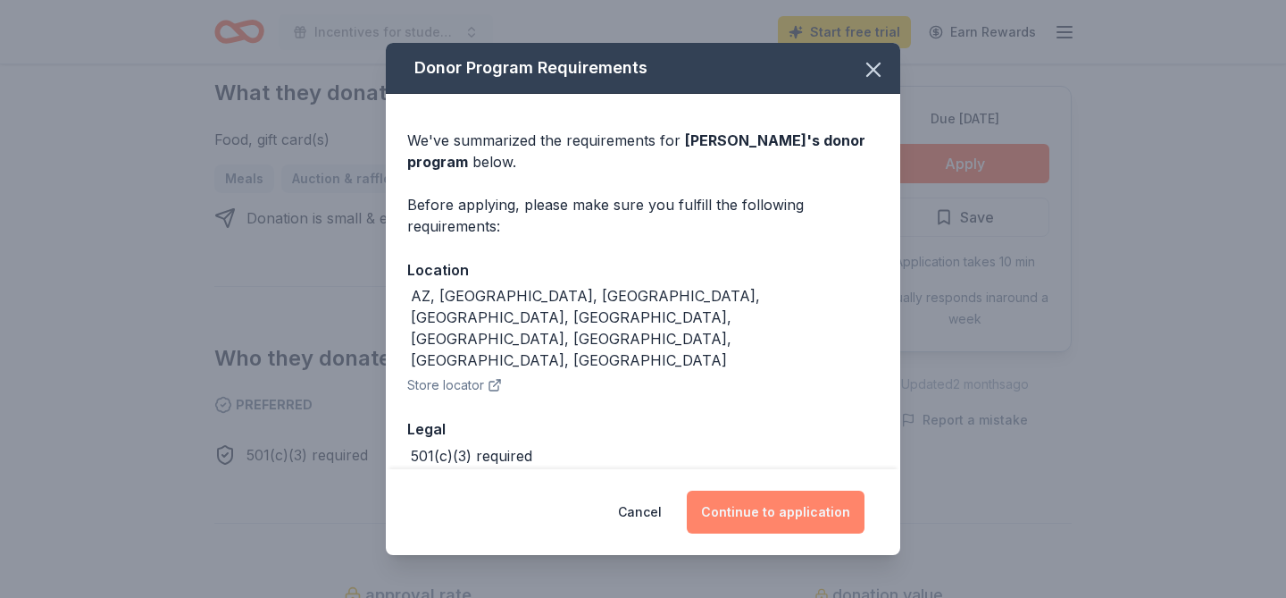
click at [748, 510] on button "Continue to application" at bounding box center [776, 511] width 178 height 43
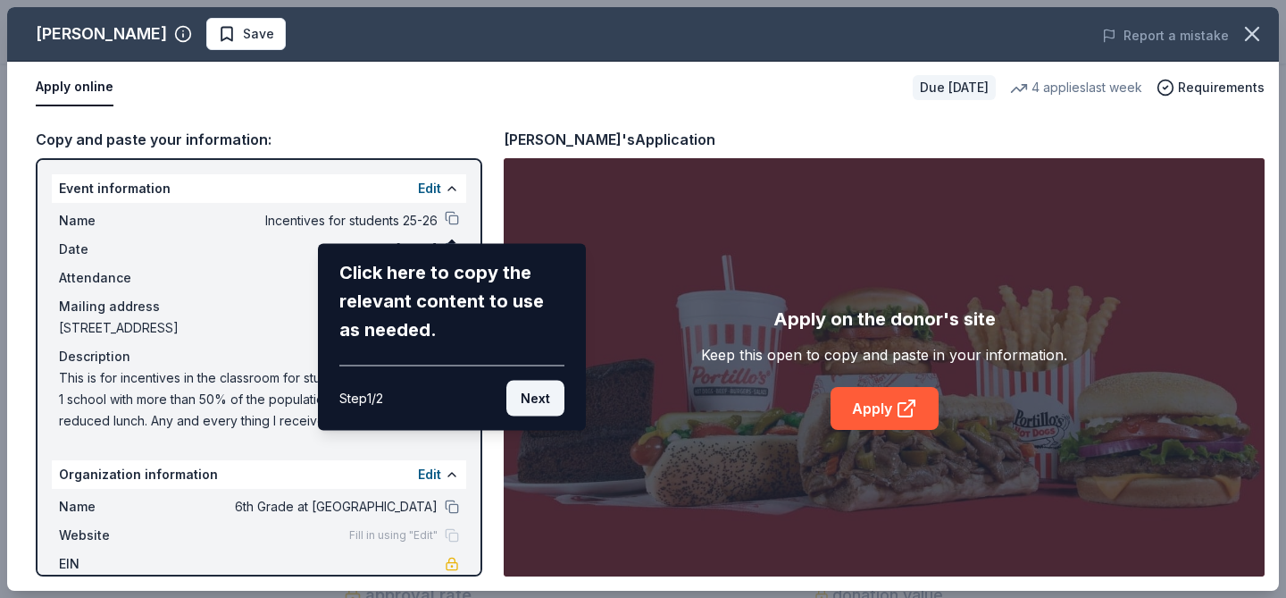
click at [545, 395] on button "Next" at bounding box center [535, 398] width 58 height 36
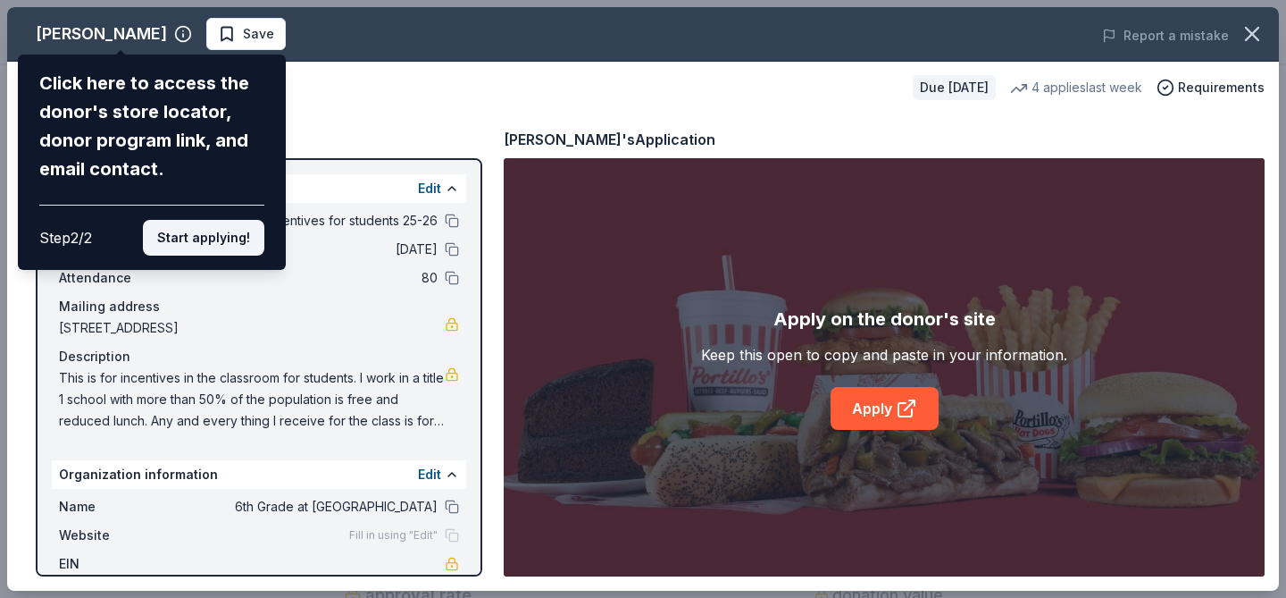
click at [207, 247] on button "Start applying!" at bounding box center [203, 238] width 121 height 36
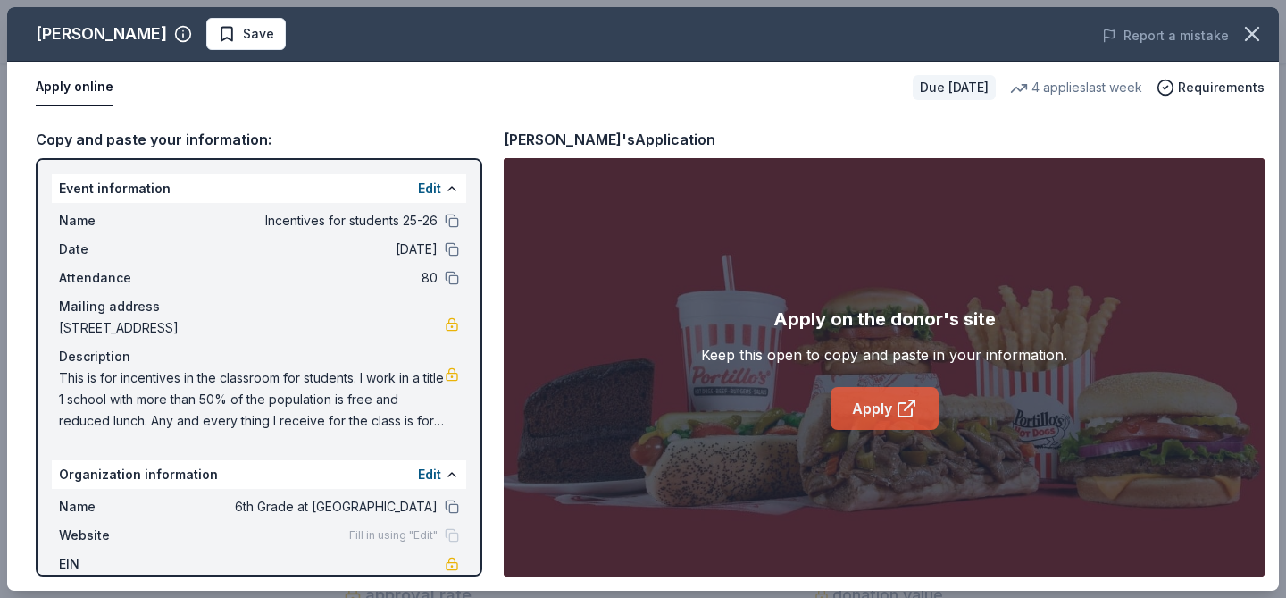
click at [900, 409] on icon at bounding box center [906, 407] width 21 height 21
click at [169, 389] on span "This is for incentives in the classroom for students. I work in a title 1 schoo…" at bounding box center [252, 399] width 386 height 64
drag, startPoint x: 58, startPoint y: 377, endPoint x: 397, endPoint y: 396, distance: 339.9
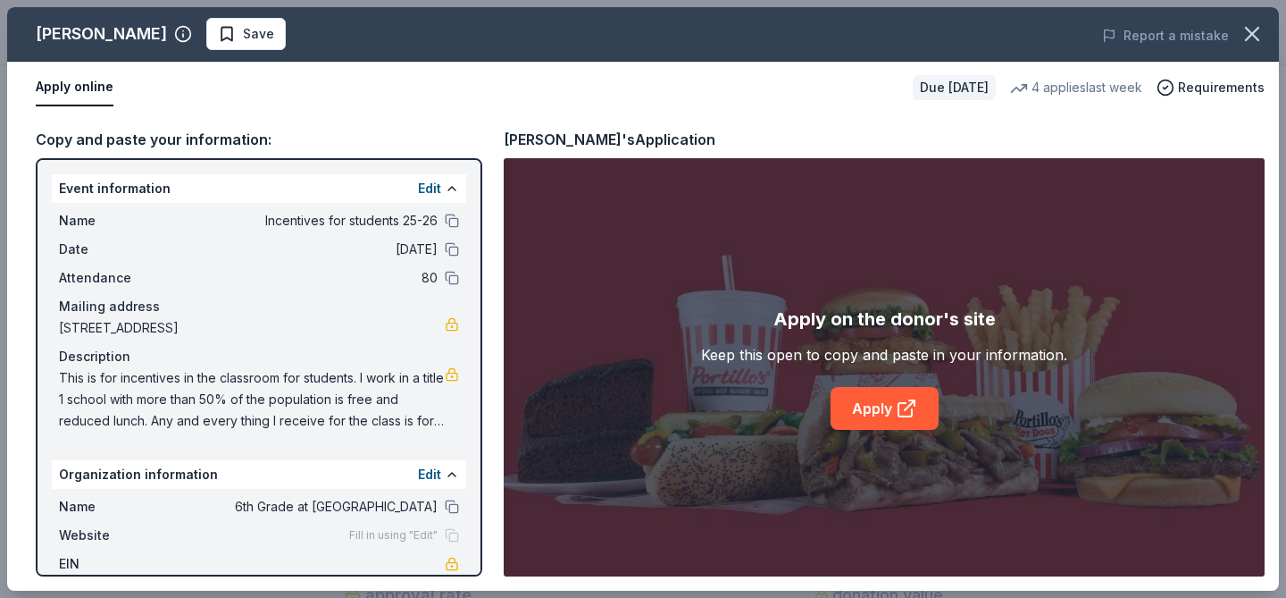
click at [398, 396] on span "This is for incentives in the classroom for students. I work in a title 1 schoo…" at bounding box center [252, 399] width 386 height 64
drag, startPoint x: 414, startPoint y: 417, endPoint x: 147, endPoint y: 402, distance: 267.5
click at [147, 404] on span "This is for incentives in the classroom for students. I work in a title 1 schoo…" at bounding box center [252, 399] width 386 height 64
click at [147, 402] on span "This is for incentives in the classroom for students. I work in a title 1 schoo…" at bounding box center [252, 399] width 386 height 64
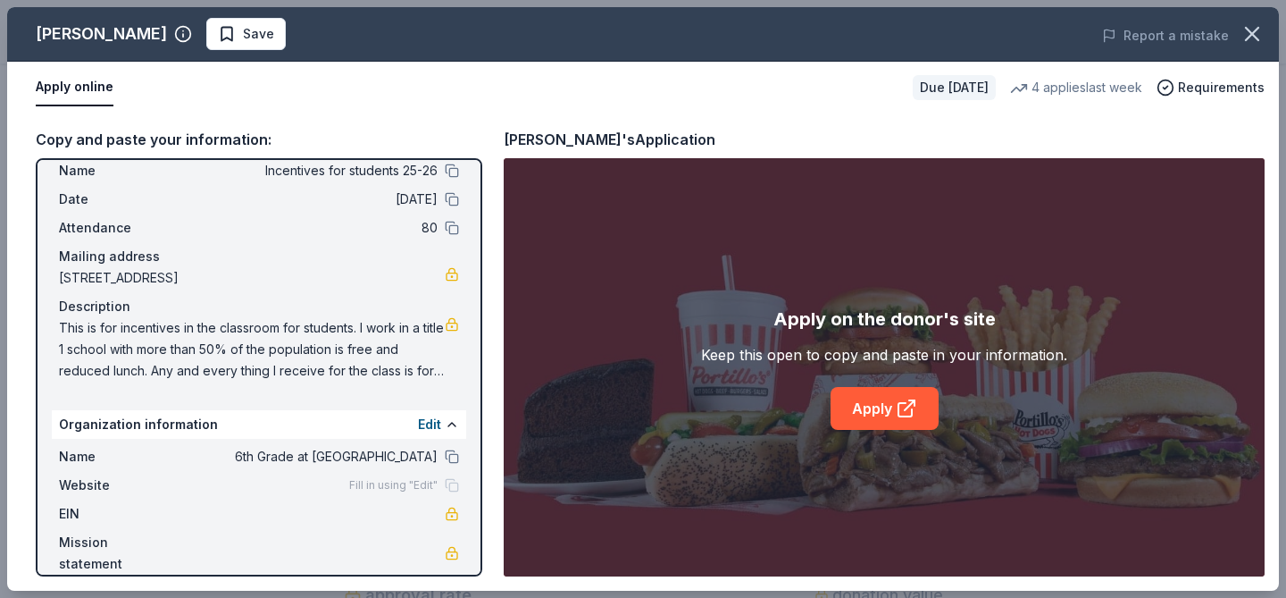
scroll to position [0, 0]
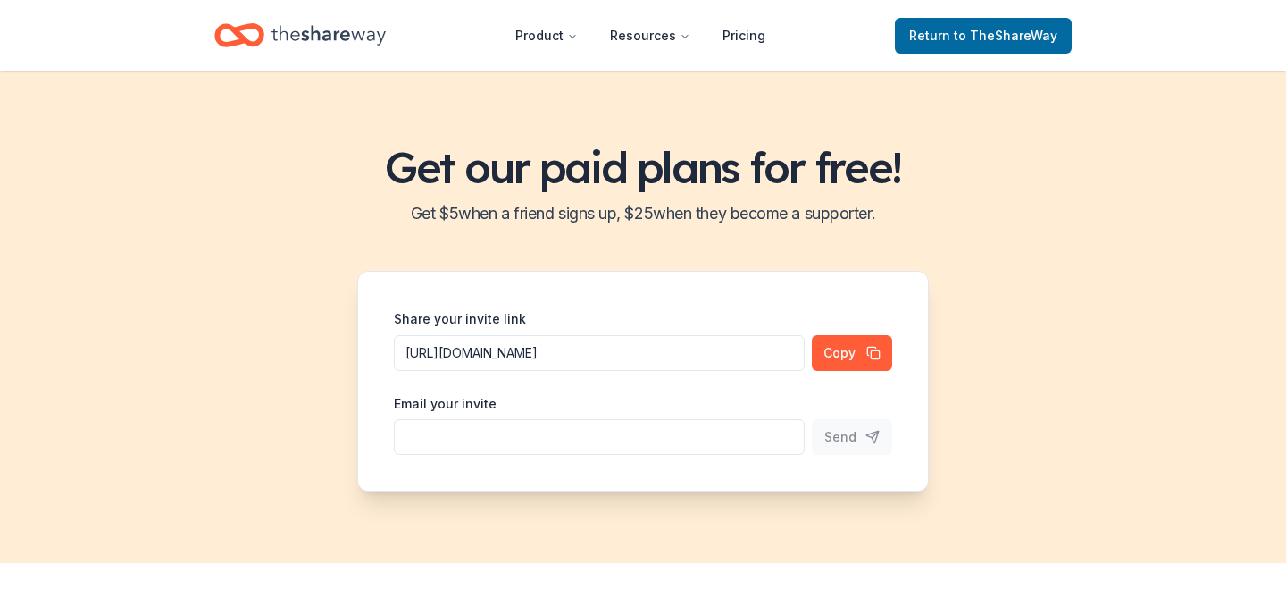
click at [316, 39] on icon "Home" at bounding box center [329, 35] width 114 height 37
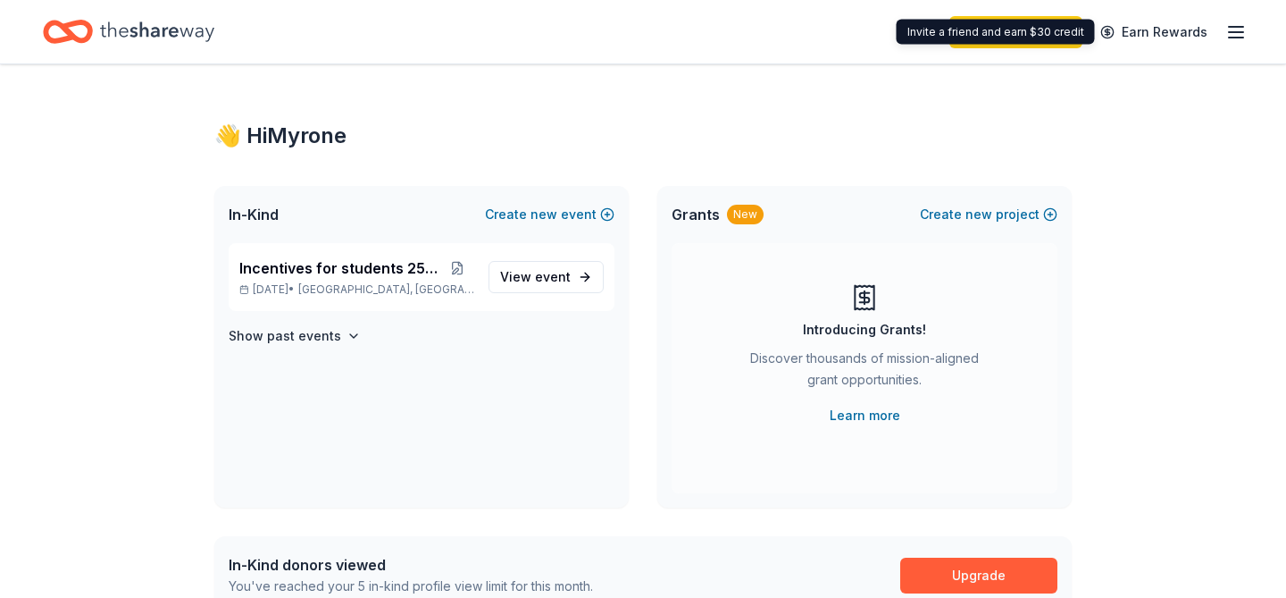
click at [1232, 33] on icon "button" at bounding box center [1235, 31] width 21 height 21
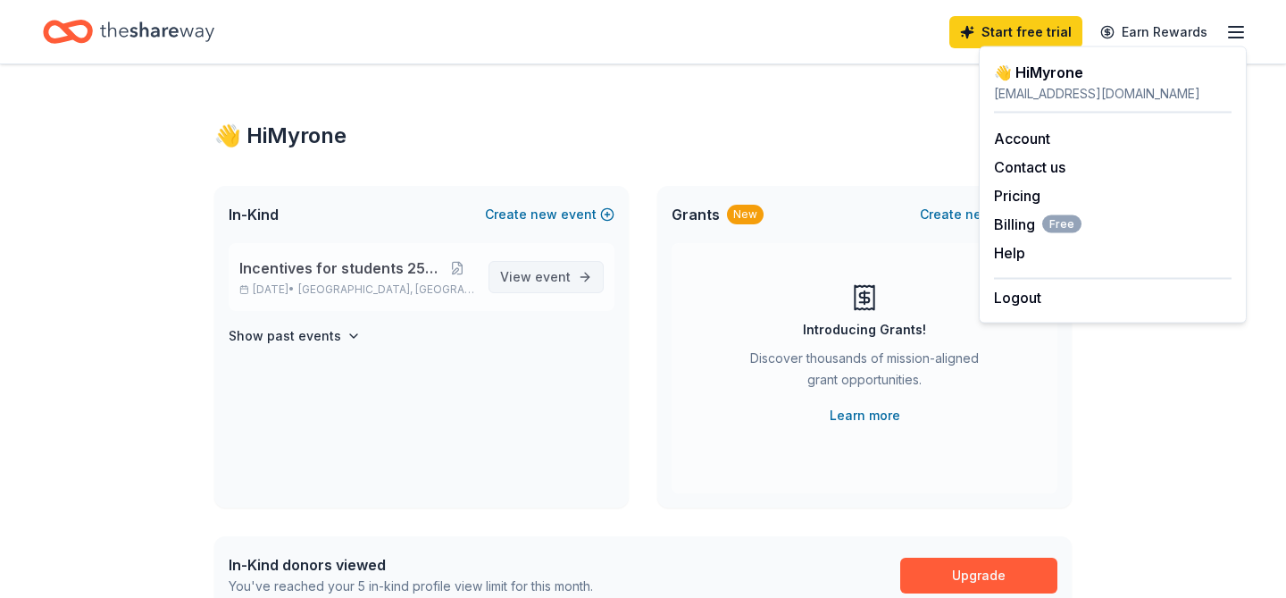
click at [502, 272] on link "View event" at bounding box center [546, 277] width 115 height 32
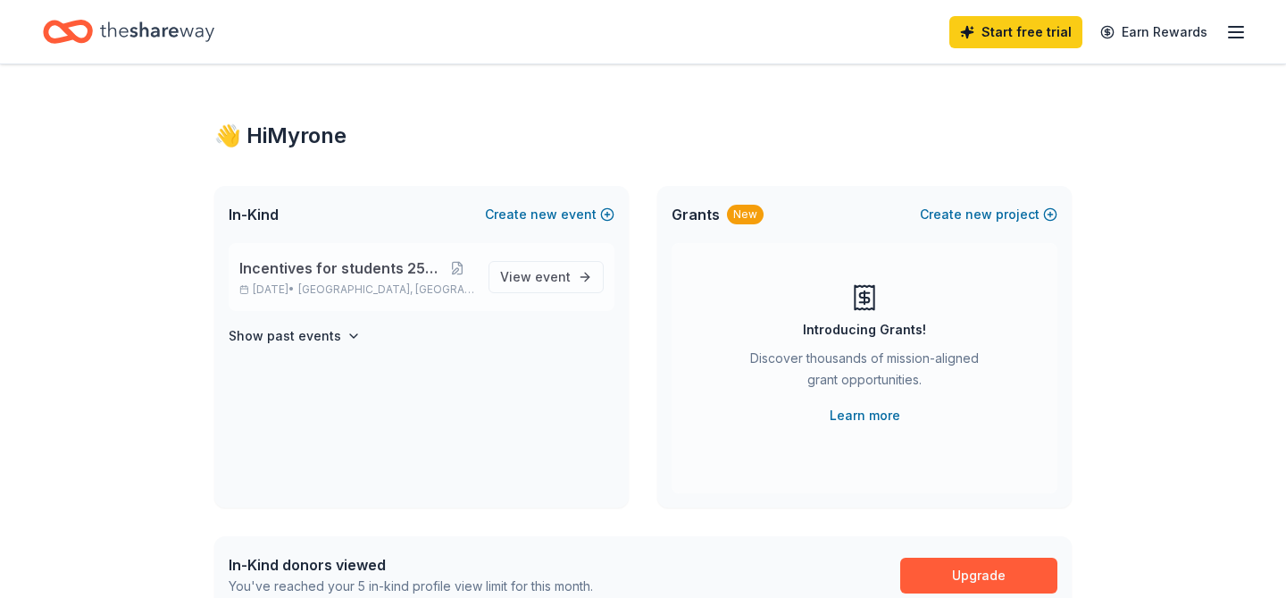
click at [347, 282] on span "[GEOGRAPHIC_DATA], [GEOGRAPHIC_DATA]" at bounding box center [386, 289] width 176 height 14
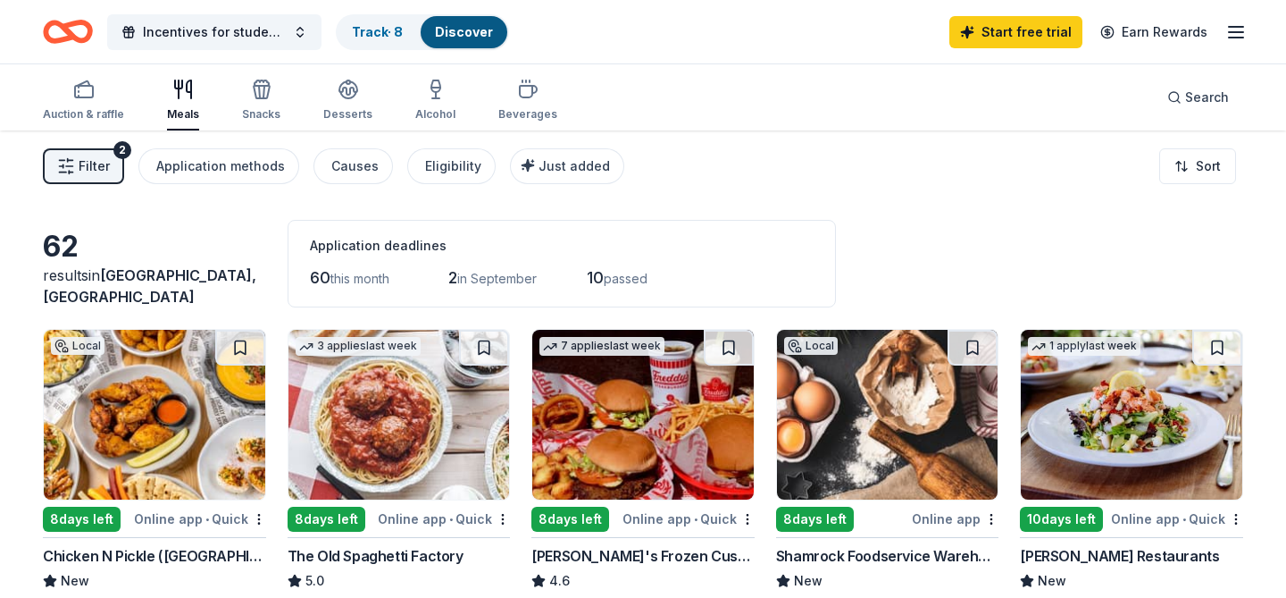
click at [196, 410] on img at bounding box center [154, 415] width 221 height 170
click at [78, 29] on icon "Home" at bounding box center [68, 32] width 50 height 42
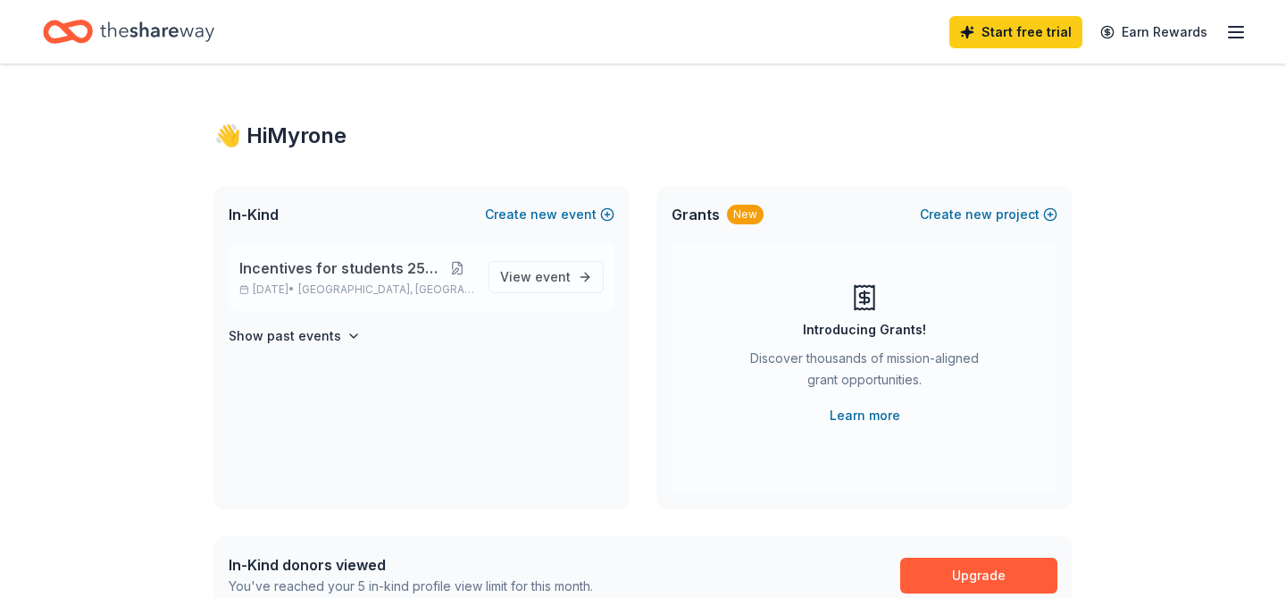
click at [459, 263] on button at bounding box center [457, 268] width 34 height 14
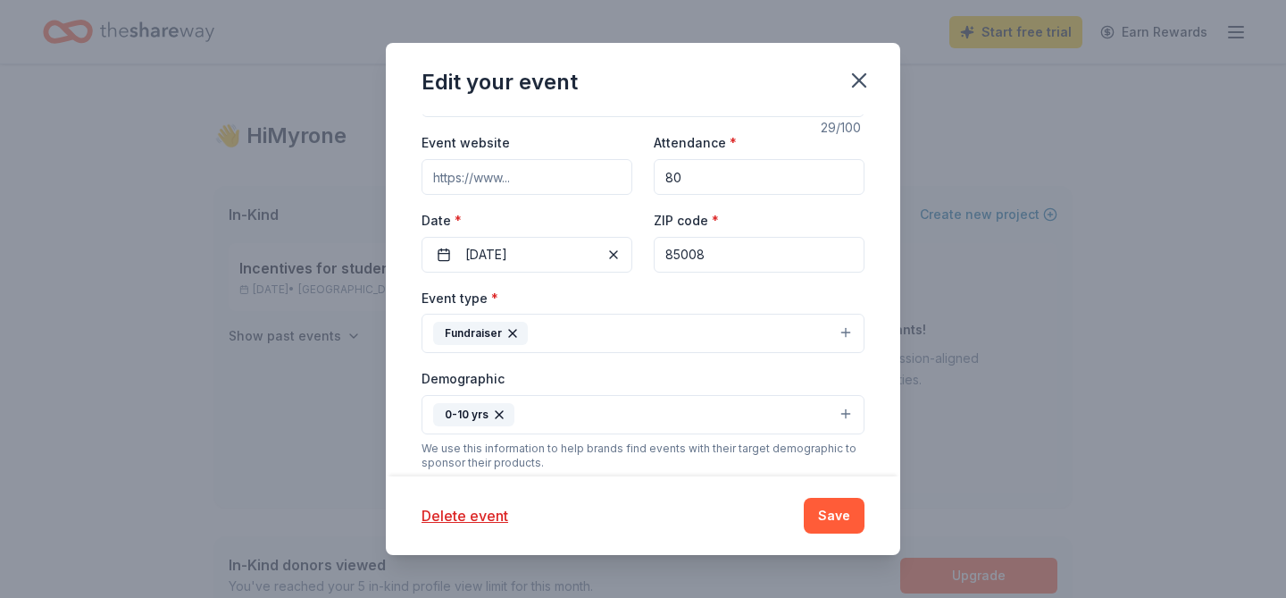
scroll to position [606, 0]
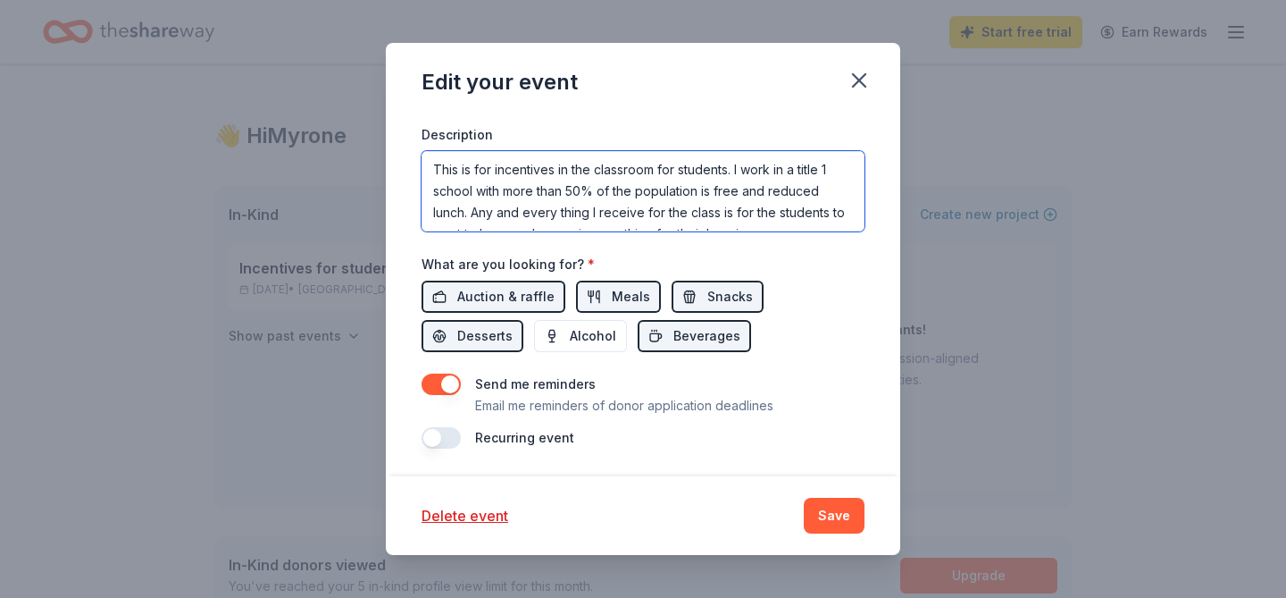
click at [520, 207] on textarea "This is for incentives in the classroom for students. I work in a title 1 schoo…" at bounding box center [643, 191] width 443 height 80
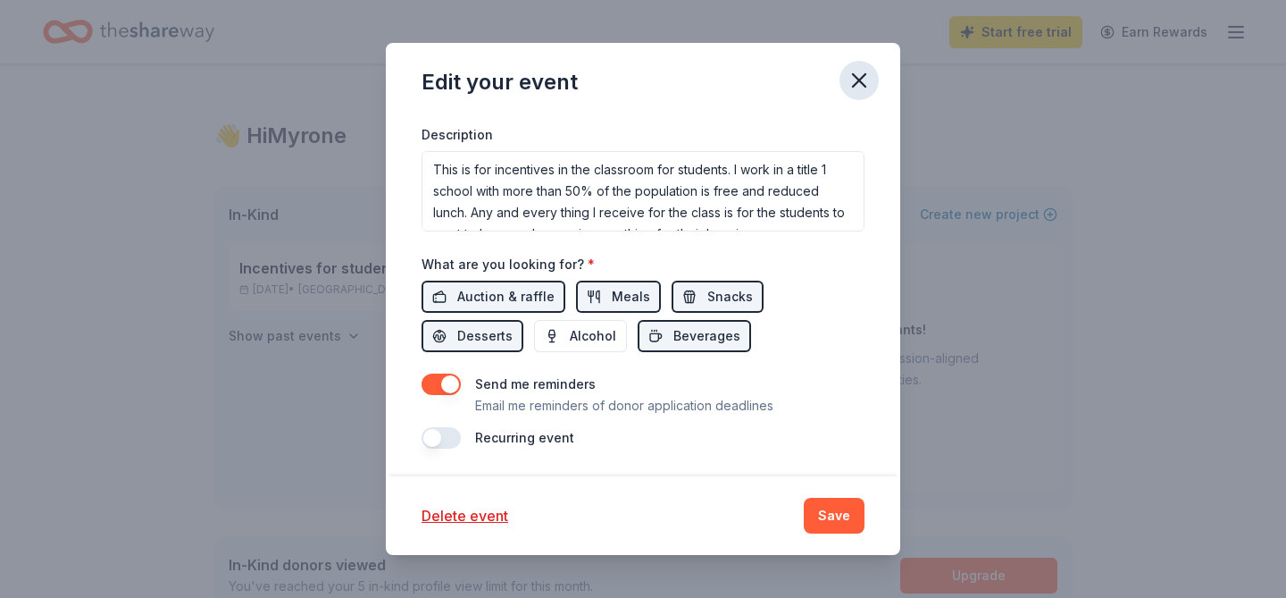
click at [853, 71] on icon "button" at bounding box center [859, 80] width 25 height 25
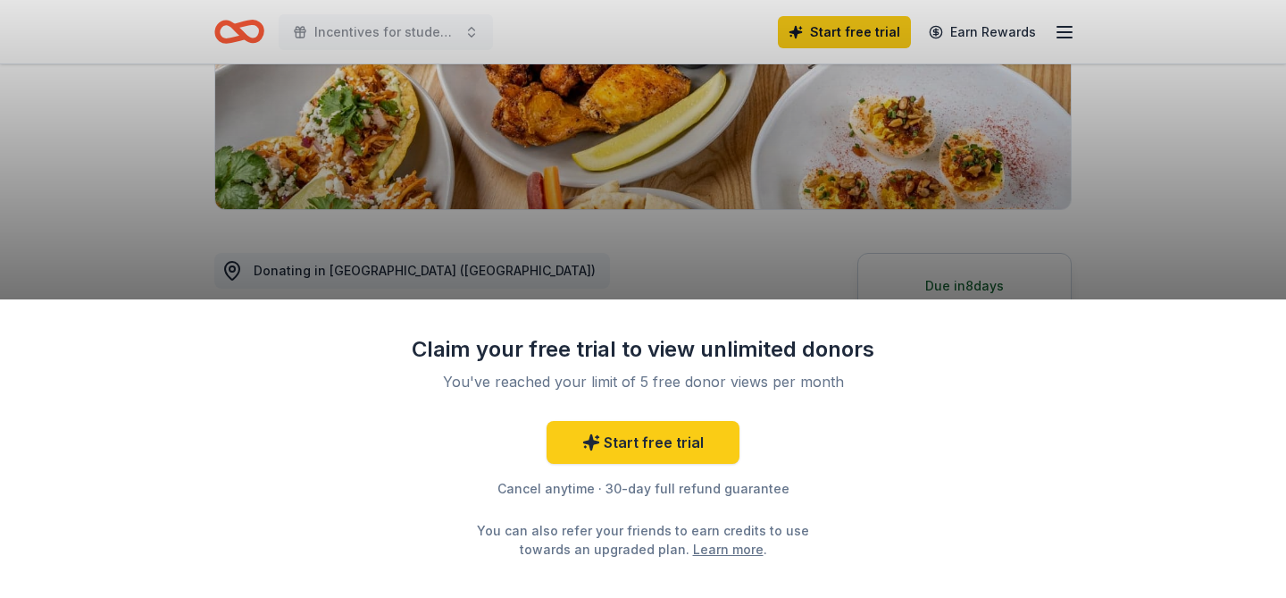
scroll to position [386, 0]
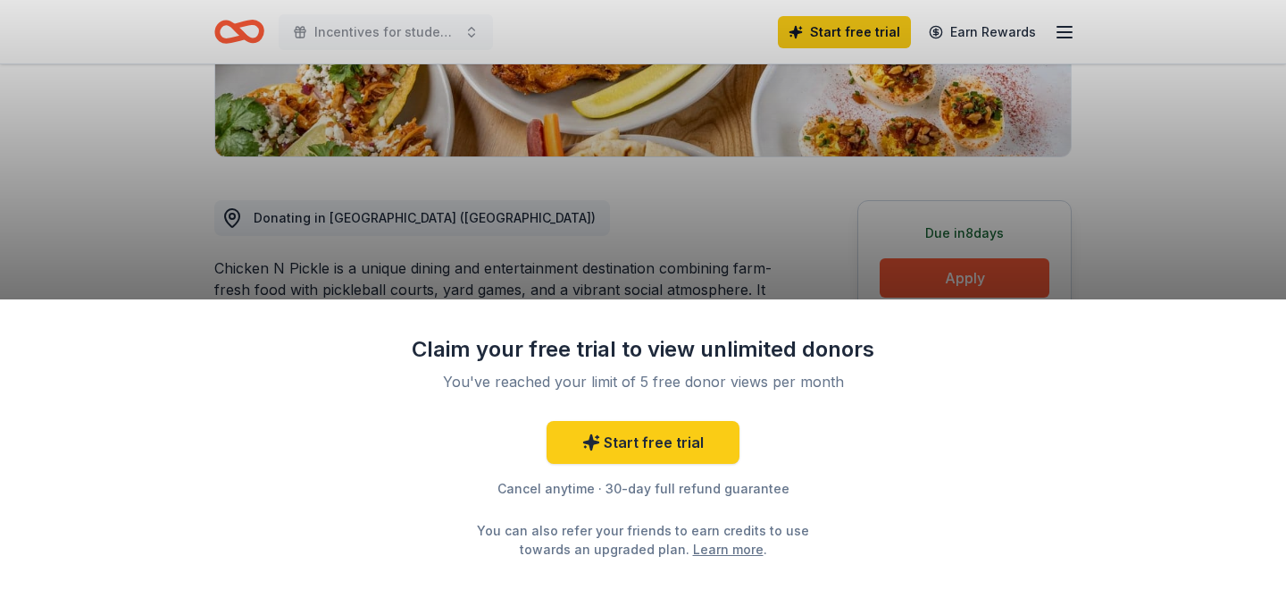
click at [788, 249] on div "Claim your free trial to view unlimited donors You've reached your limit of 5 f…" at bounding box center [643, 299] width 1286 height 598
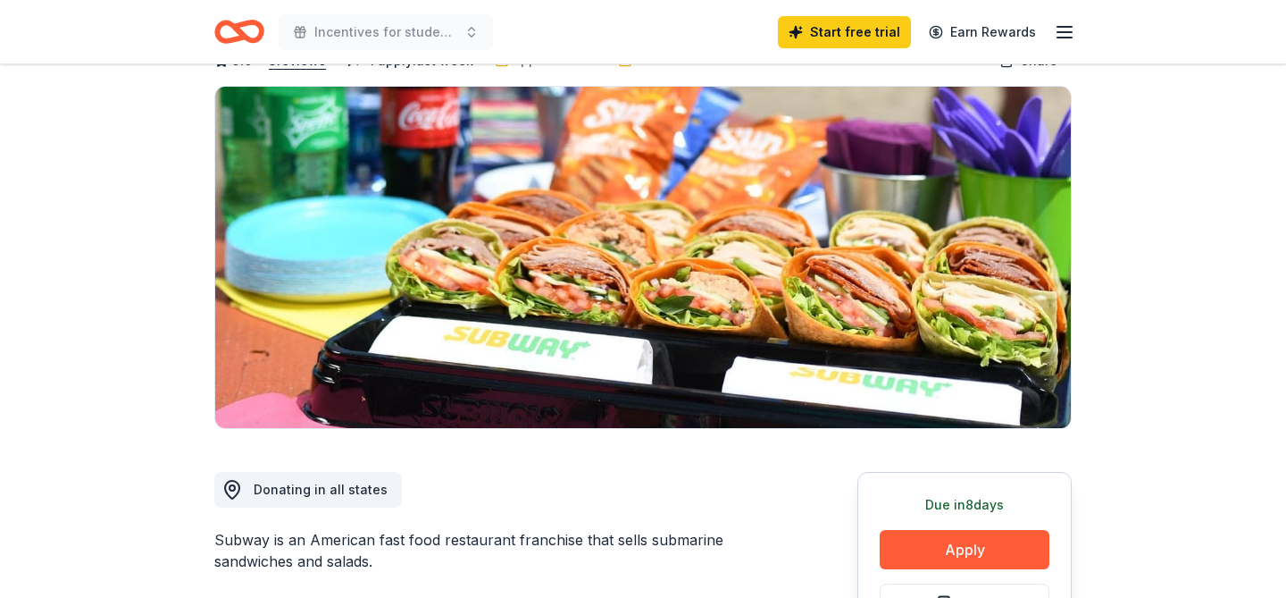
scroll to position [190, 0]
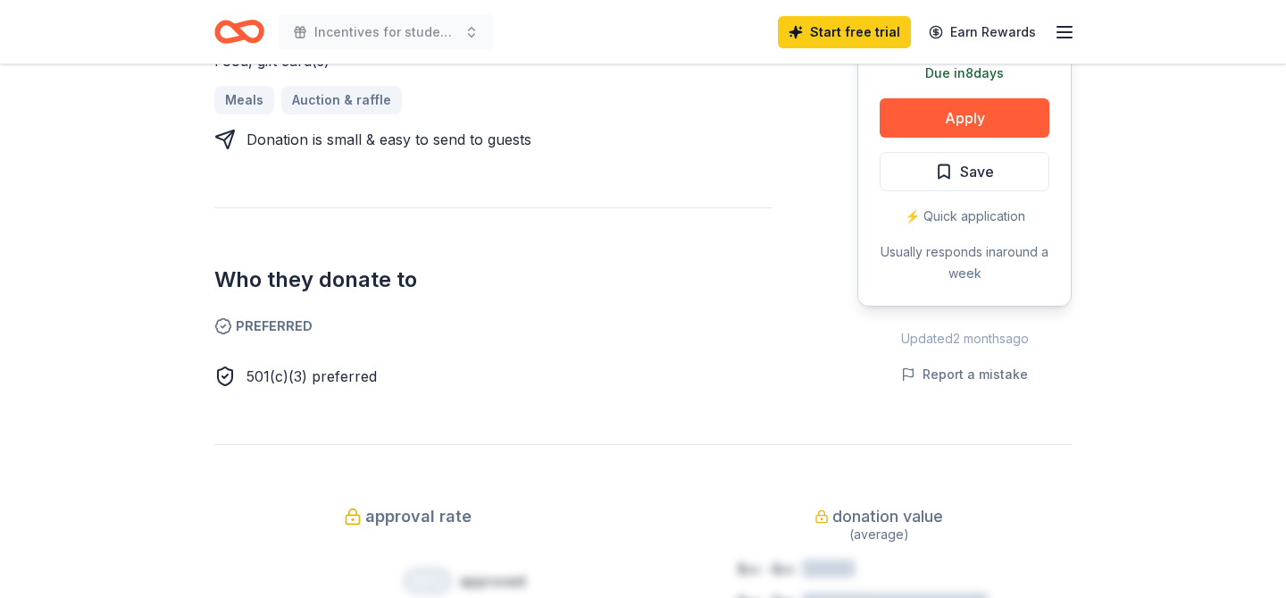
scroll to position [821, 0]
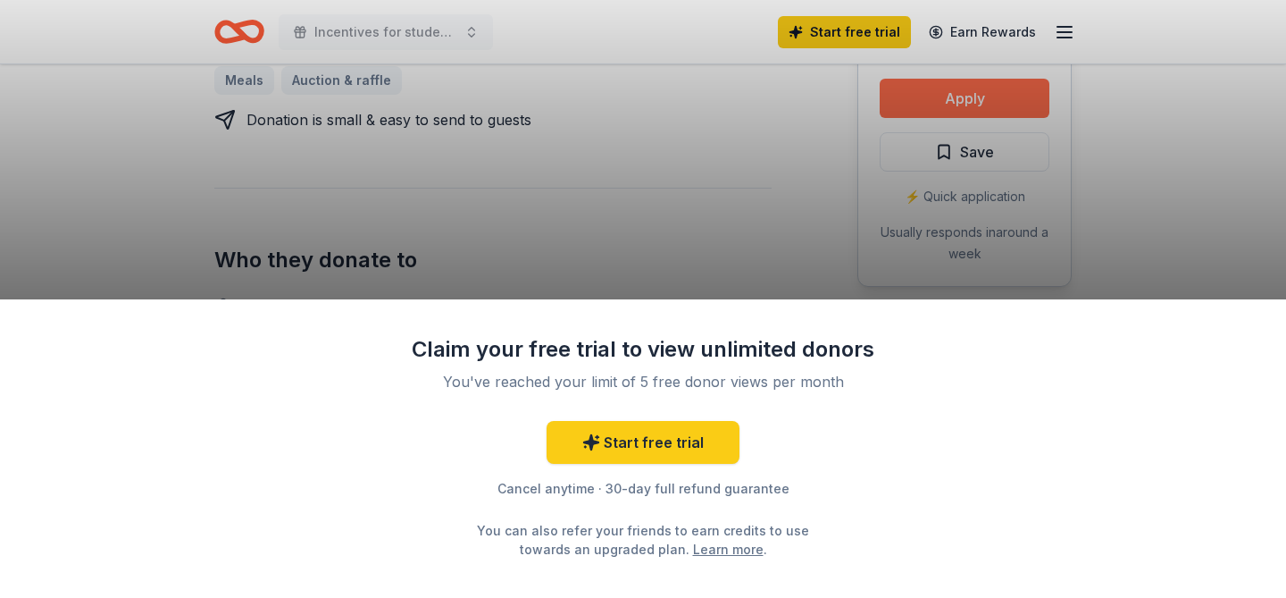
click at [935, 96] on div "Claim your free trial to view unlimited donors You've reached your limit of 5 f…" at bounding box center [643, 299] width 1286 height 598
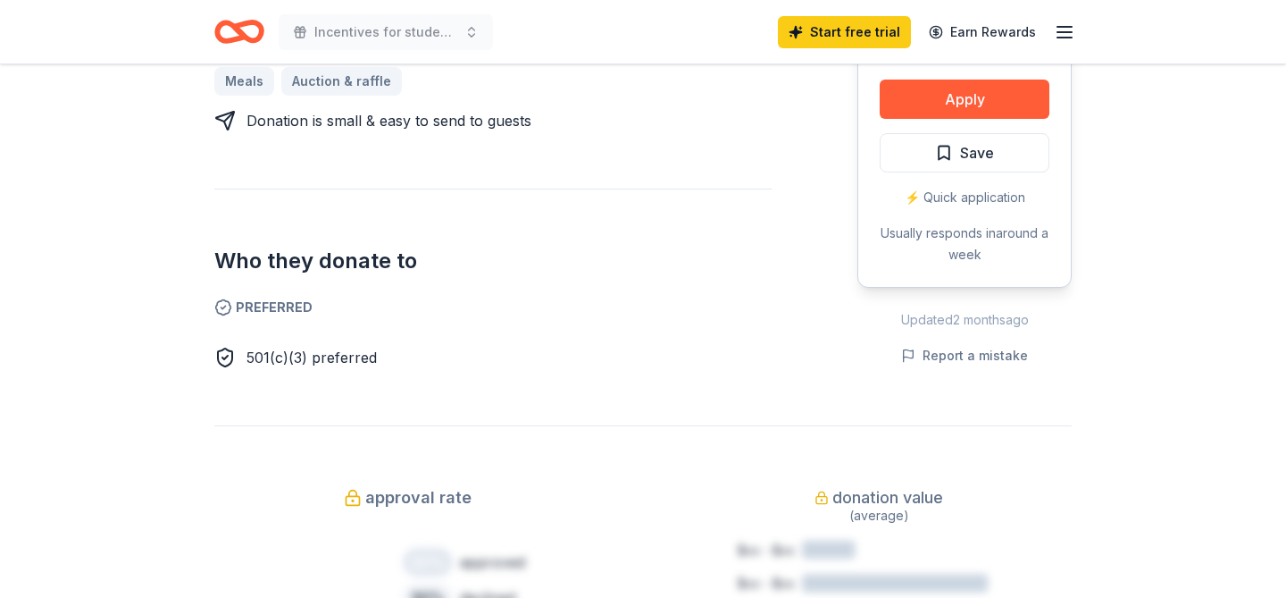
scroll to position [858, 0]
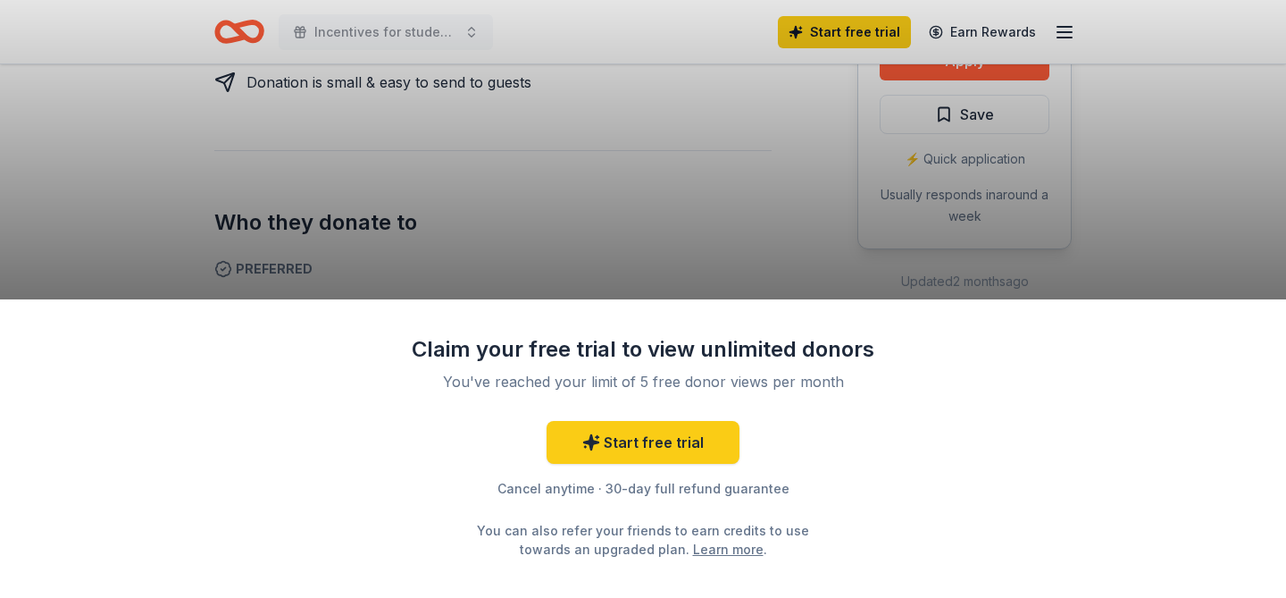
click at [951, 88] on div "Claim your free trial to view unlimited donors You've reached your limit of 5 f…" at bounding box center [643, 299] width 1286 height 598
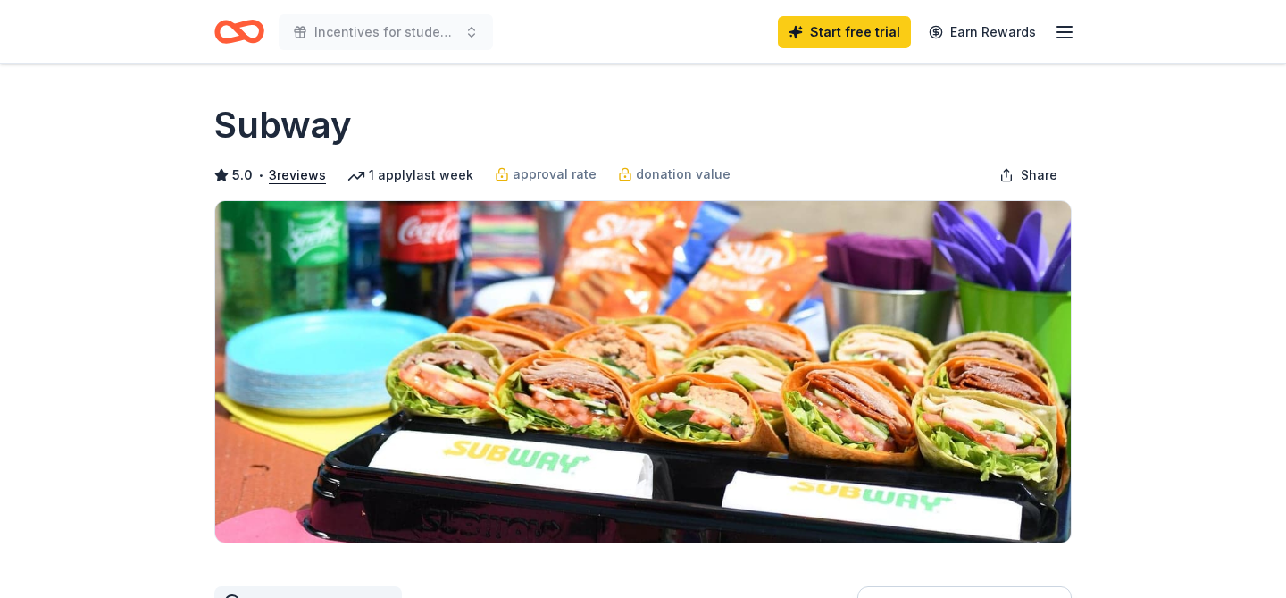
scroll to position [857, 0]
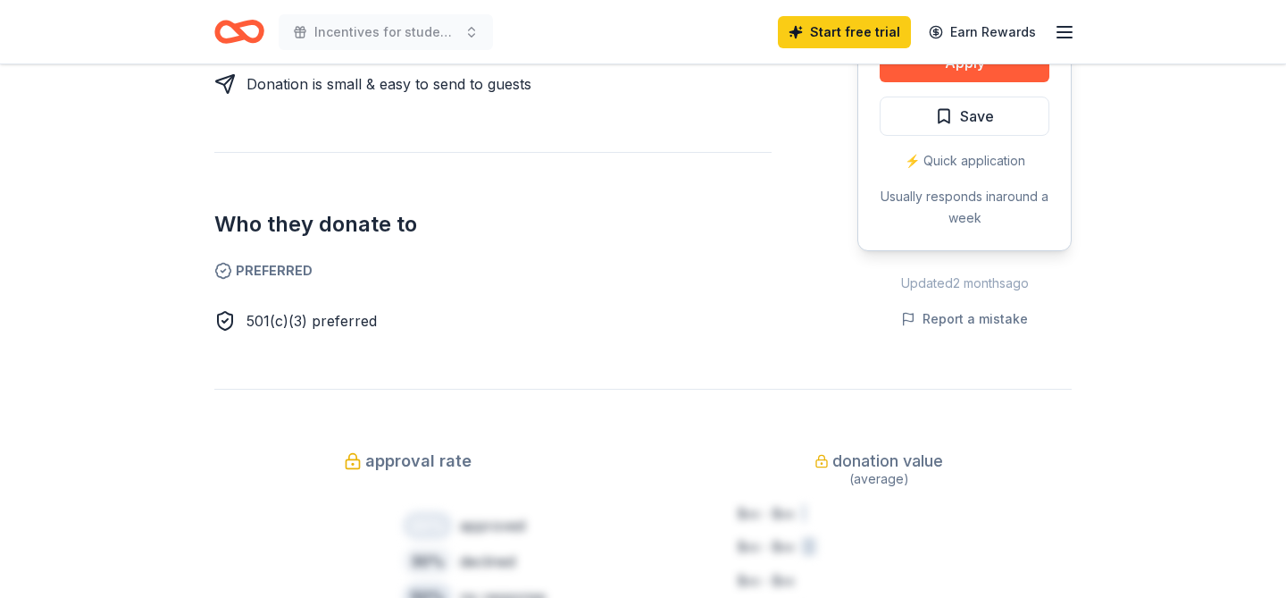
click at [951, 74] on button "Apply" at bounding box center [965, 62] width 170 height 39
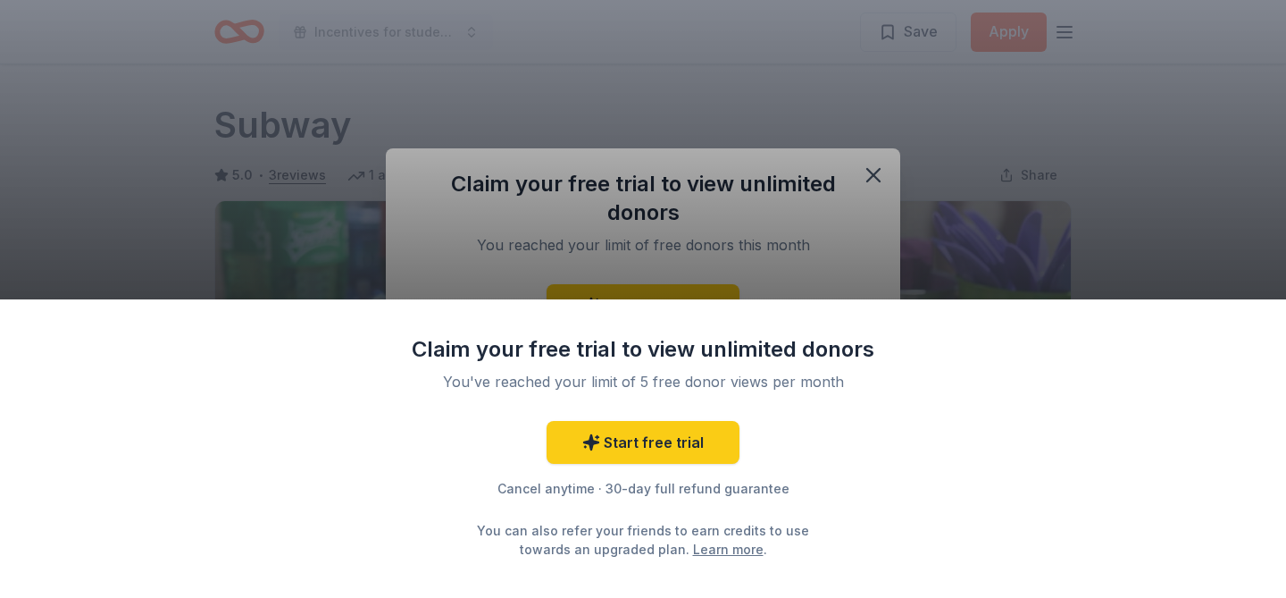
scroll to position [0, 0]
click at [871, 181] on div "Claim your free trial to view unlimited donors You've reached your limit of 5 f…" at bounding box center [643, 299] width 1286 height 598
click at [864, 181] on div "Claim your free trial to view unlimited donors You've reached your limit of 5 f…" at bounding box center [643, 299] width 1286 height 598
click at [870, 178] on div "Claim your free trial to view unlimited donors You've reached your limit of 5 f…" at bounding box center [643, 299] width 1286 height 598
click at [690, 403] on div "Claim your free trial to view unlimited donors You've reached your limit of 5 f…" at bounding box center [643, 446] width 464 height 223
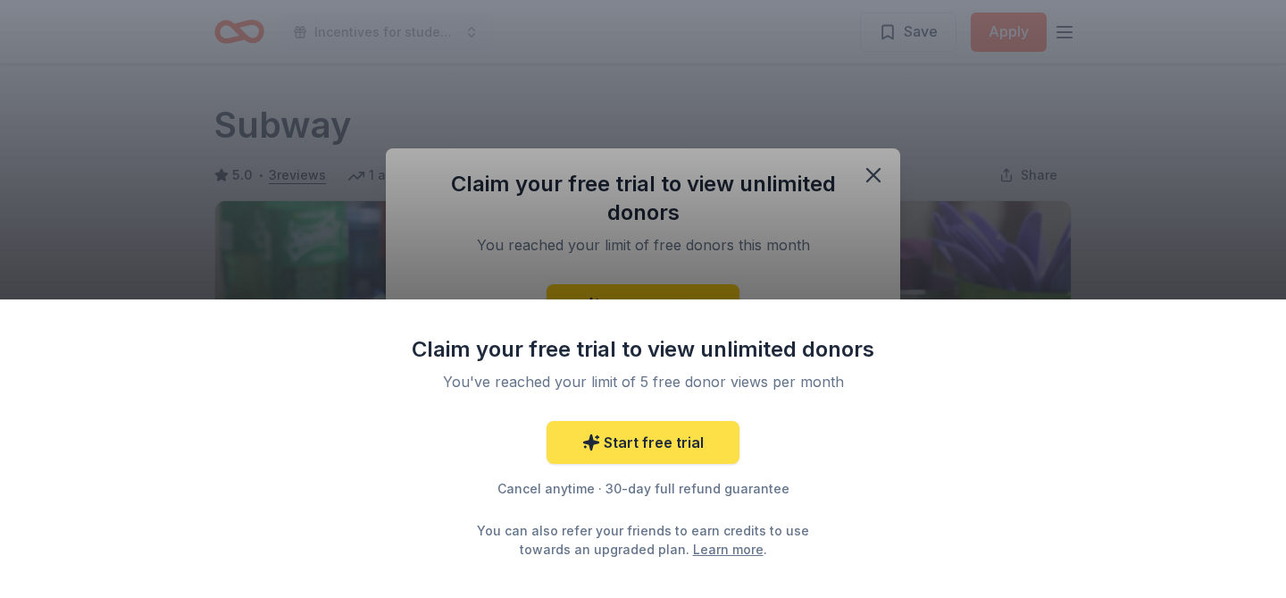
click at [674, 444] on link "Start free trial" at bounding box center [643, 442] width 193 height 43
